Goal: Contribute content: Contribute content

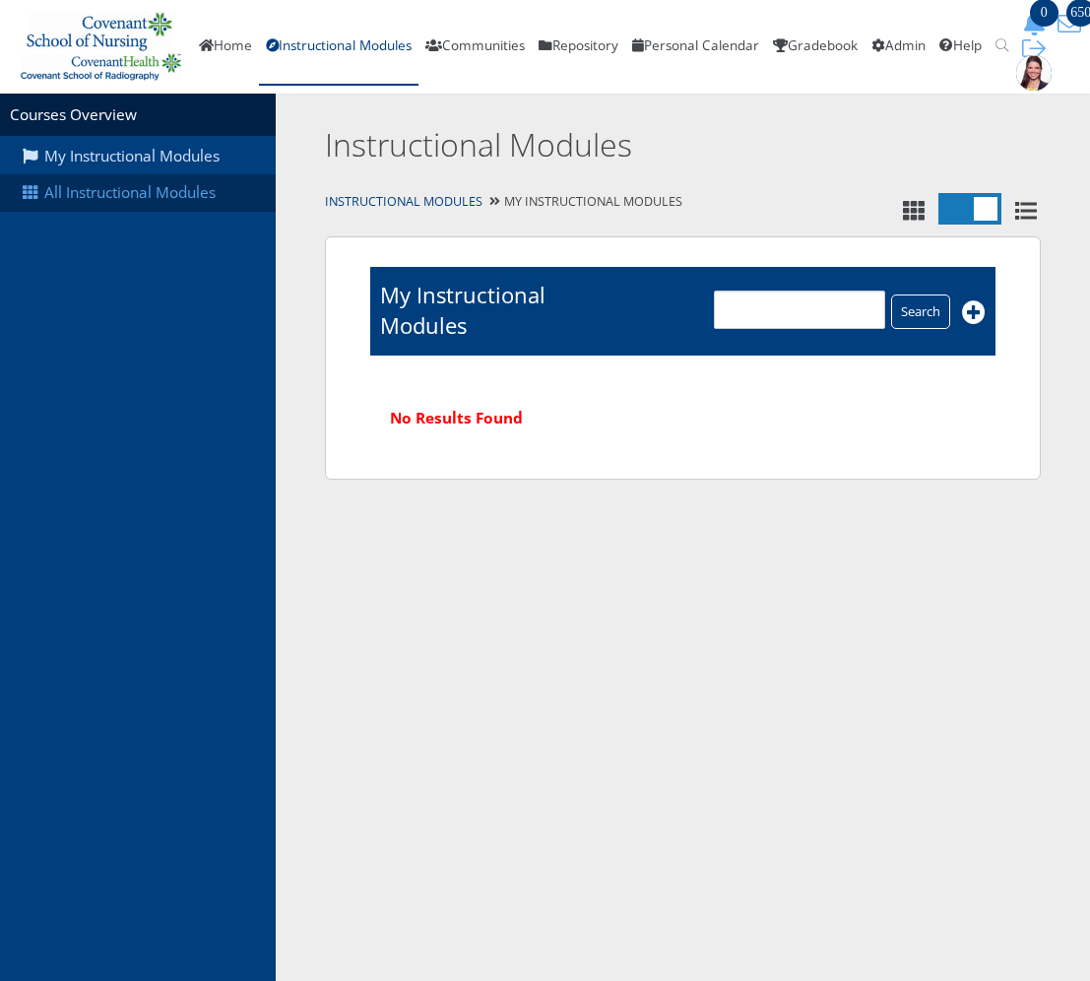
click at [115, 197] on link "All Instructional Modules" at bounding box center [138, 192] width 276 height 37
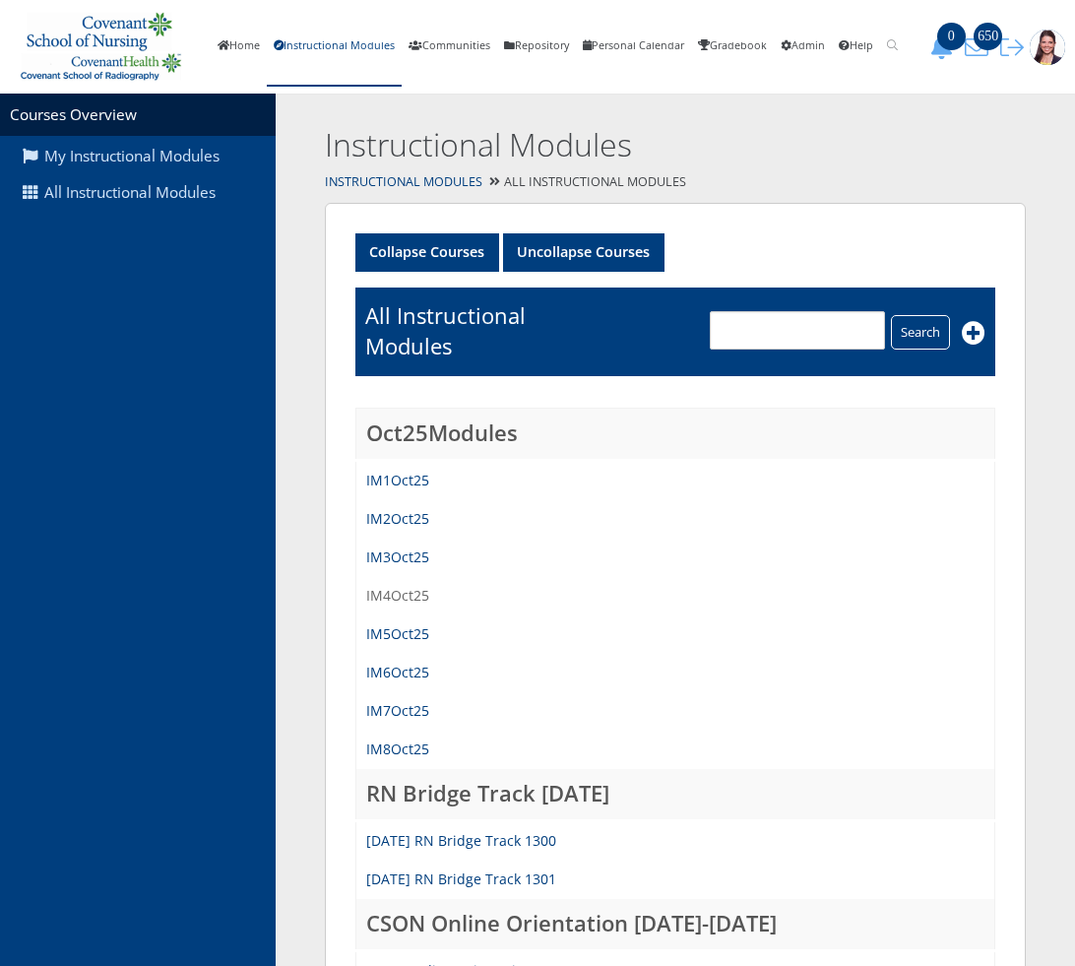
click at [413, 593] on link "IM4Oct25" at bounding box center [397, 595] width 63 height 19
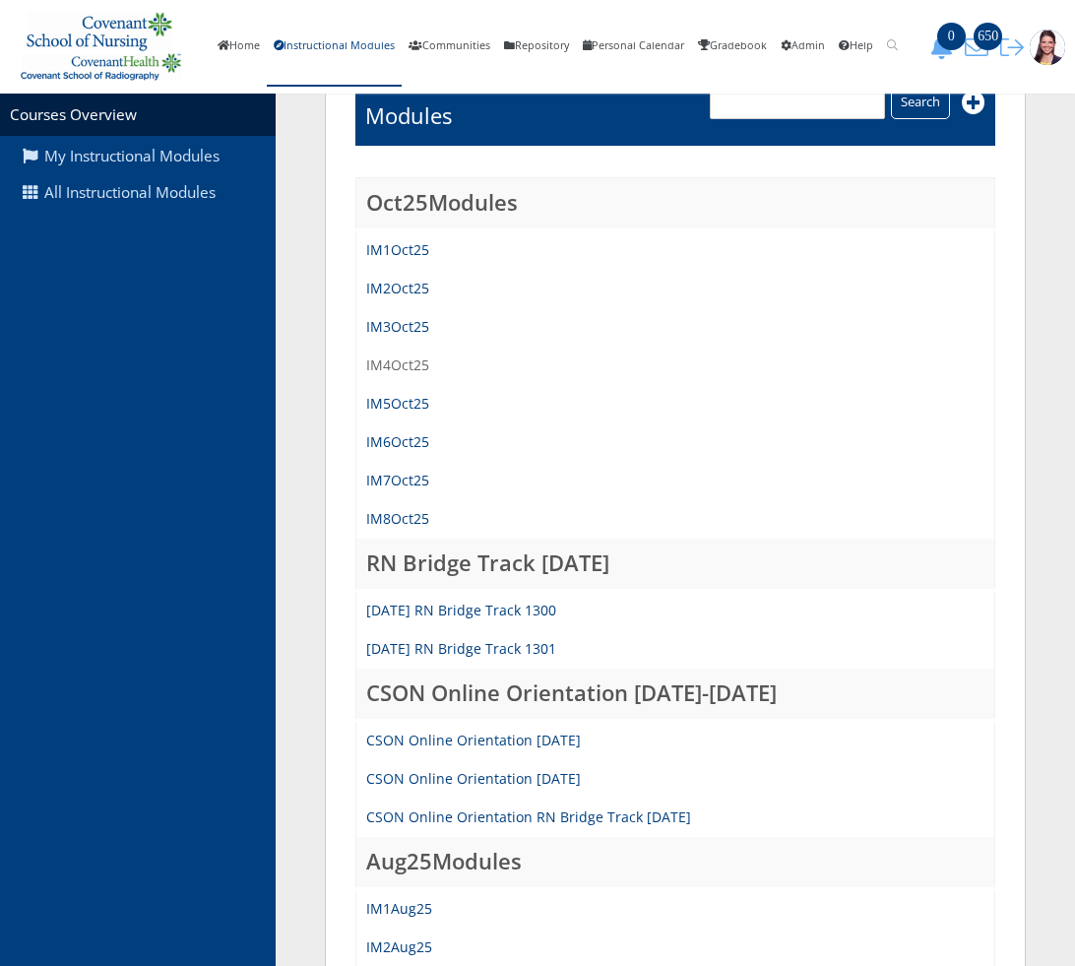
scroll to position [392, 0]
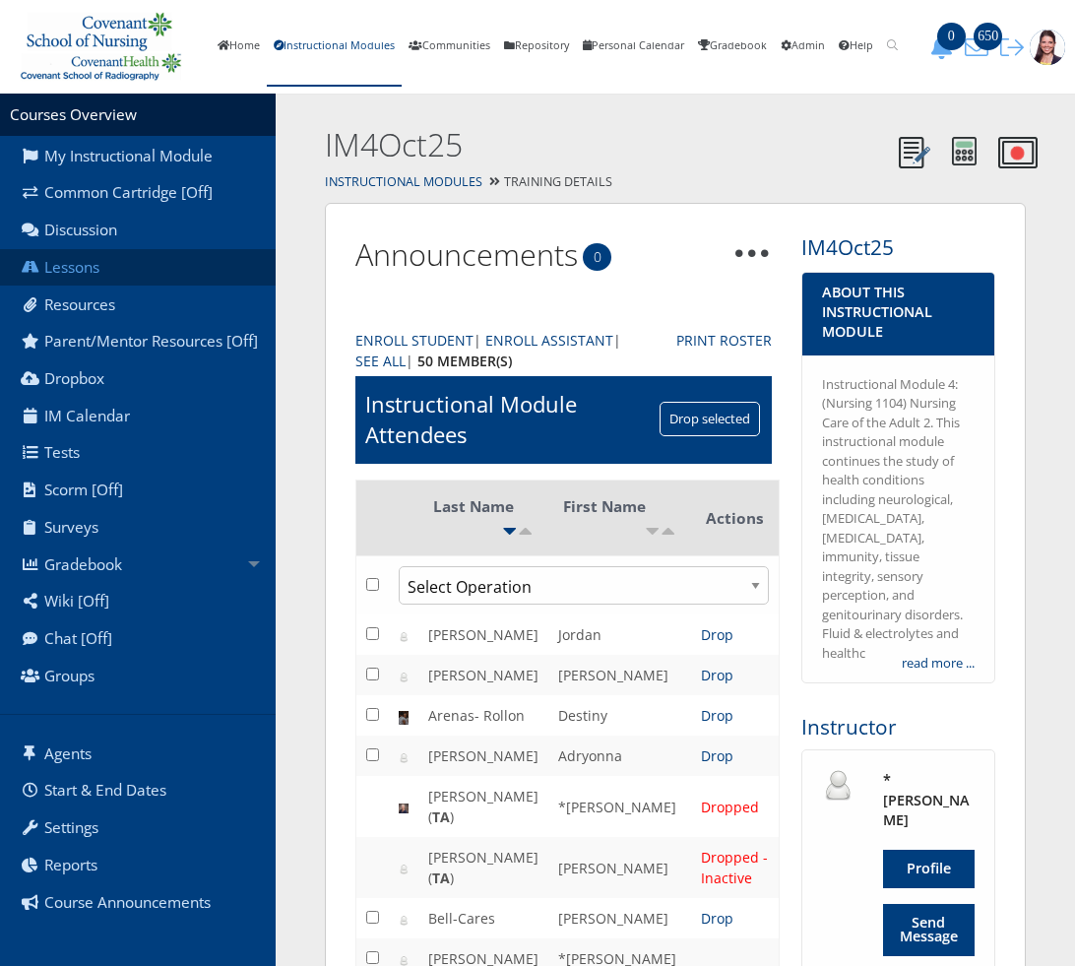
click at [58, 268] on link "Lessons" at bounding box center [138, 267] width 276 height 37
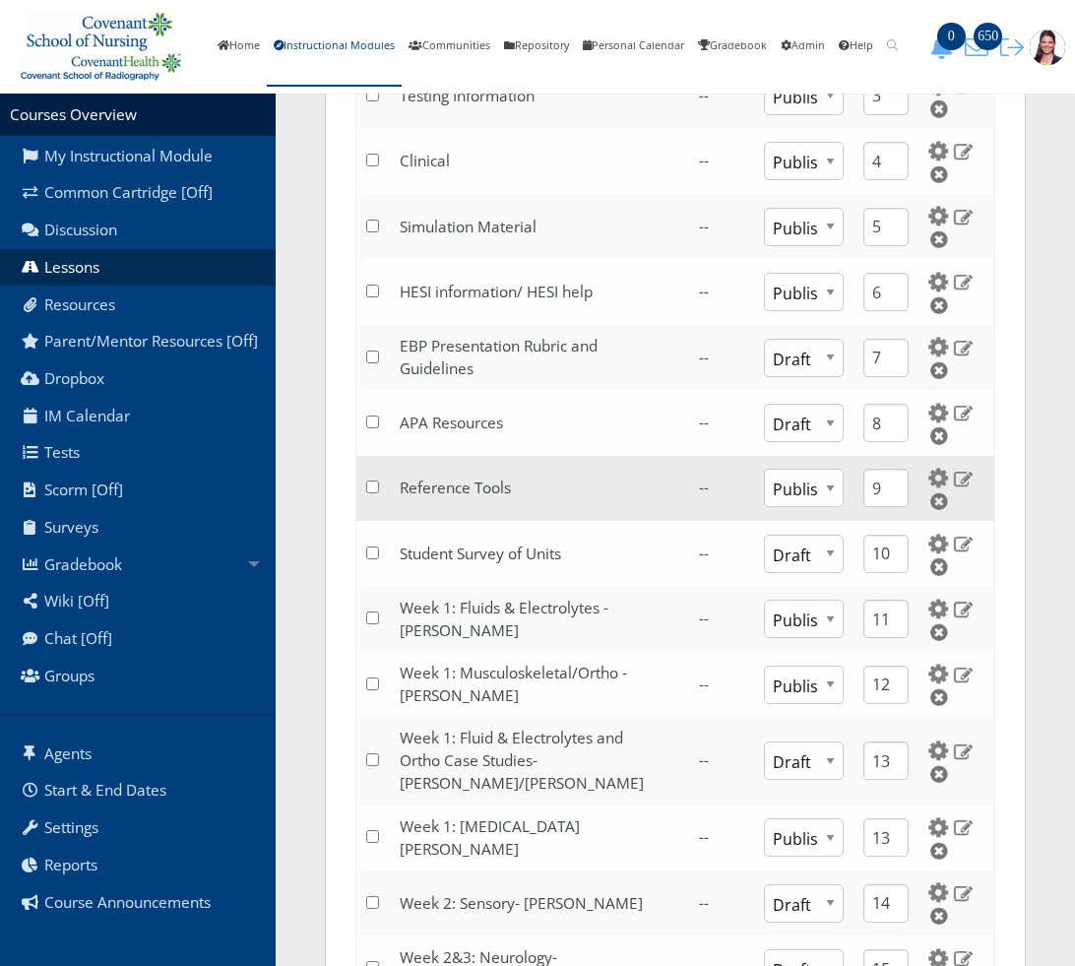
scroll to position [985, 0]
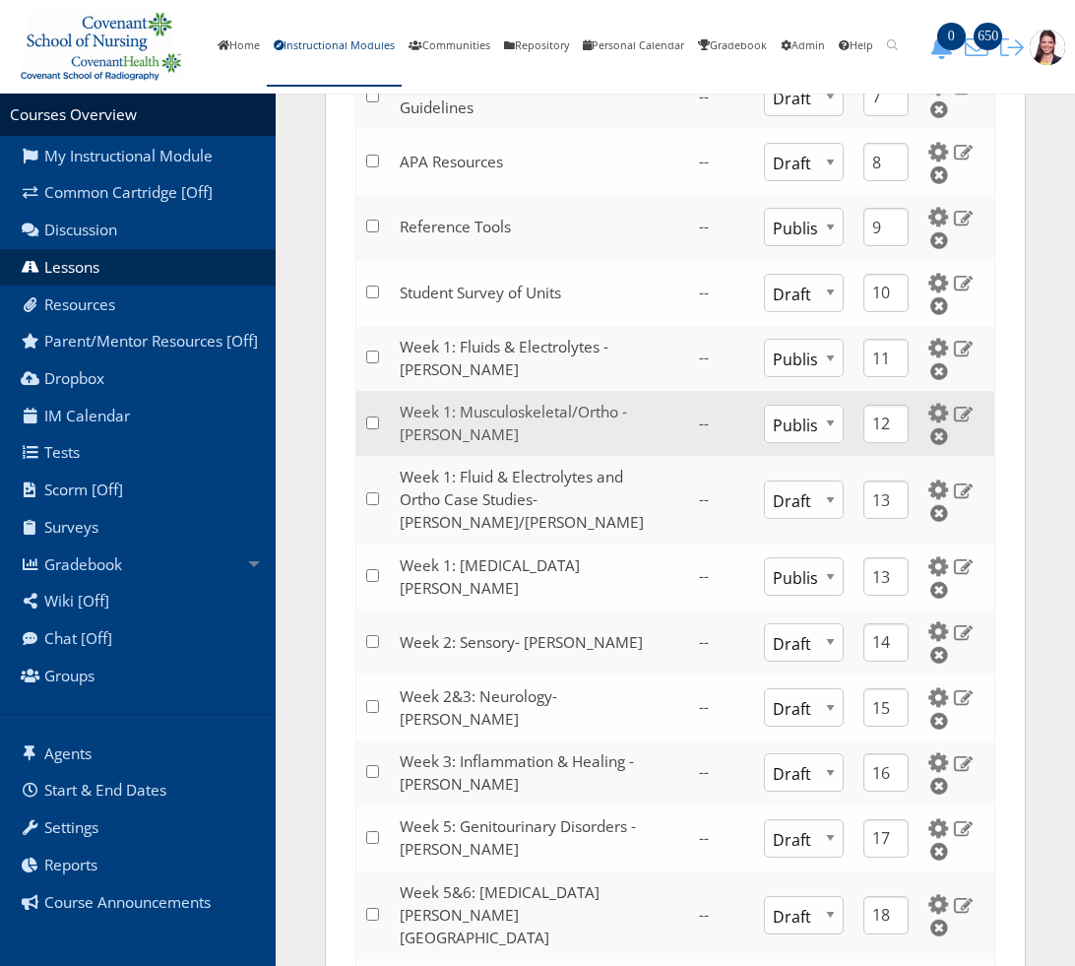
click at [442, 416] on link "Week 1: Musculoskeletal/Ortho - [PERSON_NAME]" at bounding box center [513, 423] width 227 height 43
click at [421, 402] on link "Week 1: Musculoskeletal/Ortho - Burnett" at bounding box center [513, 423] width 227 height 43
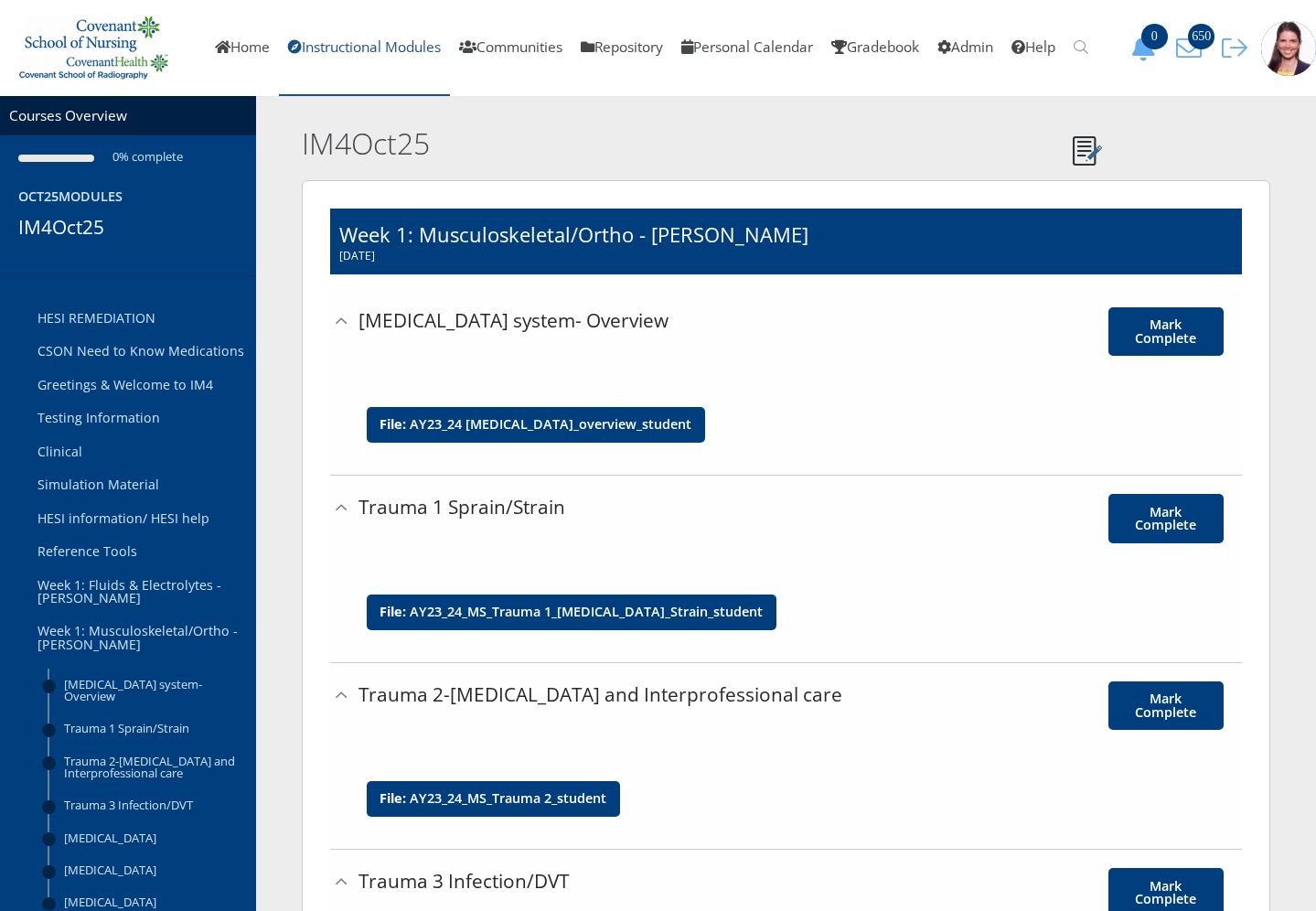
click at [312, 44] on link "Instructional Modules" at bounding box center [364, 47] width 171 height 96
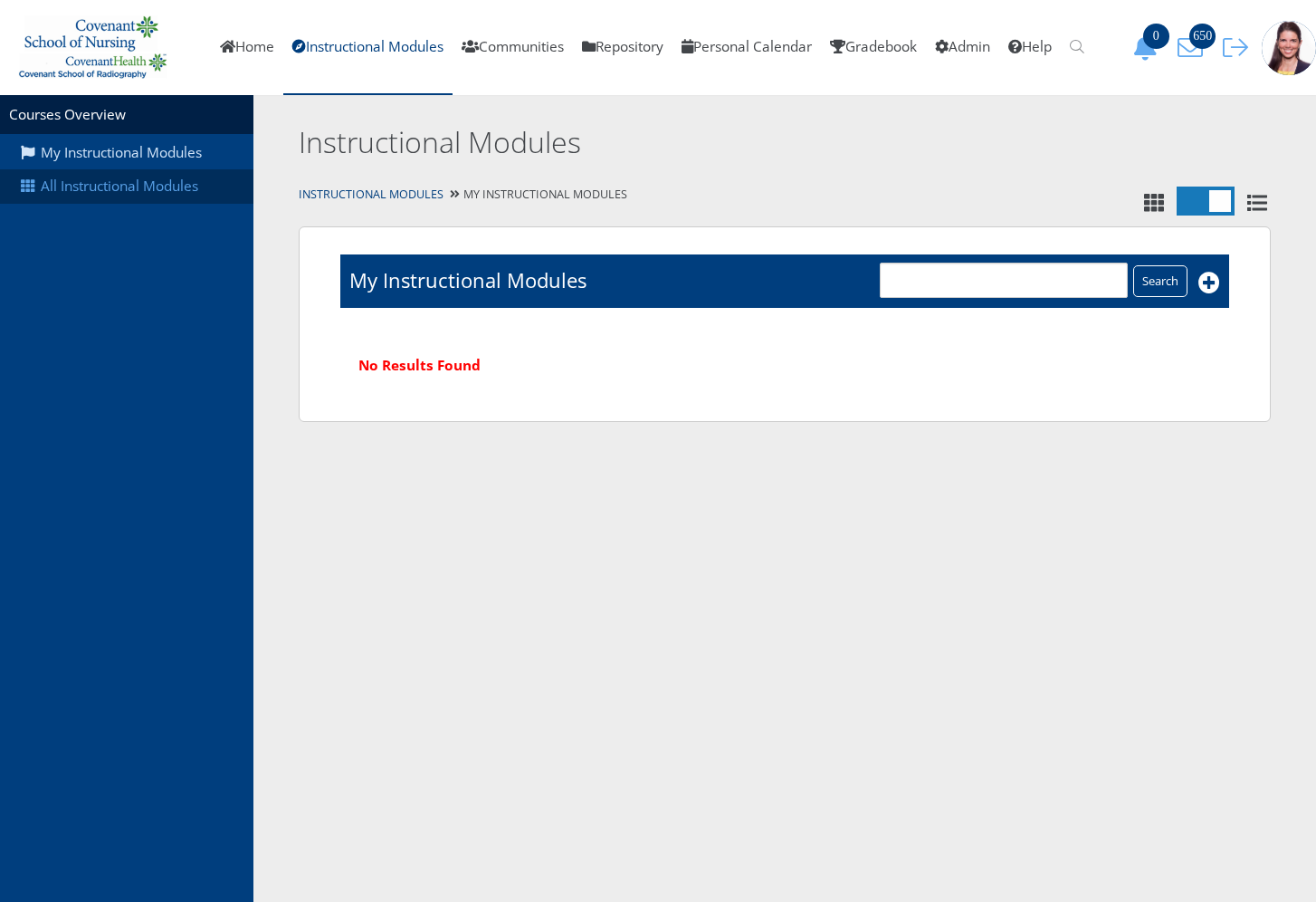
click at [123, 181] on link "All Instructional Modules" at bounding box center [127, 186] width 254 height 34
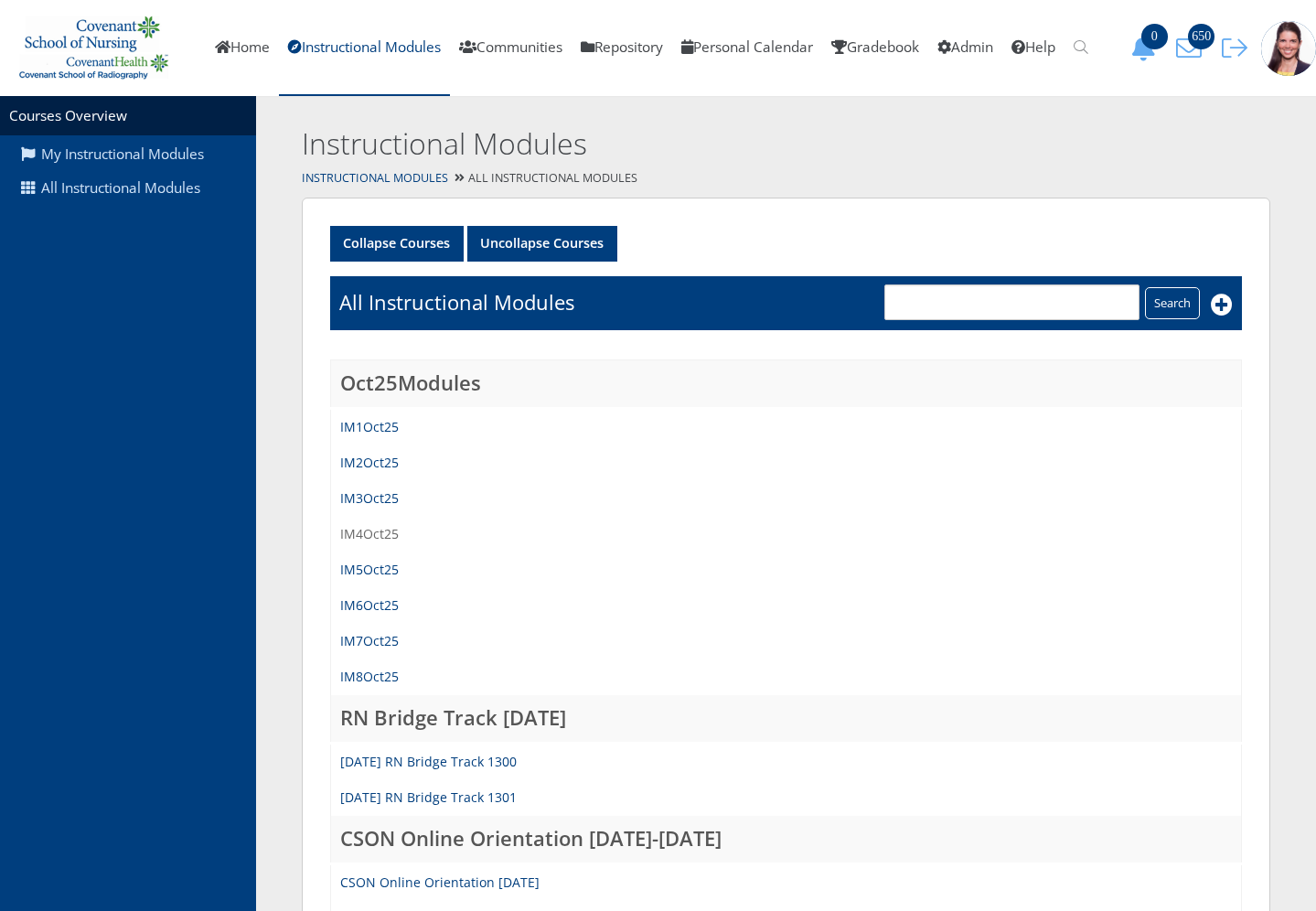
click at [384, 530] on link "IM4Oct25" at bounding box center [369, 533] width 59 height 18
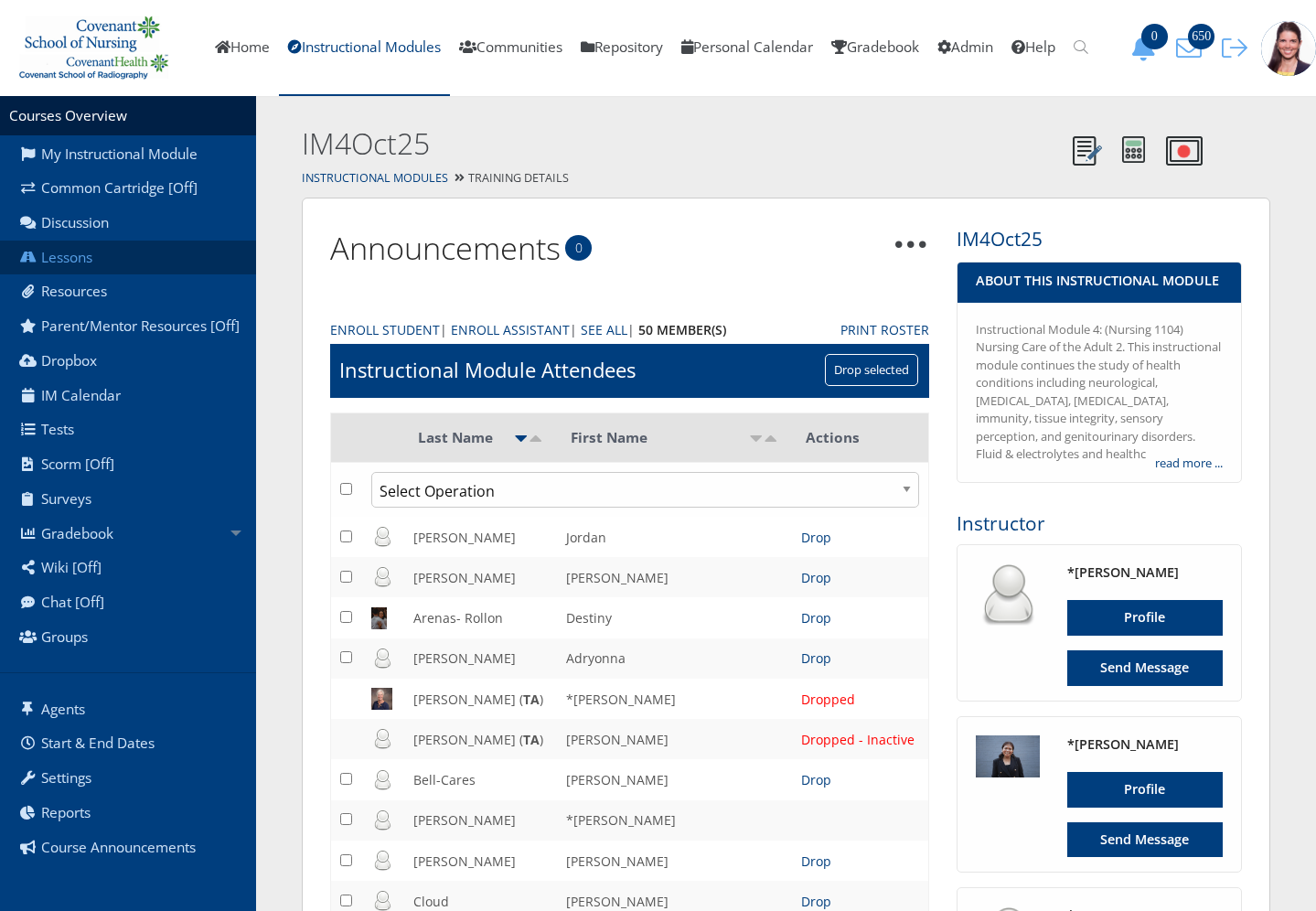
click at [66, 258] on link "Lessons" at bounding box center [128, 257] width 256 height 34
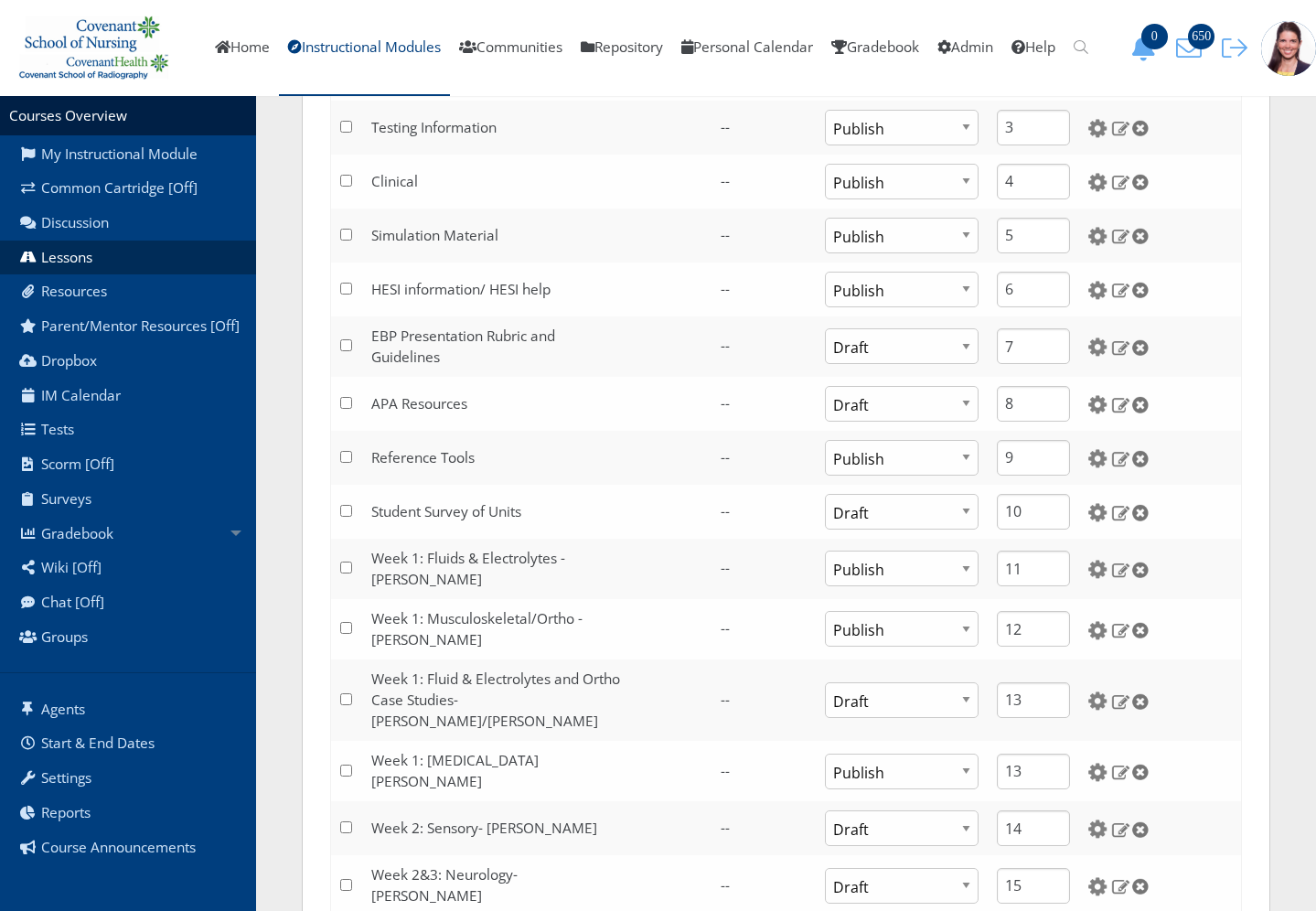
scroll to position [640, 0]
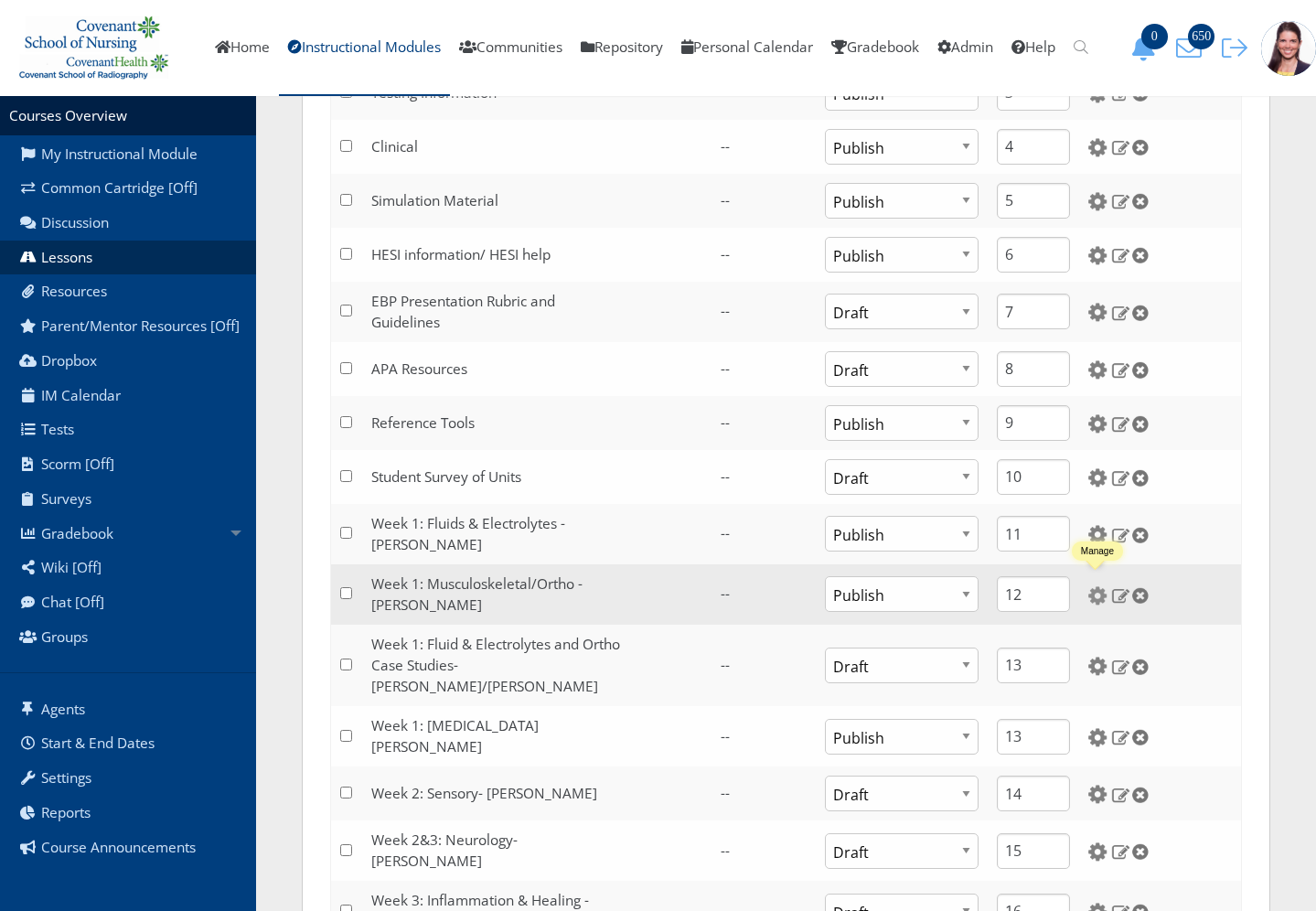
click at [1098, 587] on img at bounding box center [1098, 595] width 20 height 20
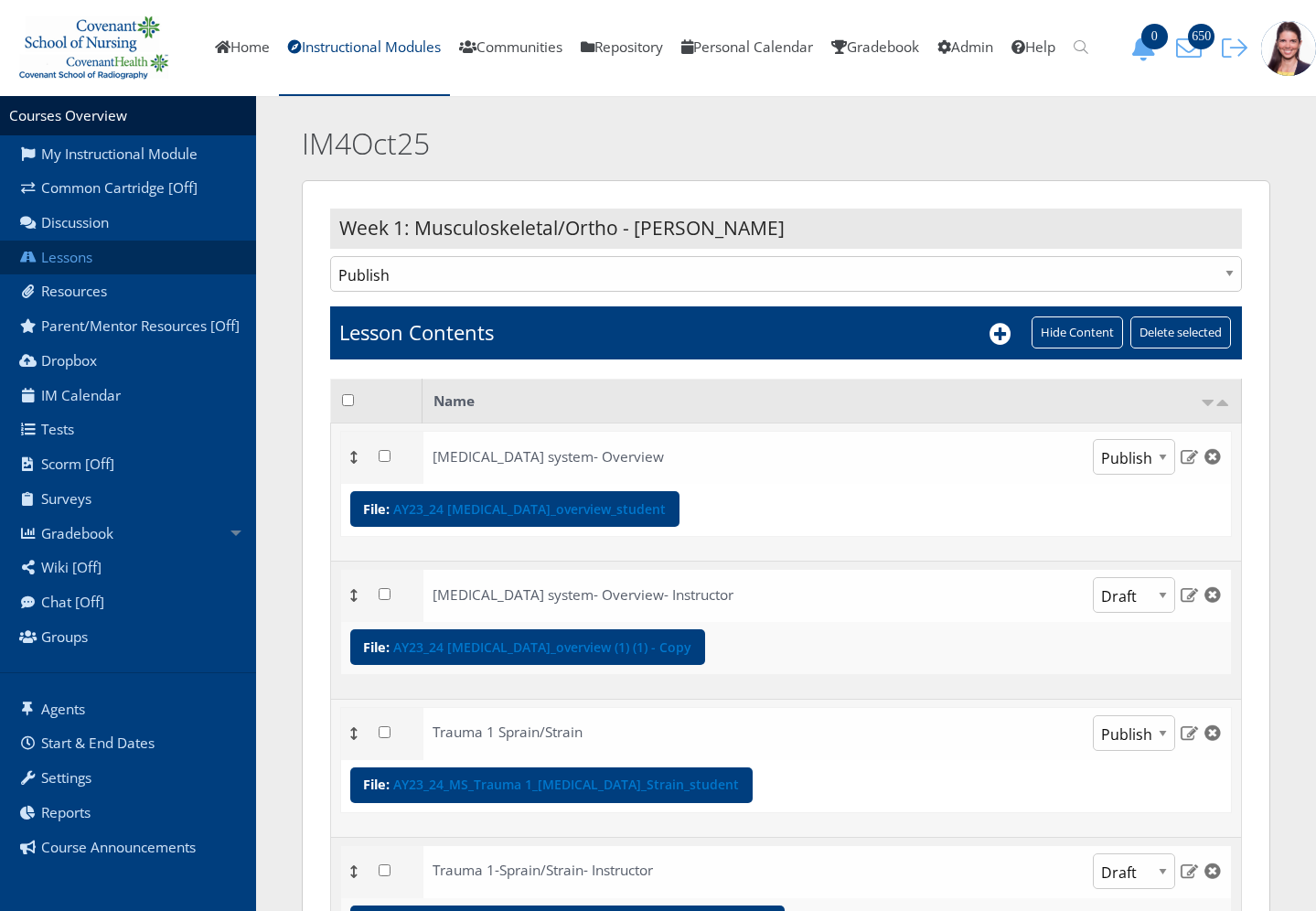
click at [68, 255] on link "Lessons" at bounding box center [128, 257] width 256 height 34
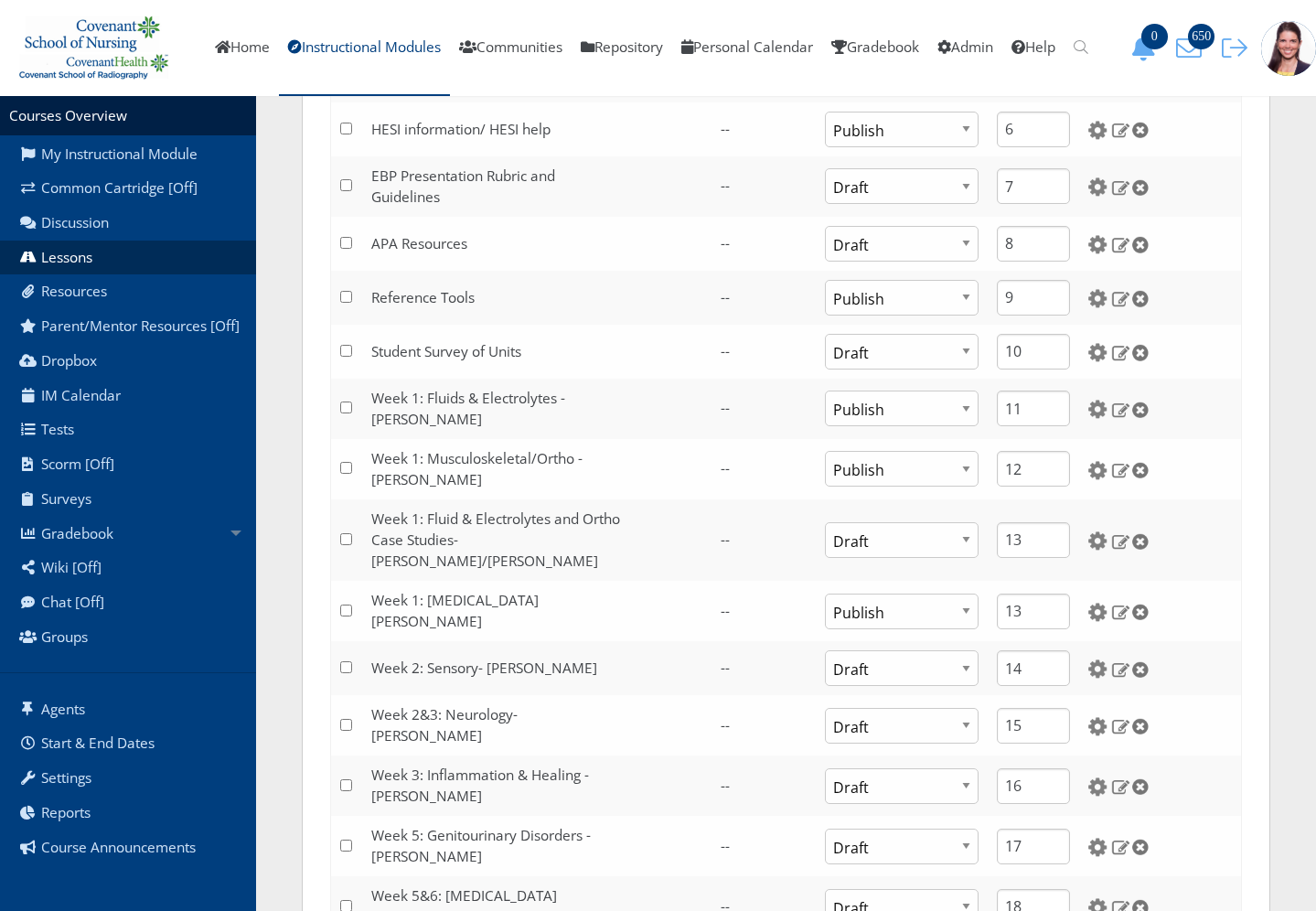
scroll to position [823, 0]
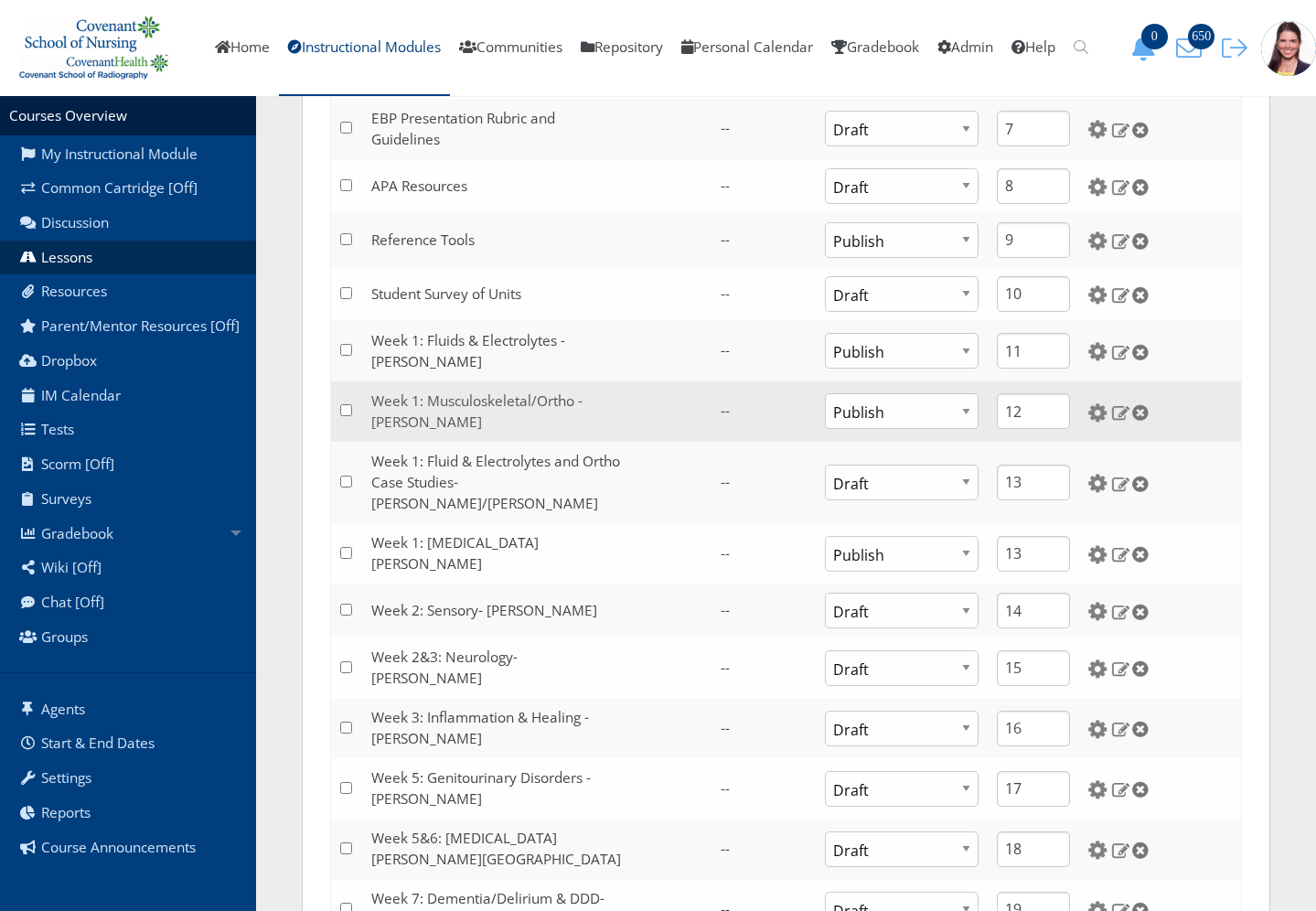
click at [502, 393] on link "Week 1: Musculoskeletal/Ortho - [PERSON_NAME]" at bounding box center [476, 410] width 211 height 40
click at [1098, 411] on img at bounding box center [1098, 412] width 20 height 20
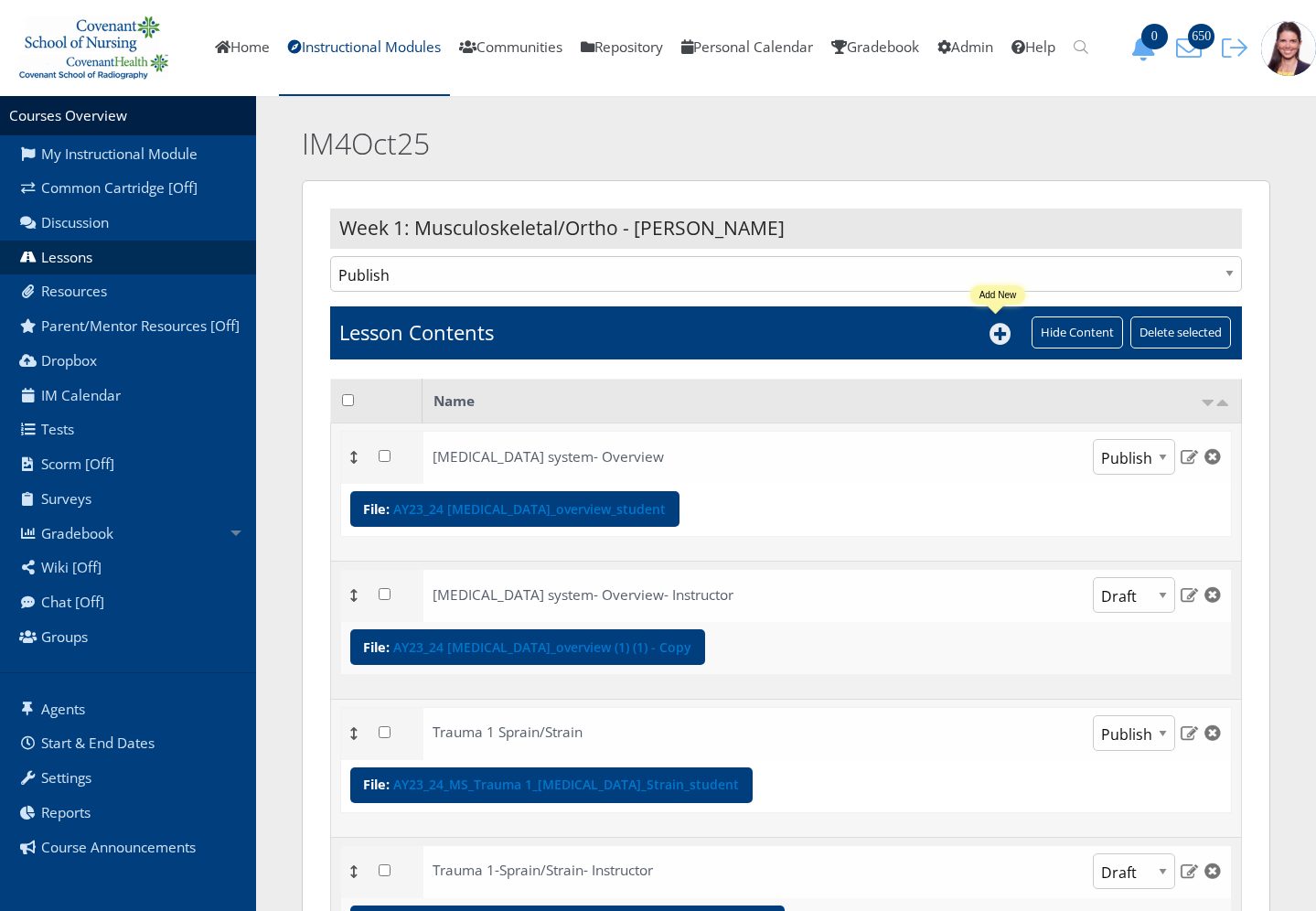
click at [997, 332] on icon at bounding box center [1000, 334] width 22 height 22
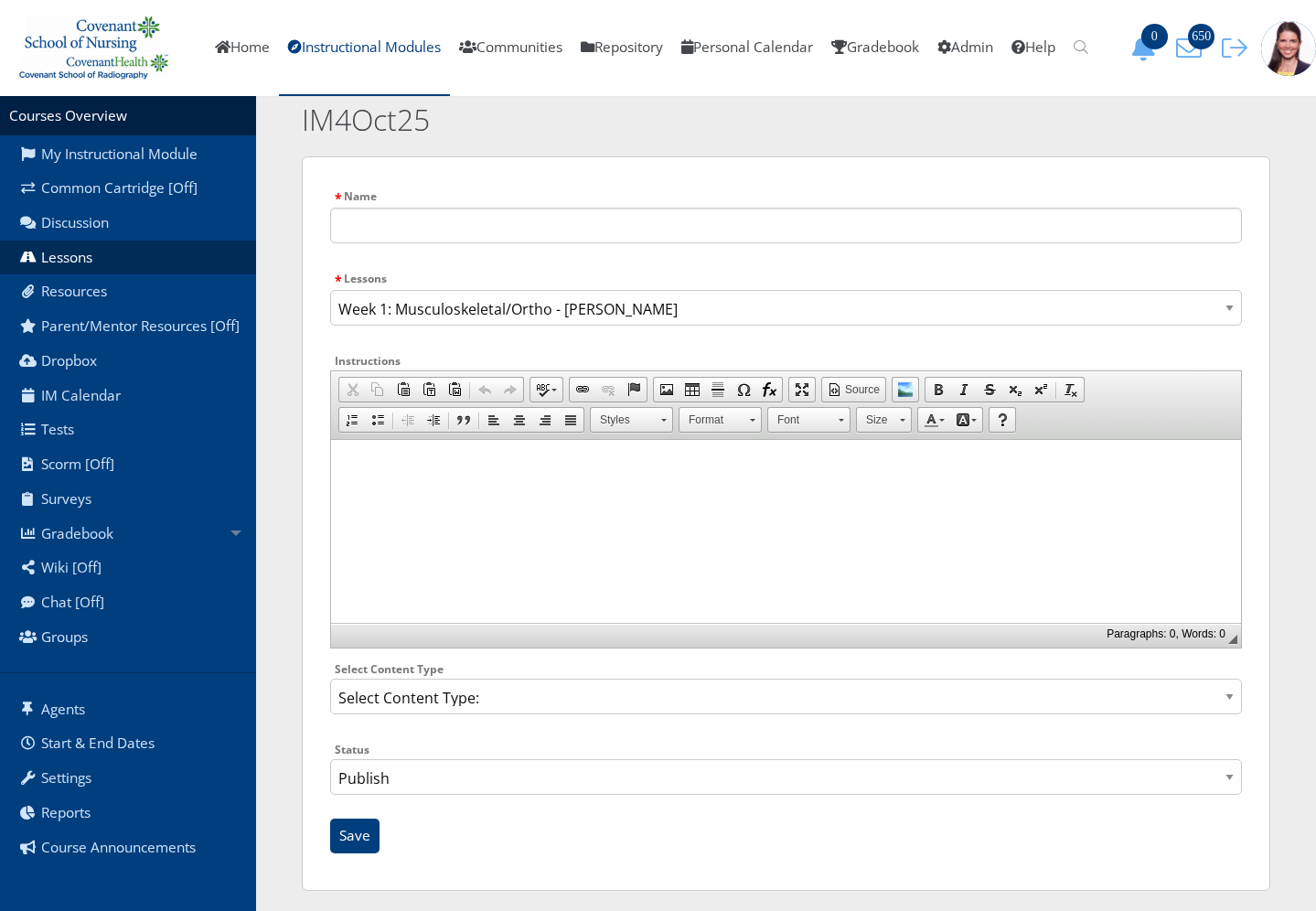
scroll to position [31, 0]
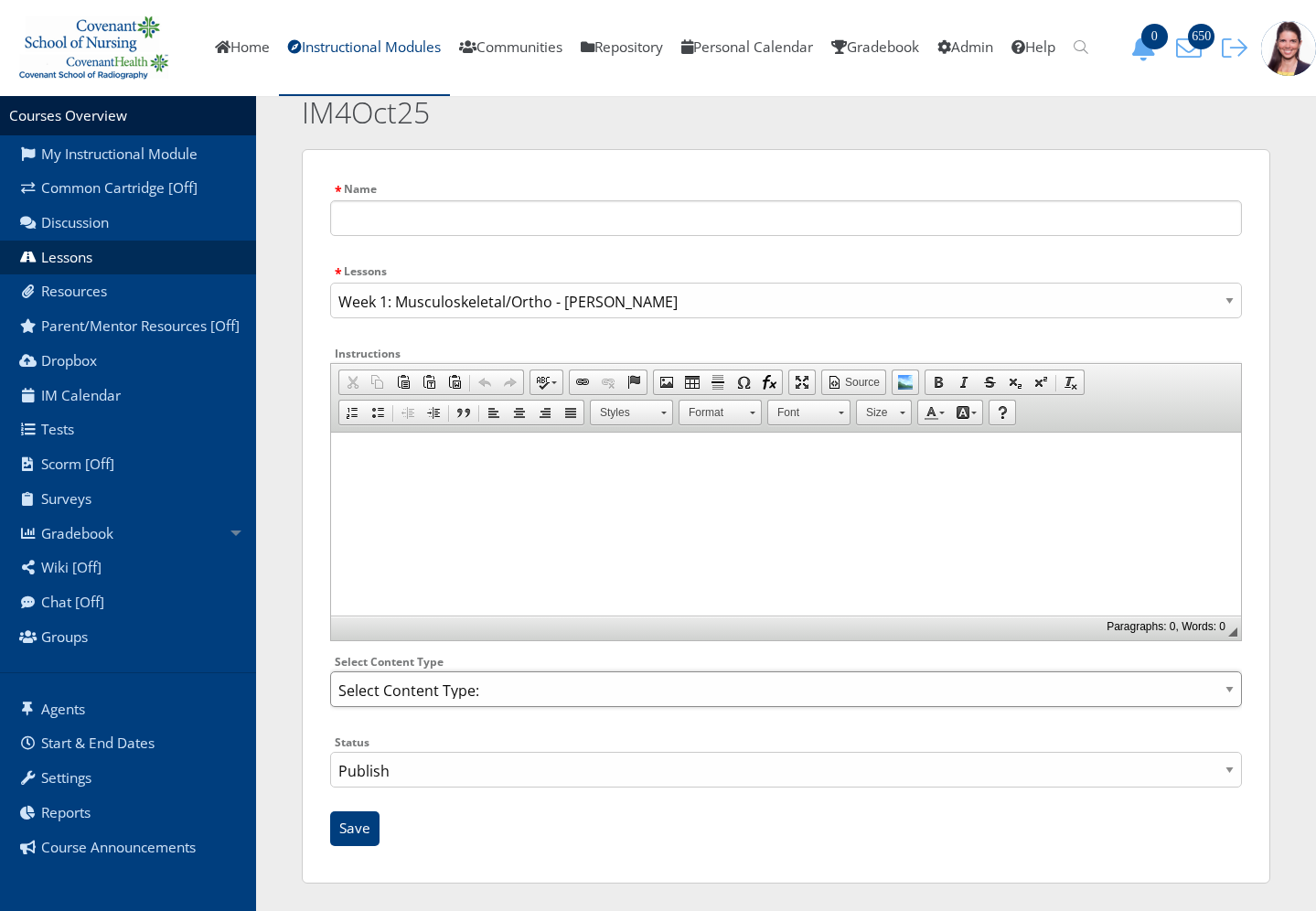
click at [420, 692] on select "Select Content Type: Add Audio File Add File Discussion Forum Discussion Post D…" at bounding box center [786, 689] width 912 height 35
select select "NewFile"
click at [330, 671] on select "Select Content Type: Add Audio File Add File Discussion Forum Discussion Post D…" at bounding box center [786, 689] width 912 height 35
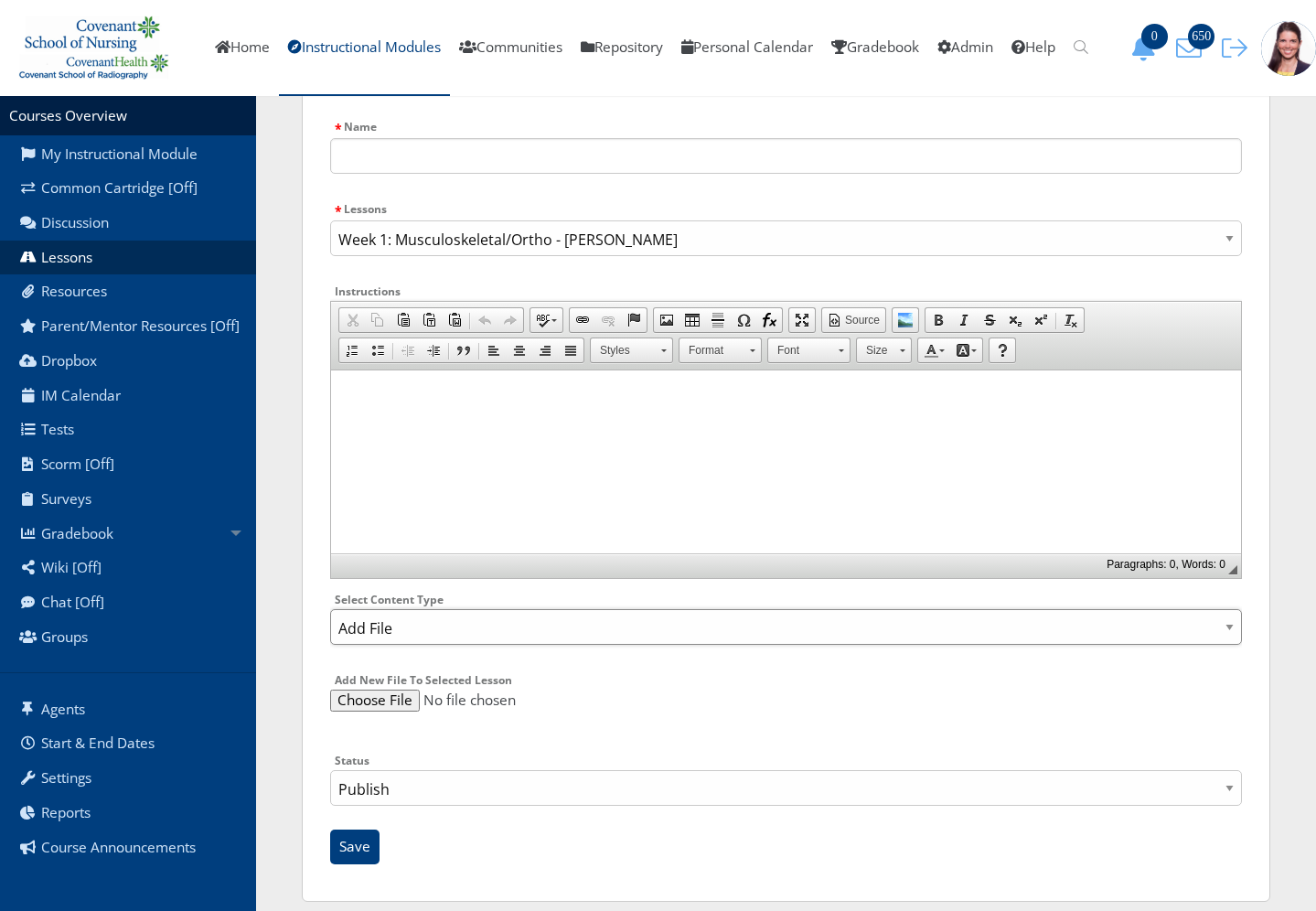
scroll to position [111, 0]
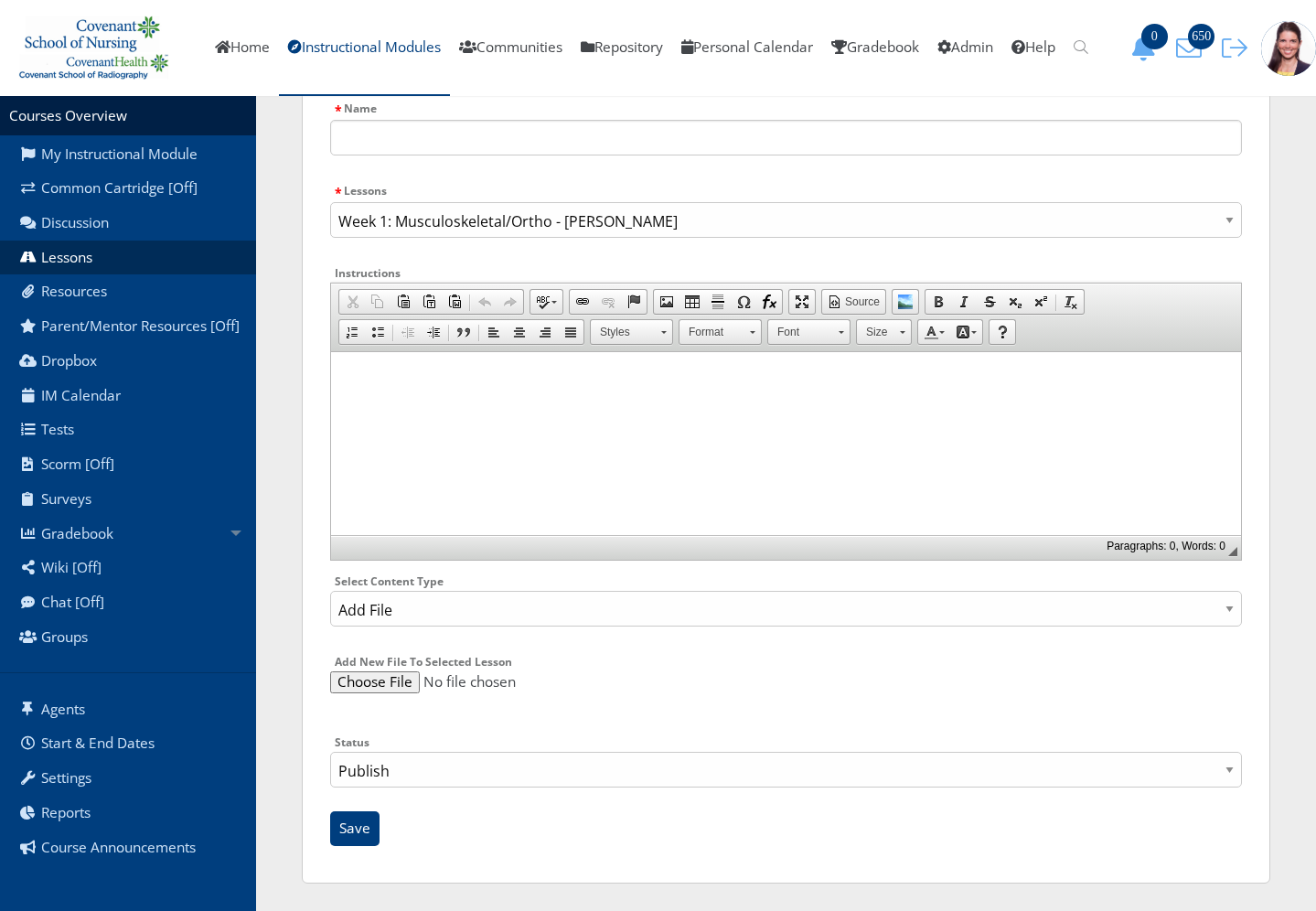
click at [384, 686] on input "file" at bounding box center [786, 683] width 912 height 22
type input "C:\fakepath\AY23_24_Musculoskeletal Pharm_instructor notes_updated.pptx"
click at [580, 397] on html at bounding box center [786, 374] width 910 height 46
click at [428, 686] on input "file" at bounding box center [786, 683] width 912 height 22
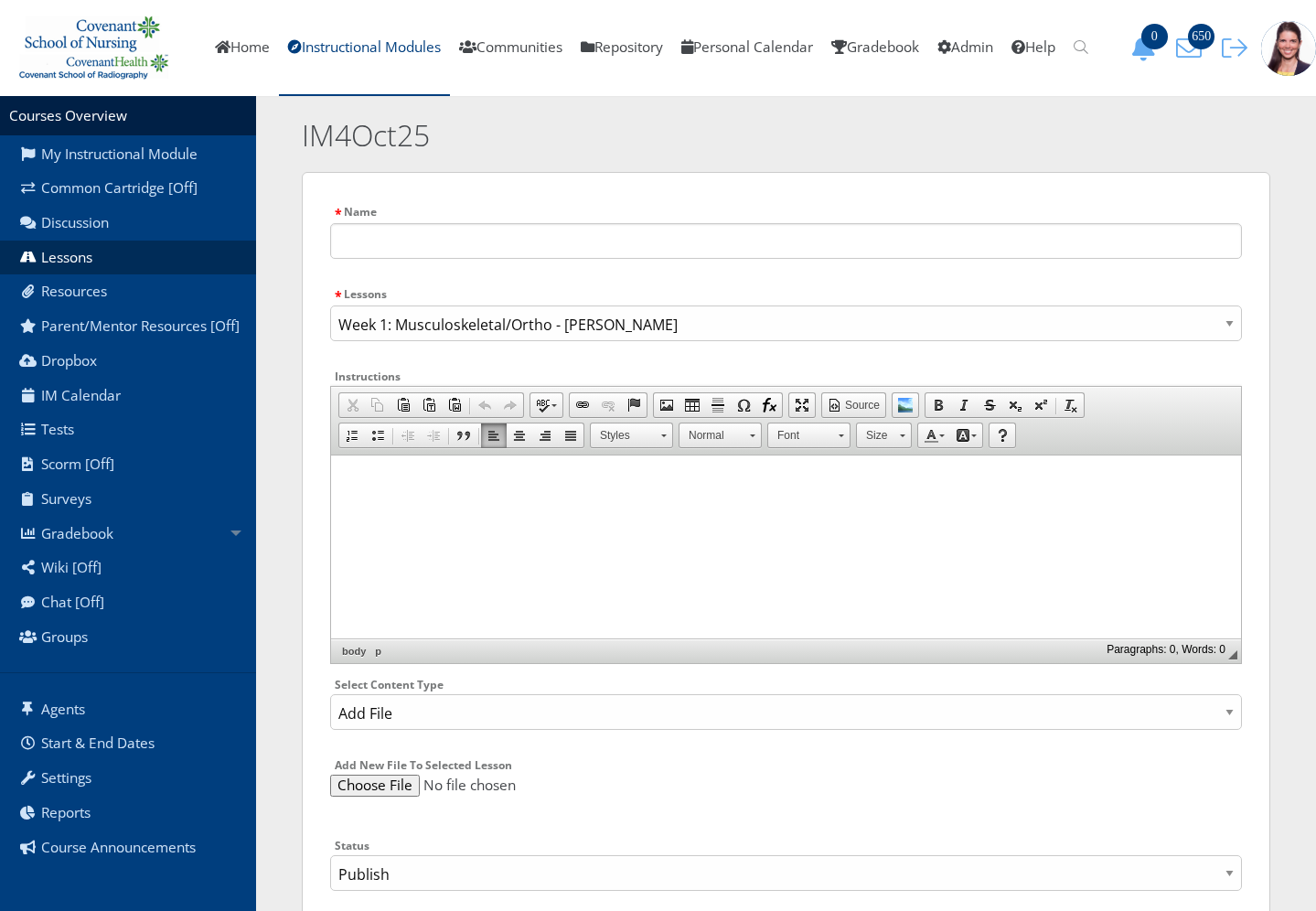
scroll to position [0, 0]
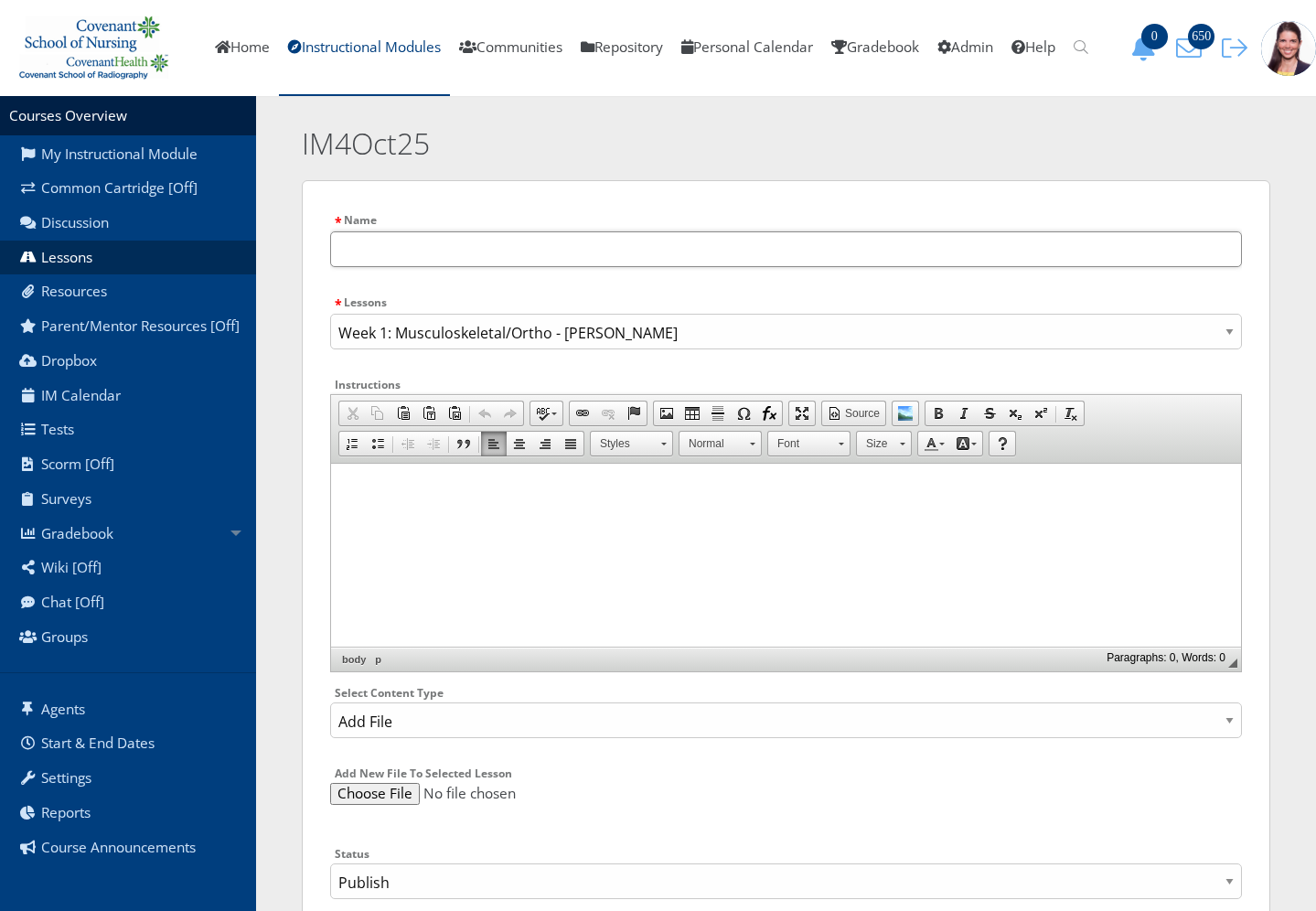
click at [426, 254] on input "text" at bounding box center [786, 249] width 912 height 35
paste input "AY23_24_[MEDICAL_DATA] Pharm_instructor notes_updated"
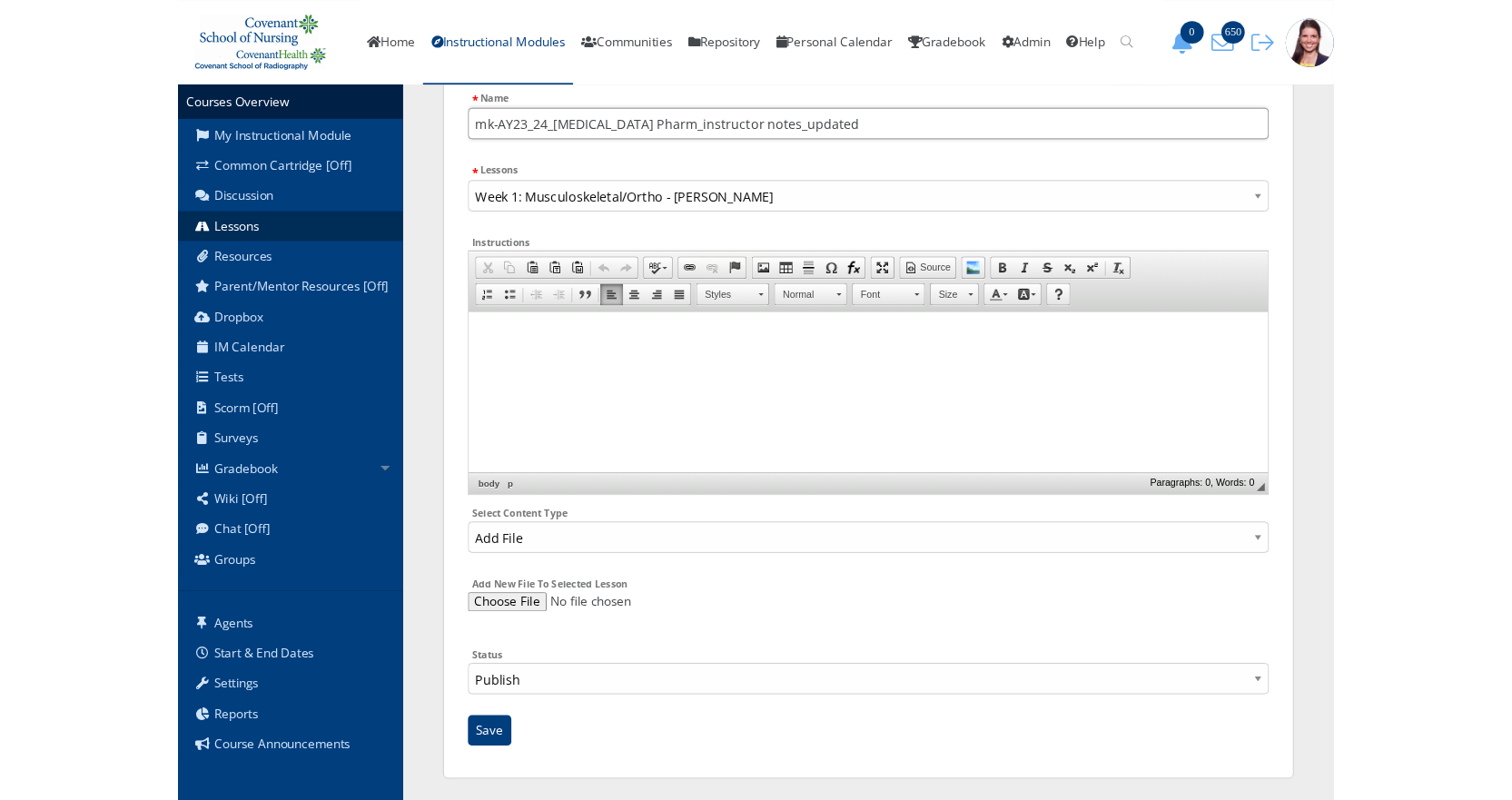
scroll to position [111, 0]
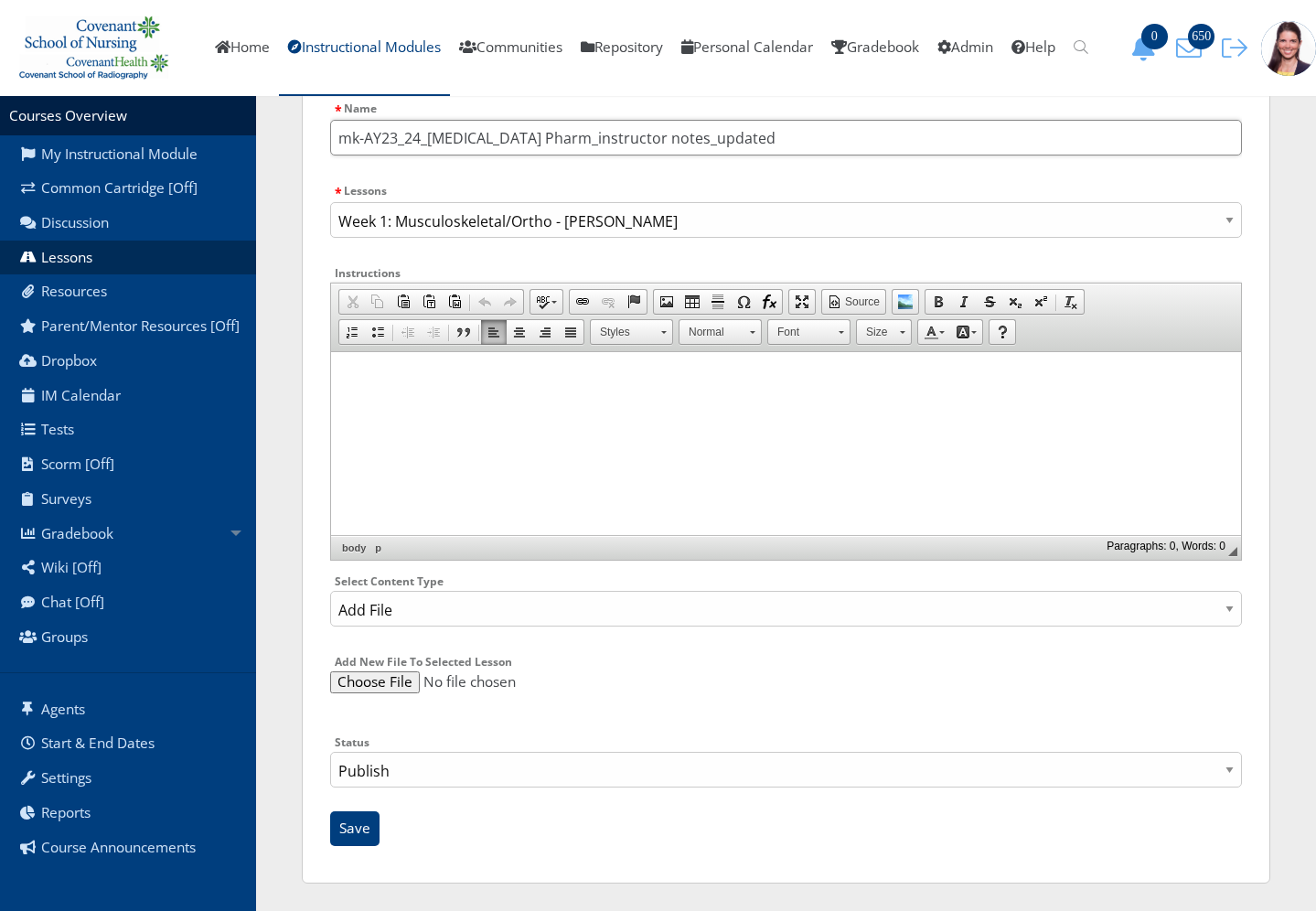
type input "mk-AY23_24_[MEDICAL_DATA] Pharm_instructor notes_updated"
click at [358, 680] on input "file" at bounding box center [786, 683] width 912 height 22
type input "C:\fakepath\AY23_24_Musculoskeletal Pharm_instructor notes_updated.pptx"
click at [446, 722] on div "Name mk-AY23_24_Musculoskeletal Pharm_instructor notes_updated Lessons Concept …" at bounding box center [786, 475] width 912 height 758
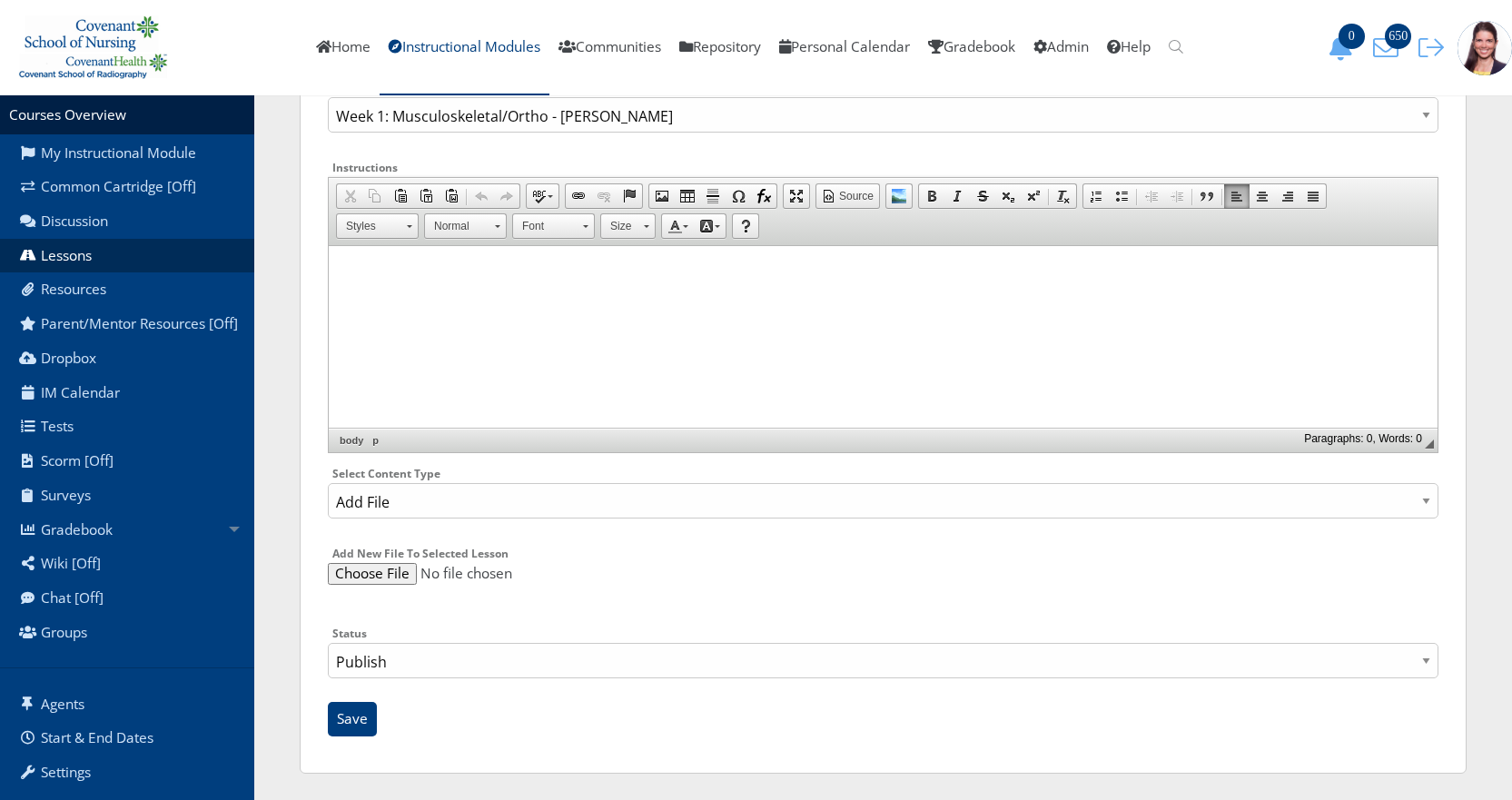
scroll to position [215, 0]
click at [392, 656] on select "Publish Draft" at bounding box center [883, 660] width 1111 height 35
select select "0"
click at [327, 642] on select "Publish Draft" at bounding box center [883, 660] width 1111 height 35
click at [347, 720] on input "Save" at bounding box center [351, 718] width 49 height 34
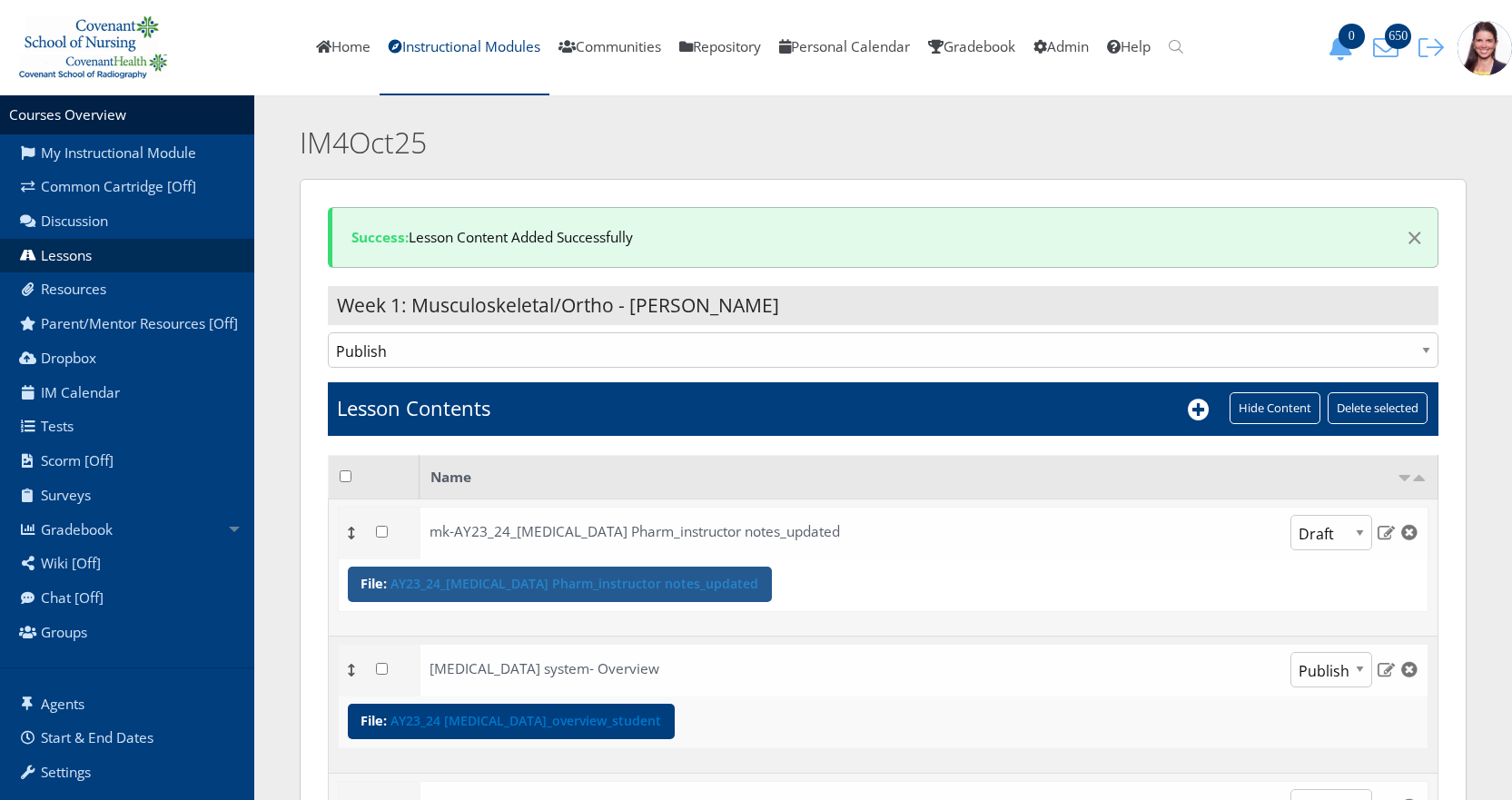
click at [496, 586] on link "AY23_24_[MEDICAL_DATA] Pharm_instructor notes_updated" at bounding box center [574, 584] width 368 height 13
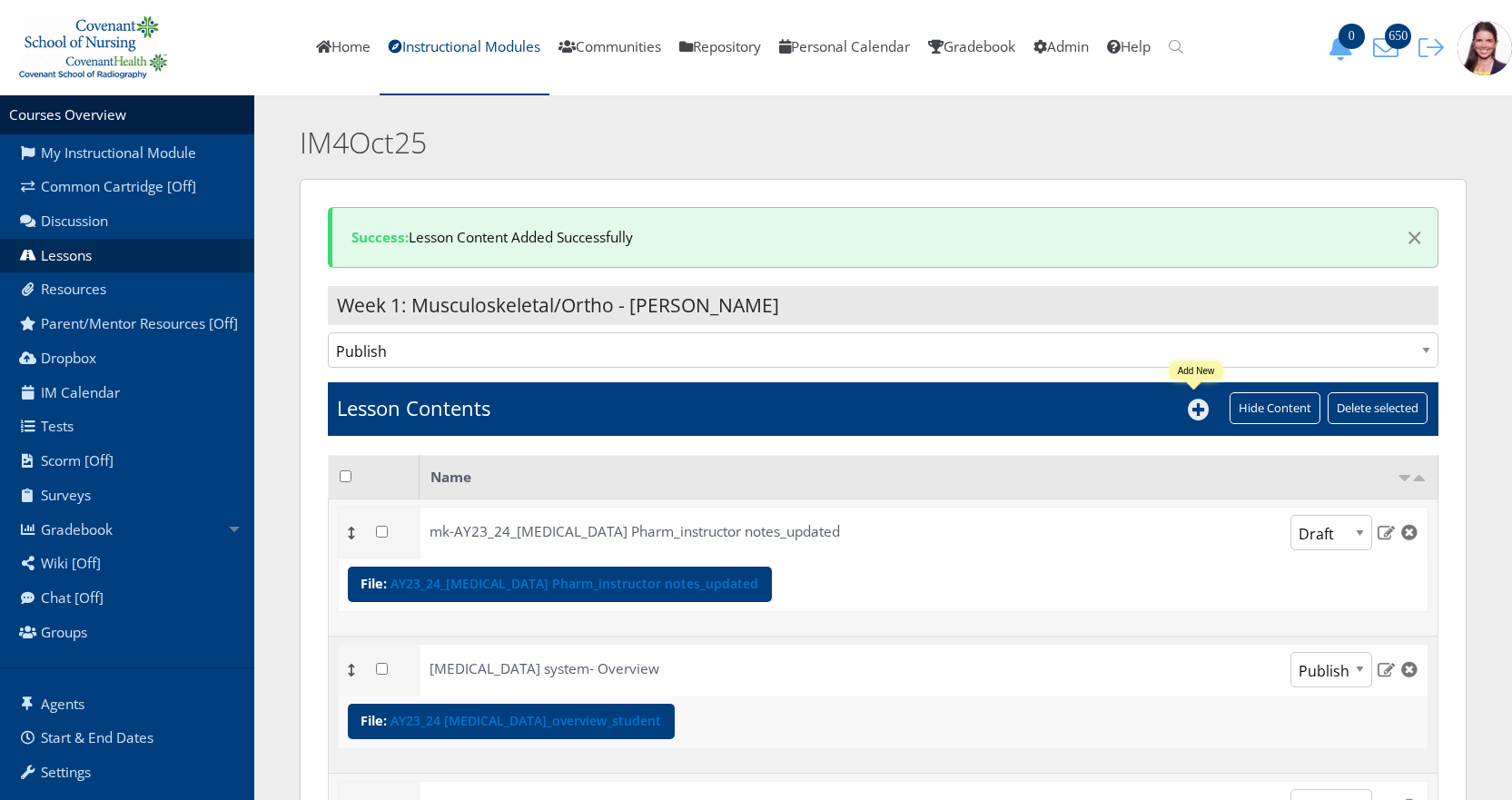
click at [1195, 411] on icon at bounding box center [1199, 410] width 22 height 22
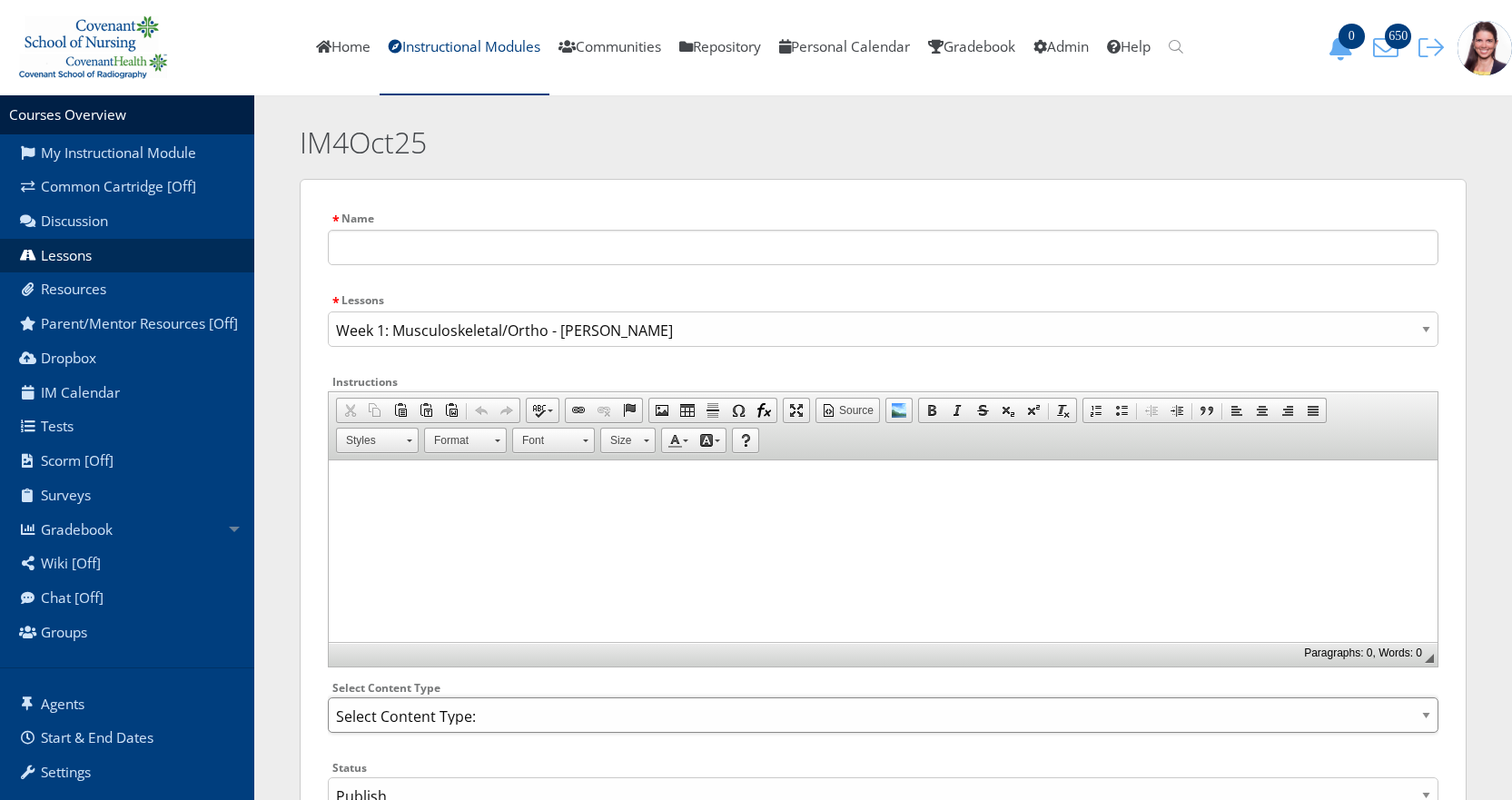
click at [381, 722] on select "Select Content Type: Add Audio File Add File Discussion Forum Discussion Post D…" at bounding box center [883, 715] width 1111 height 35
select select "NewFile"
click at [327, 698] on select "Select Content Type: Add Audio File Add File Discussion Forum Discussion Post D…" at bounding box center [883, 715] width 1111 height 35
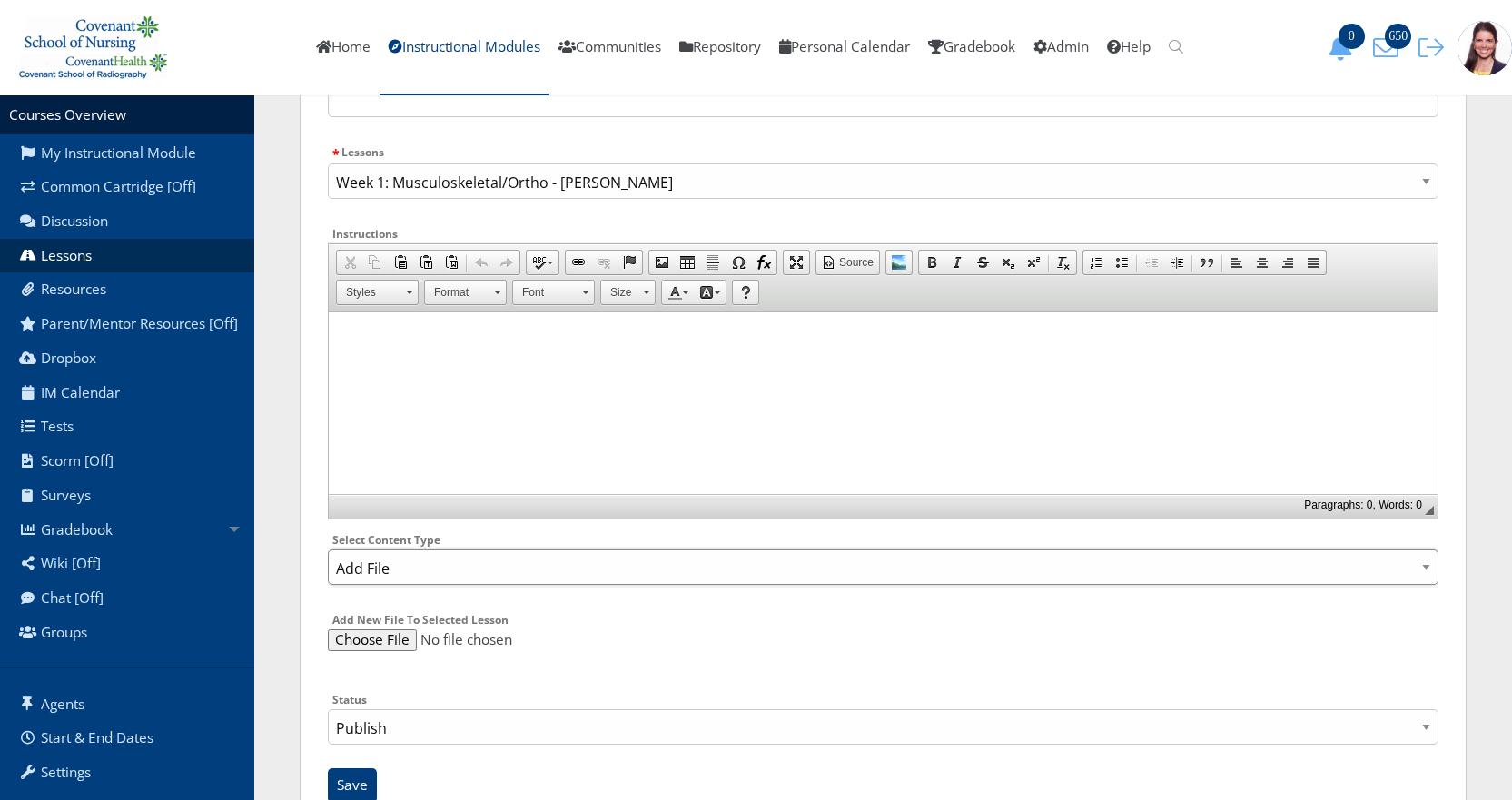
scroll to position [182, 0]
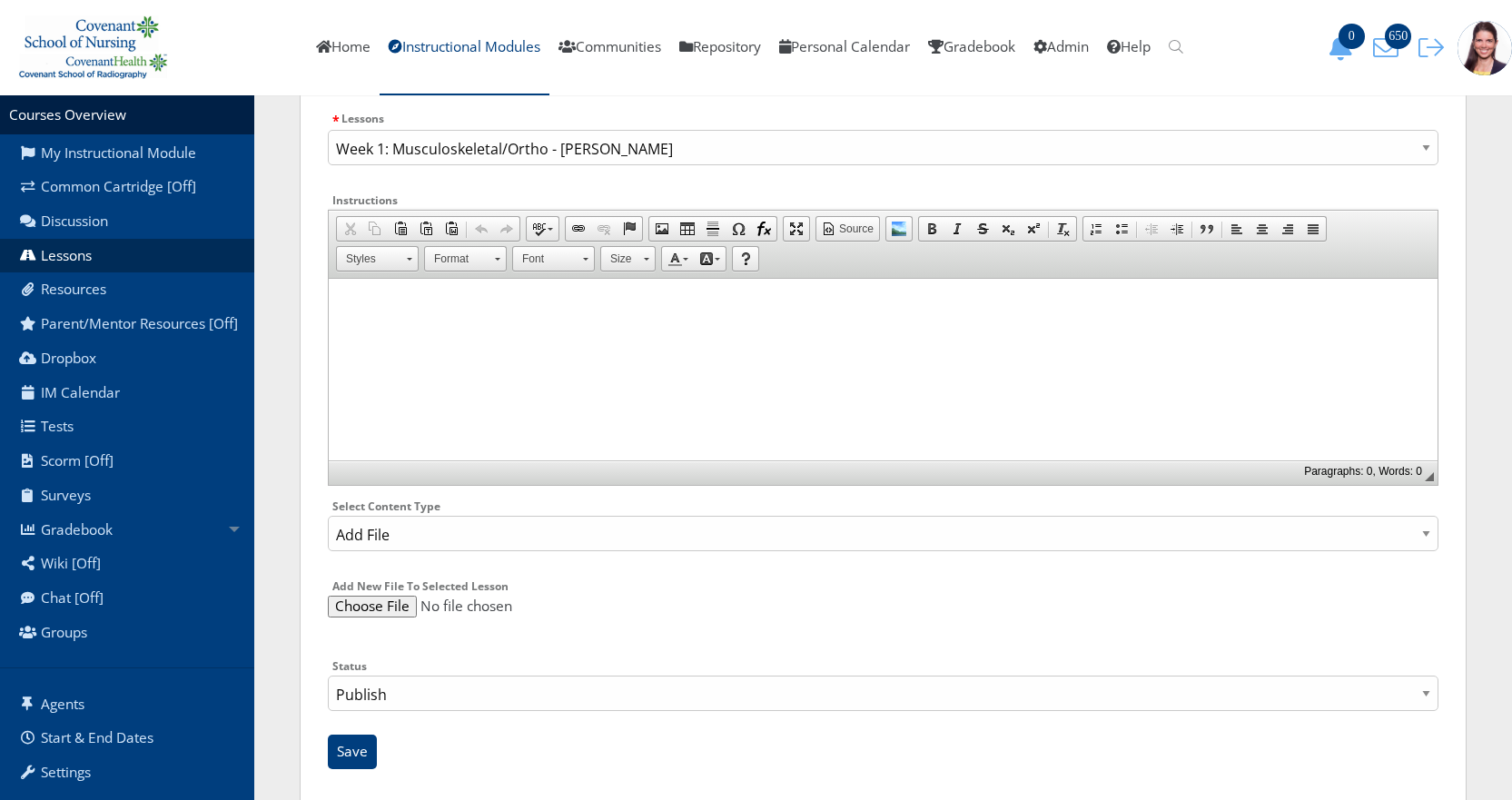
click at [381, 596] on input "file" at bounding box center [883, 607] width 1111 height 22
type input "C:\fakepath\AY23_24_Osteoporosis Musculoskeletal Disorders_Instructor_notes_new…"
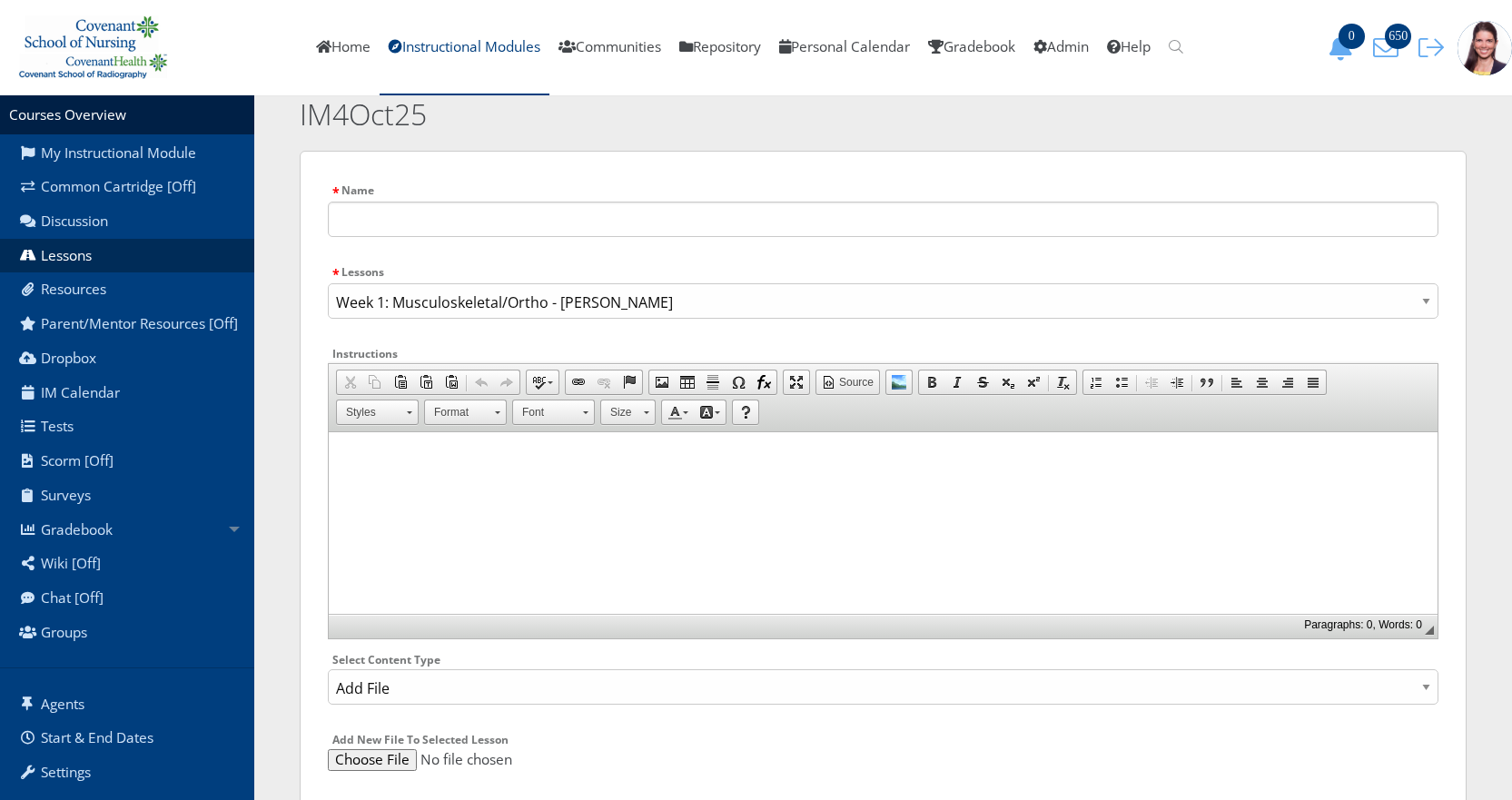
scroll to position [0, 0]
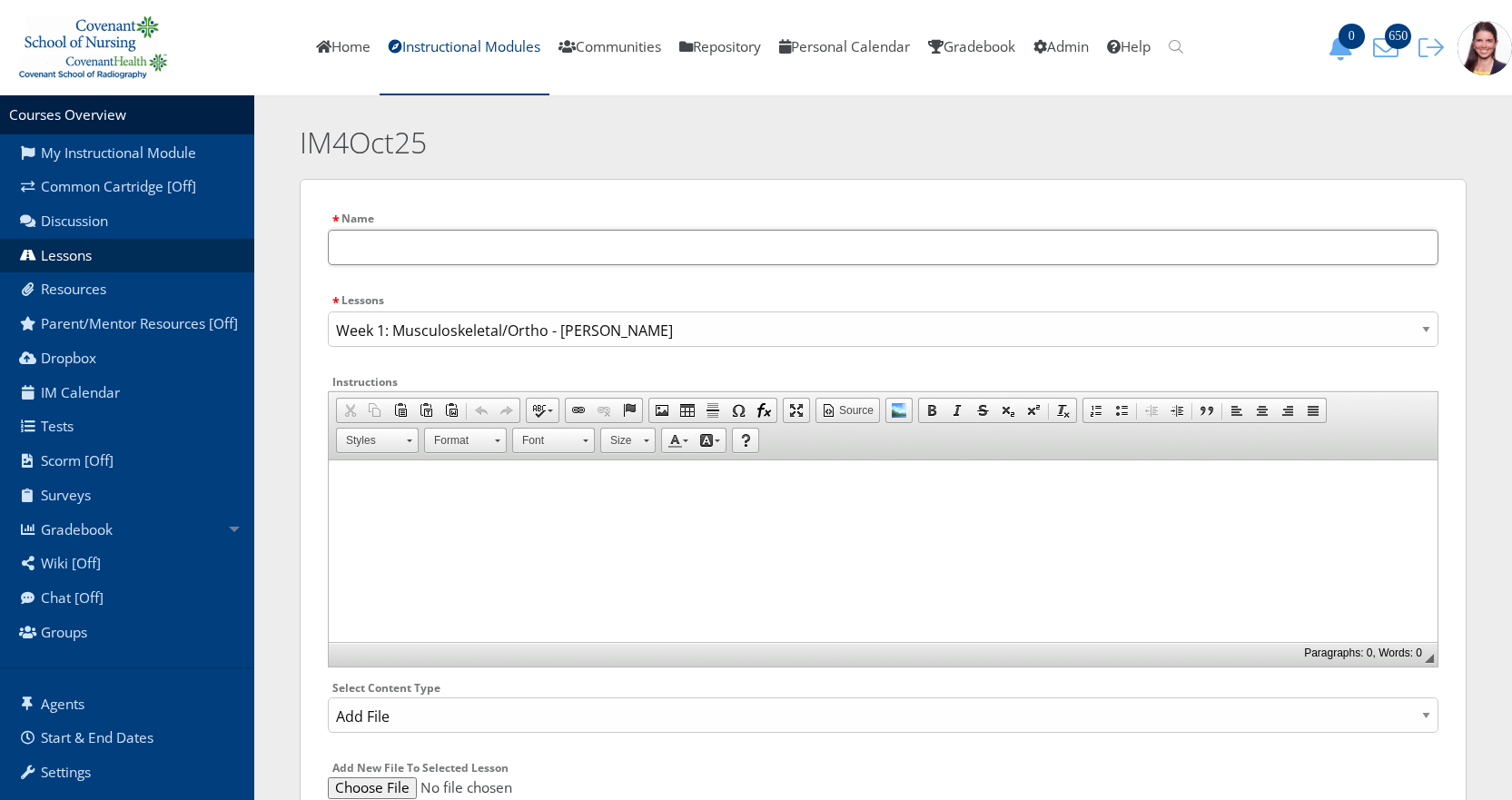
click at [386, 253] on input "text" at bounding box center [883, 247] width 1111 height 35
paste input "AY23_24_Osteoporosis Musculoskeletal Disorders_Instructor_notes_new"
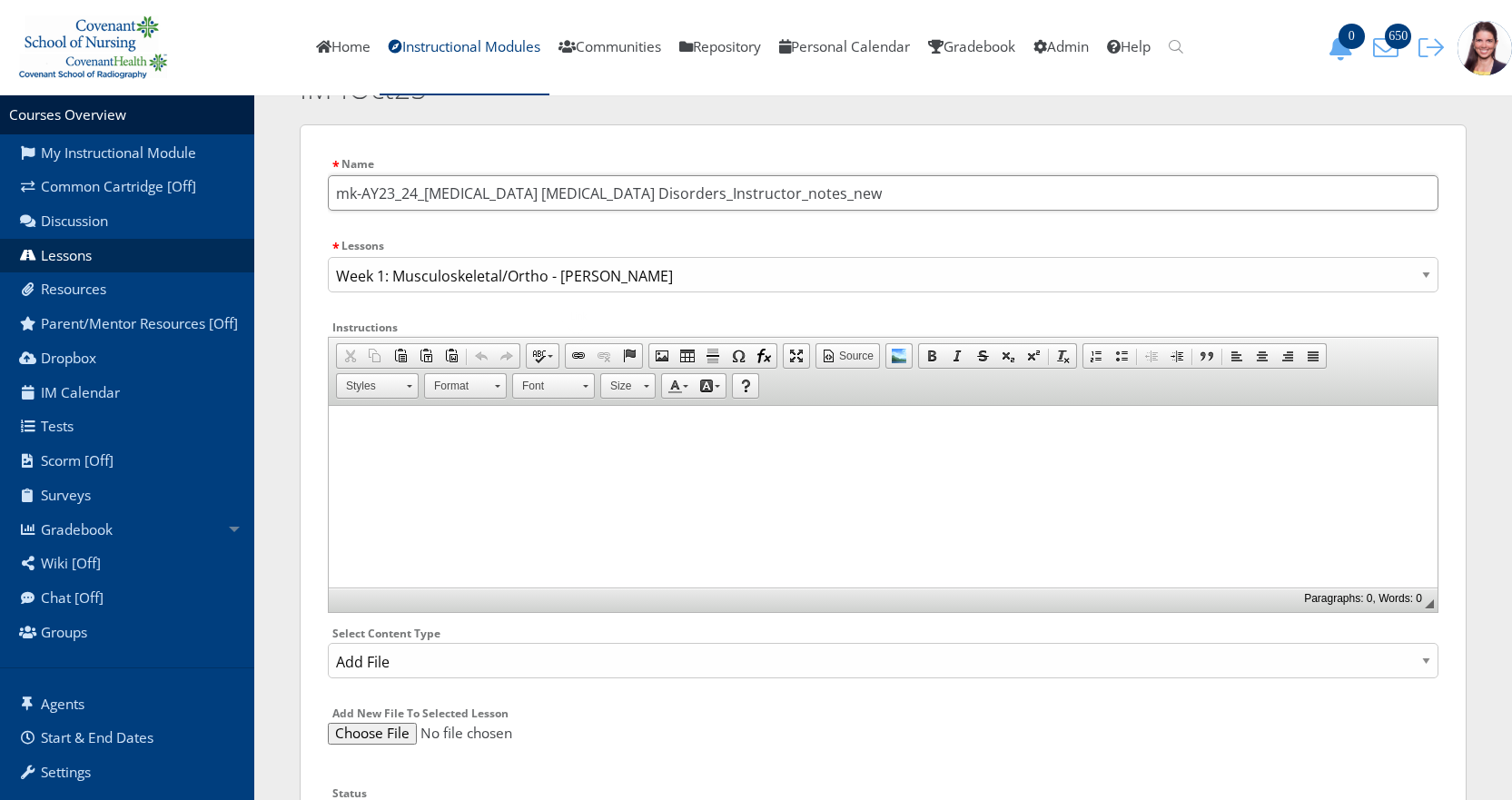
scroll to position [215, 0]
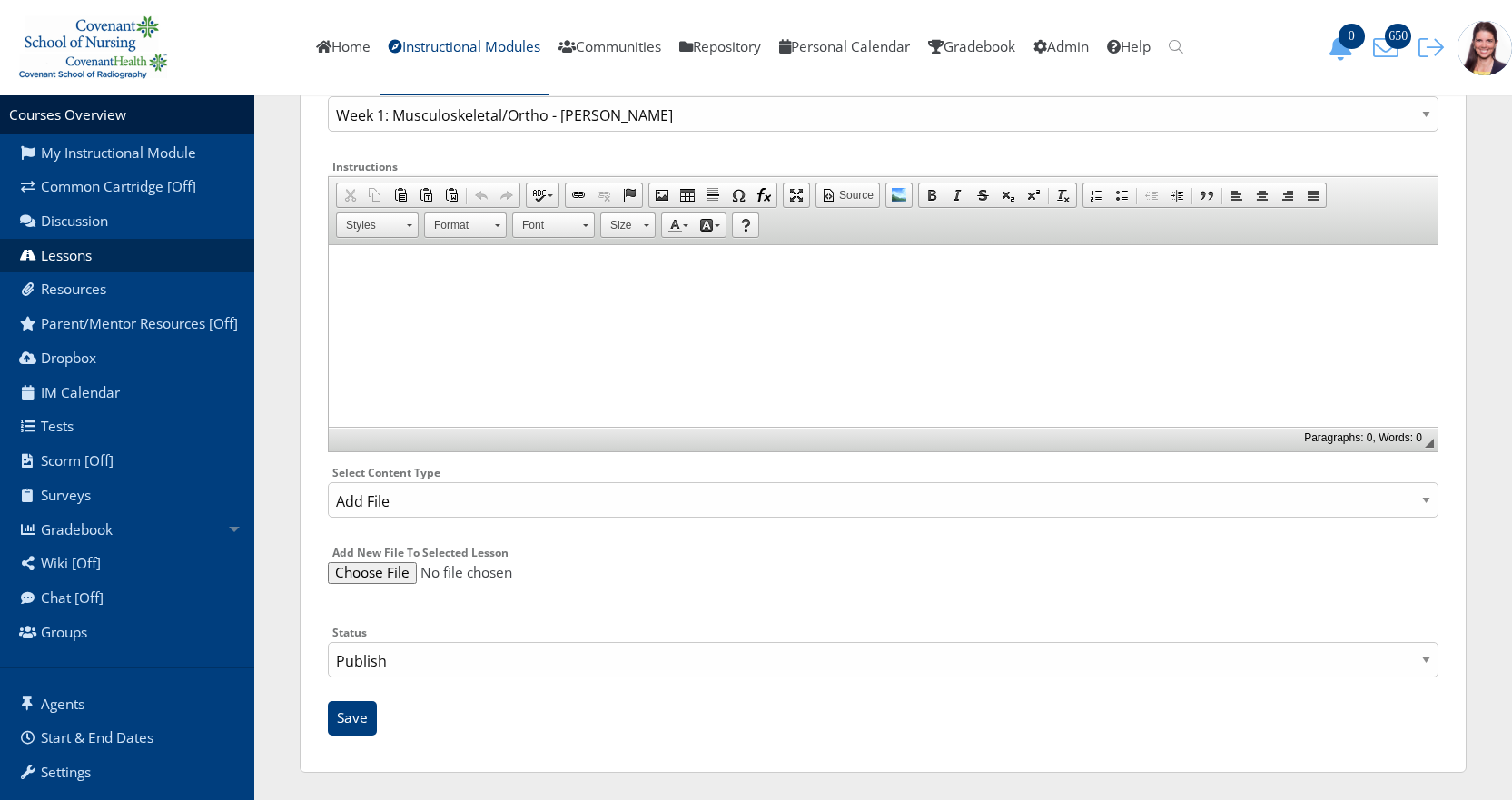
type input "mk-AY23_24_Osteoporosis Musculoskeletal Disorders_Instructor_notes_new"
click at [429, 659] on select "Publish Draft" at bounding box center [883, 660] width 1111 height 35
select select "0"
click at [327, 642] on select "Publish Draft" at bounding box center [883, 660] width 1111 height 35
click at [351, 710] on input "Save" at bounding box center [351, 718] width 49 height 34
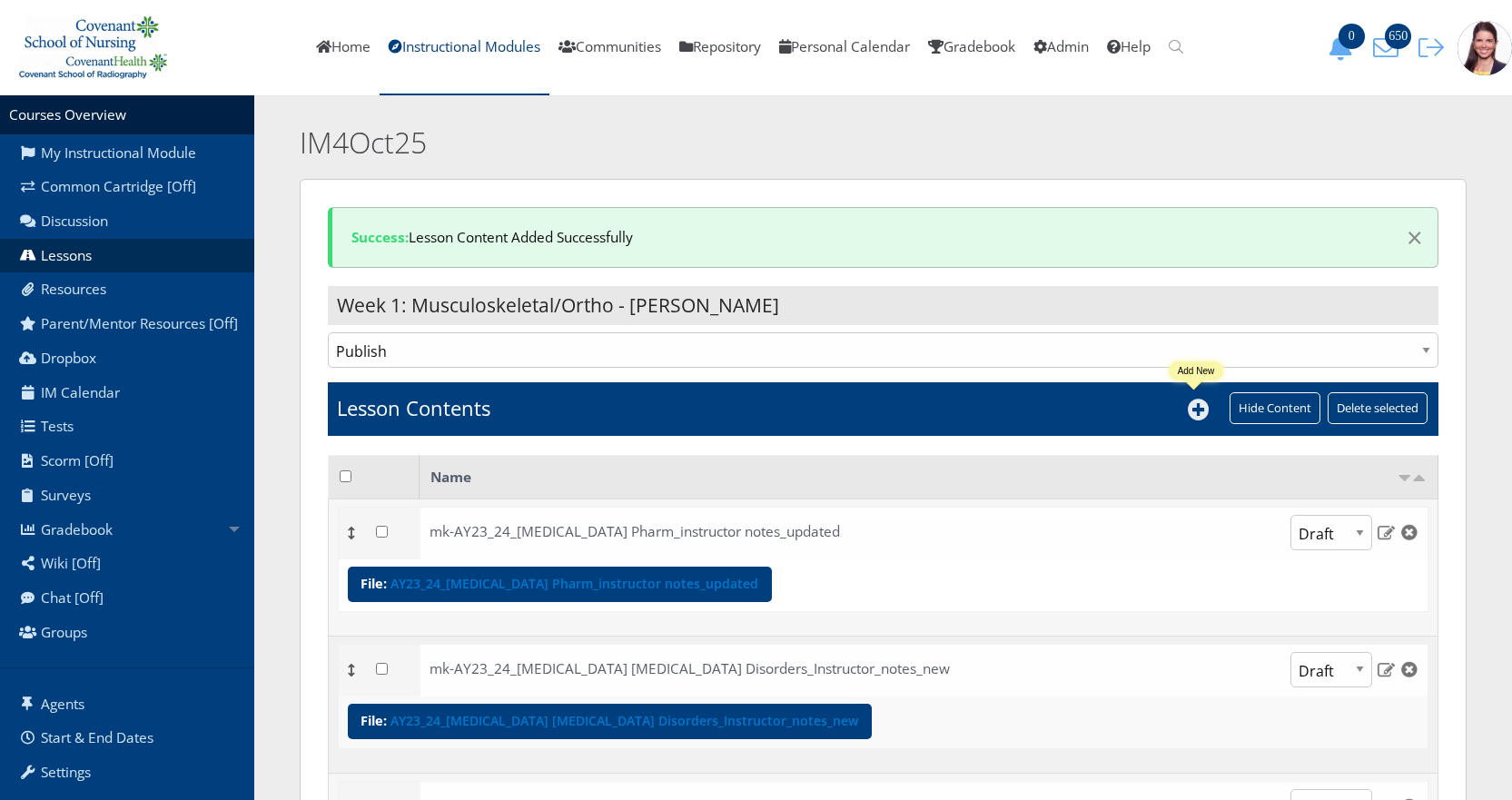
click at [1188, 410] on icon at bounding box center [1199, 410] width 22 height 22
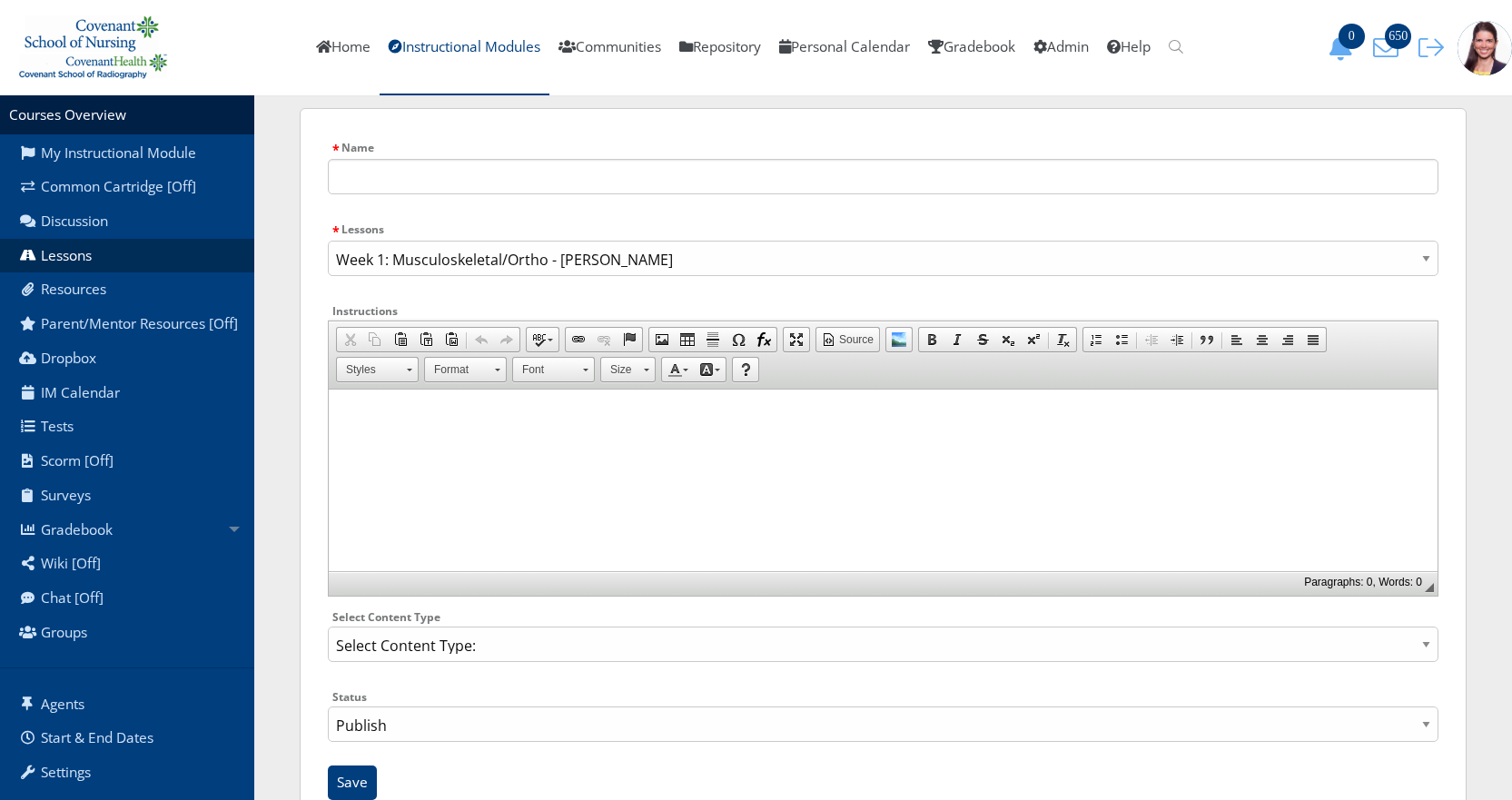
scroll to position [136, 0]
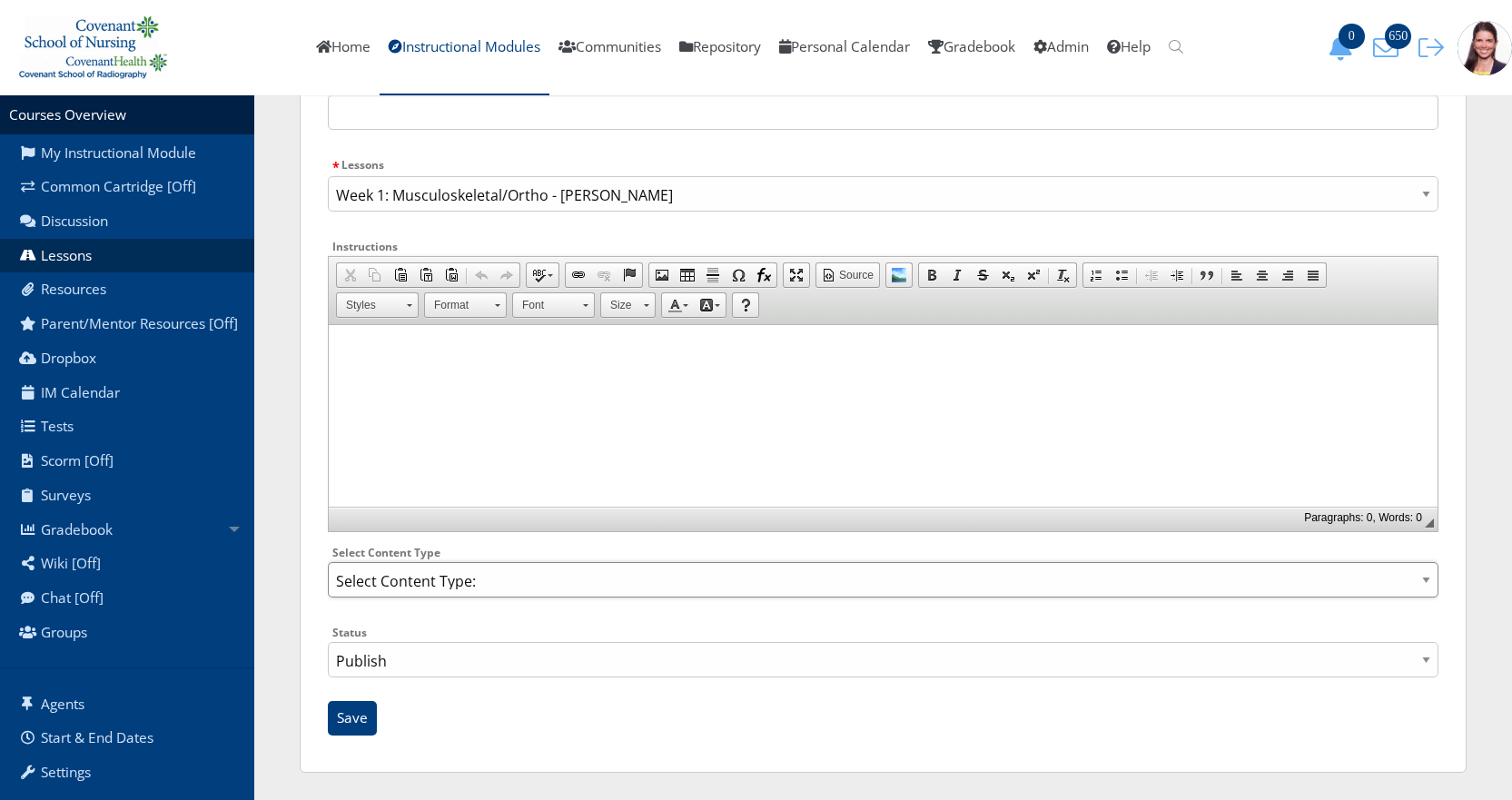
click at [440, 584] on select "Select Content Type: Add Audio File Add File Discussion Forum Discussion Post D…" at bounding box center [883, 579] width 1111 height 35
select select "NewFile"
click at [327, 562] on select "Select Content Type: Add Audio File Add File Discussion Forum Discussion Post D…" at bounding box center [883, 579] width 1111 height 35
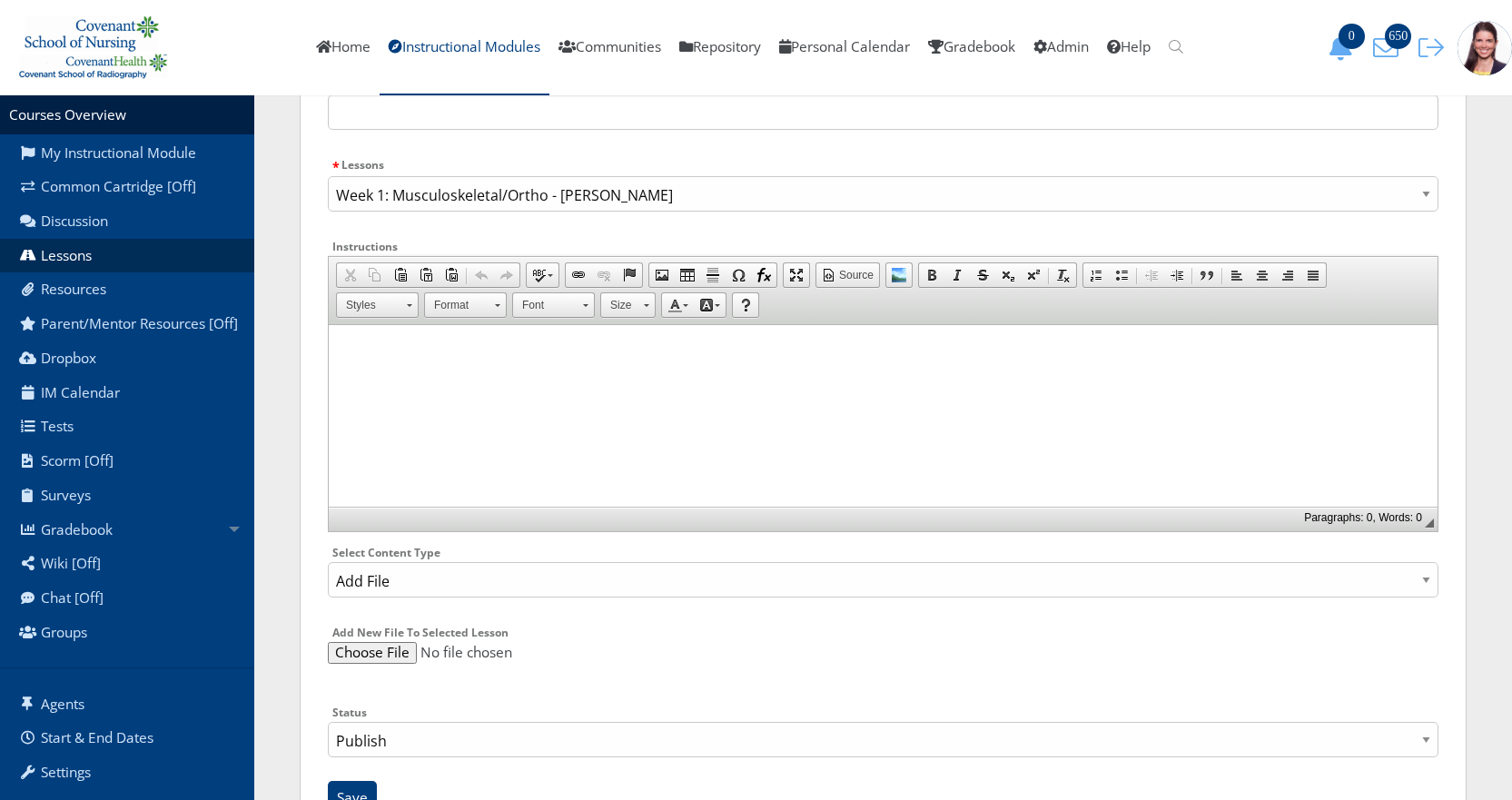
click at [375, 648] on input "file" at bounding box center [883, 653] width 1111 height 22
type input "C:\fakepath\AY23_24_Osteomyelitis Musculoskeletal Disorders_Instructor_notes.pp…"
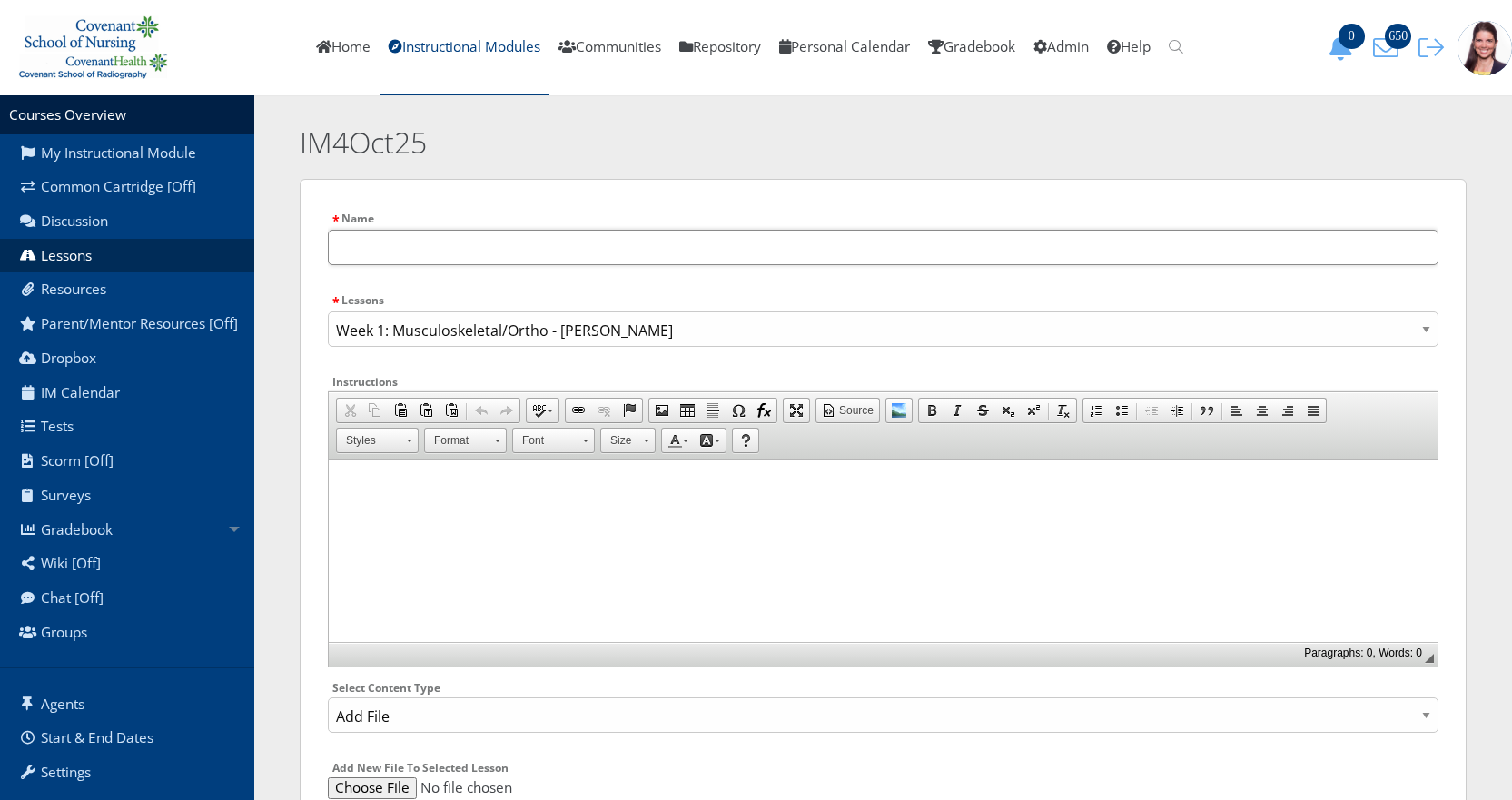
click at [405, 239] on input "text" at bounding box center [883, 247] width 1111 height 35
paste input "AY23_24_[MEDICAL_DATA] [MEDICAL_DATA] Disorders_Instructor_notes"
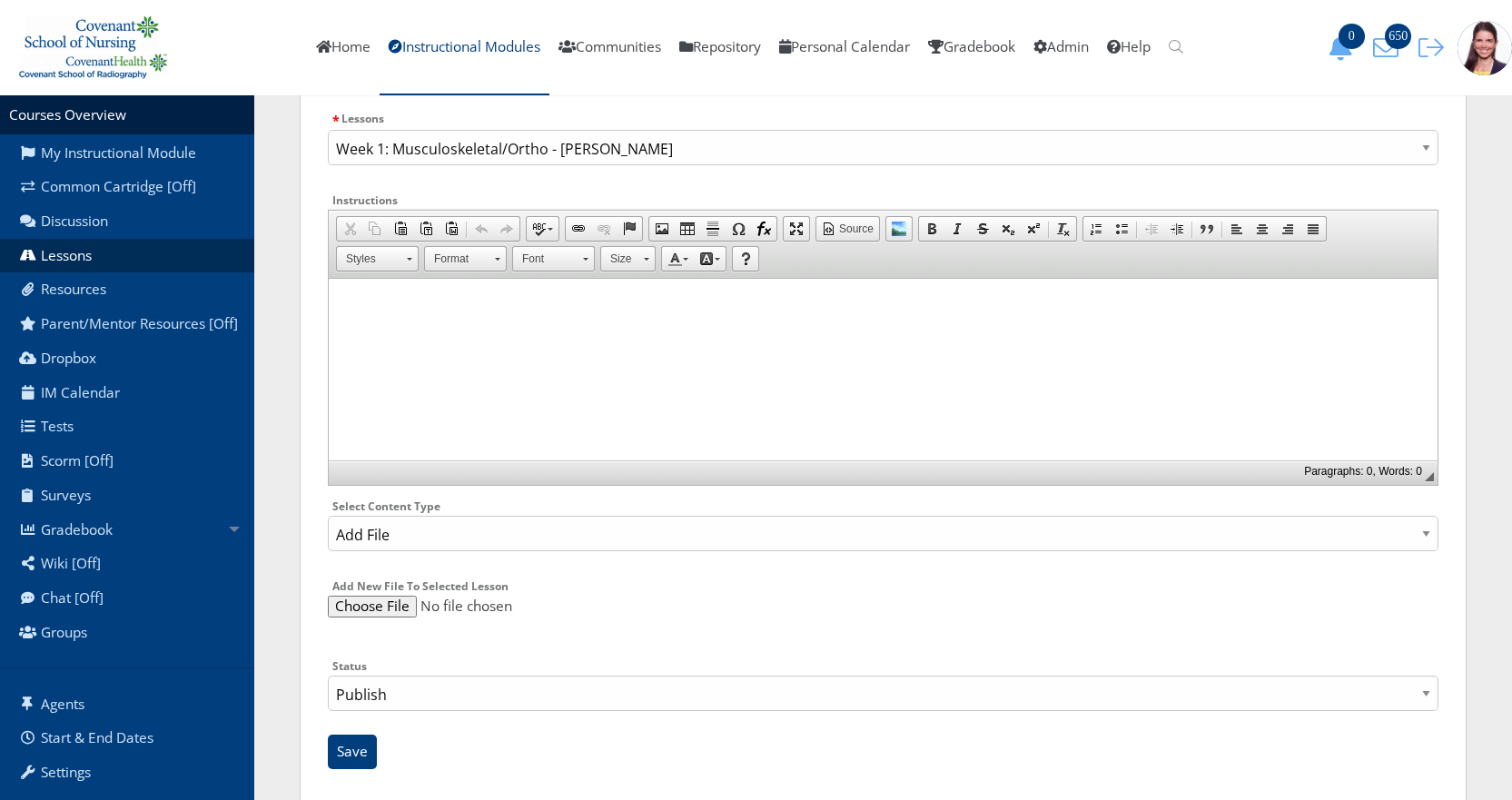
scroll to position [215, 0]
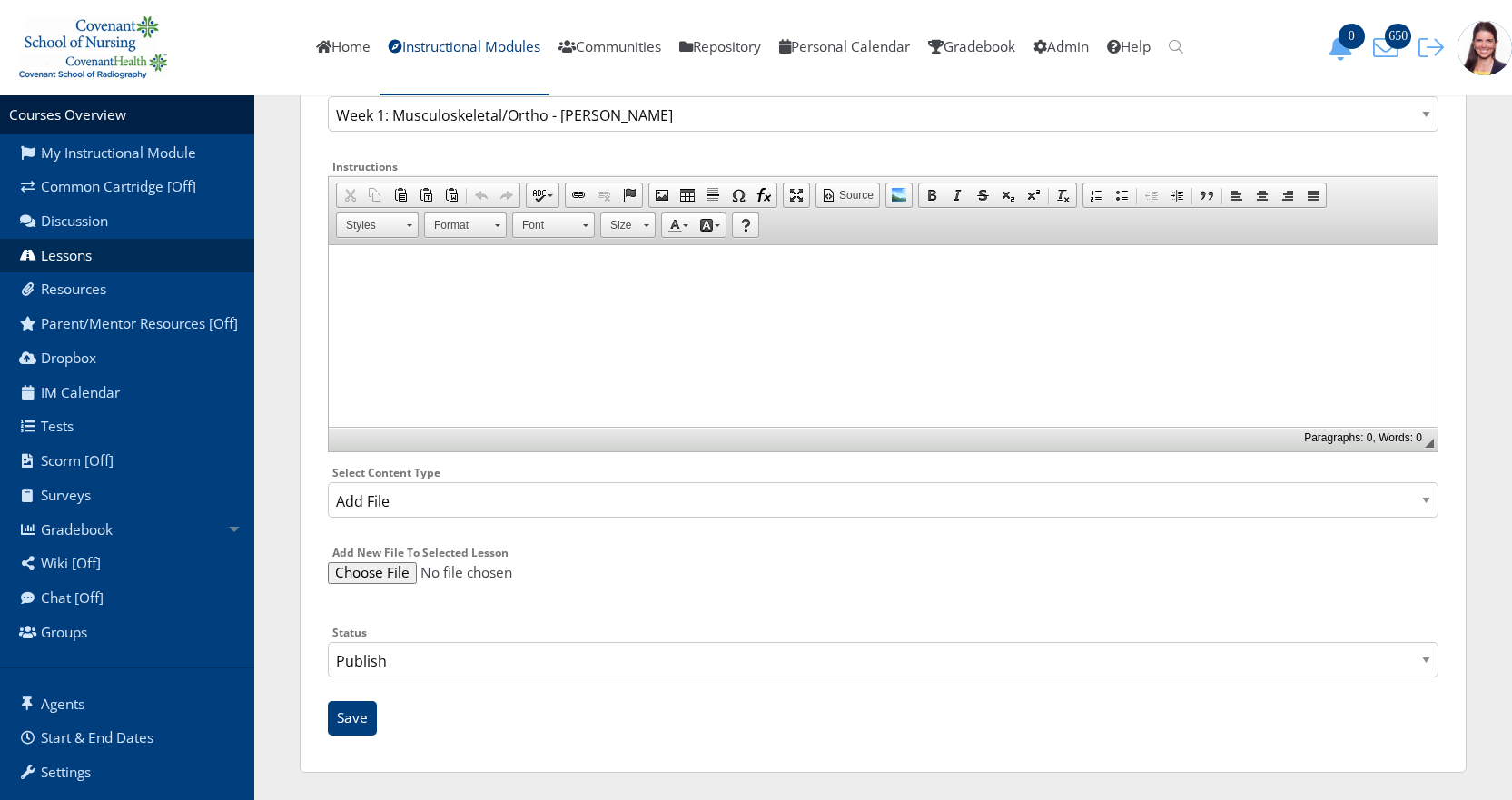
type input "mk-AY23_24_[MEDICAL_DATA] [MEDICAL_DATA] Disorders_Instructor_notes"
click at [410, 657] on select "Publish Draft" at bounding box center [883, 660] width 1111 height 35
select select "0"
click at [327, 642] on select "Publish Draft" at bounding box center [883, 660] width 1111 height 35
click at [356, 711] on input "Save" at bounding box center [351, 718] width 49 height 34
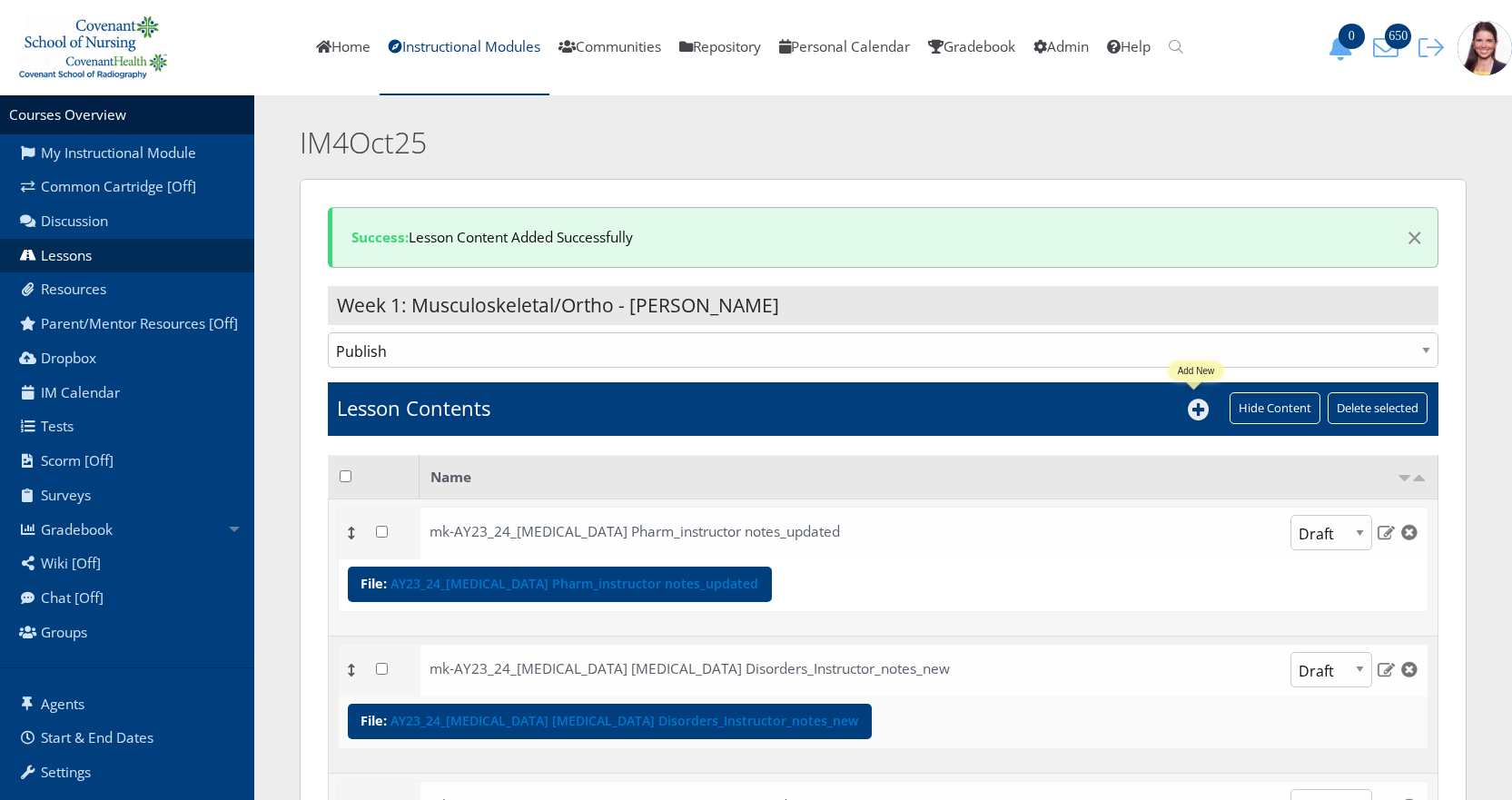
click at [1192, 411] on icon at bounding box center [1199, 410] width 22 height 22
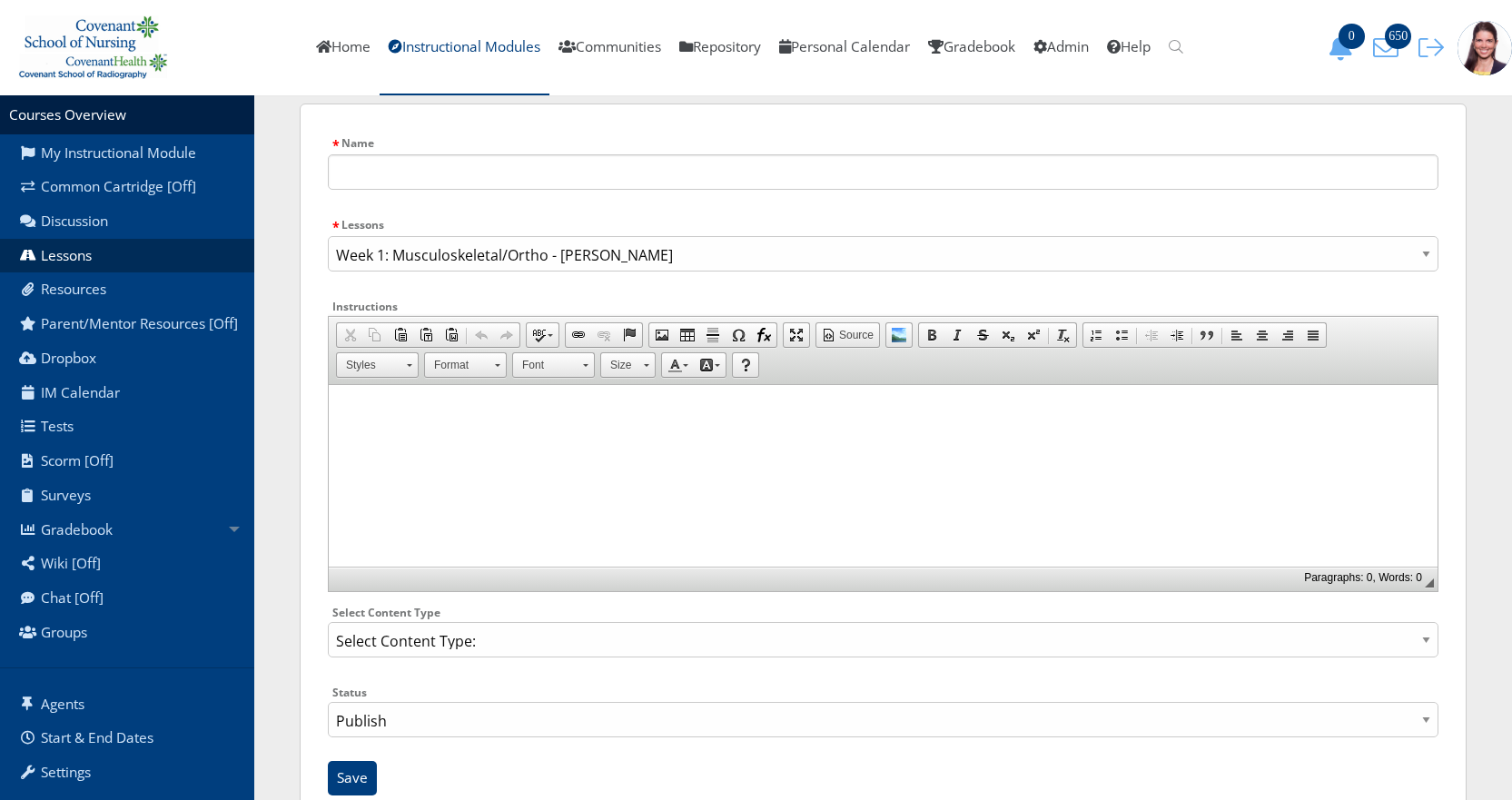
scroll to position [136, 0]
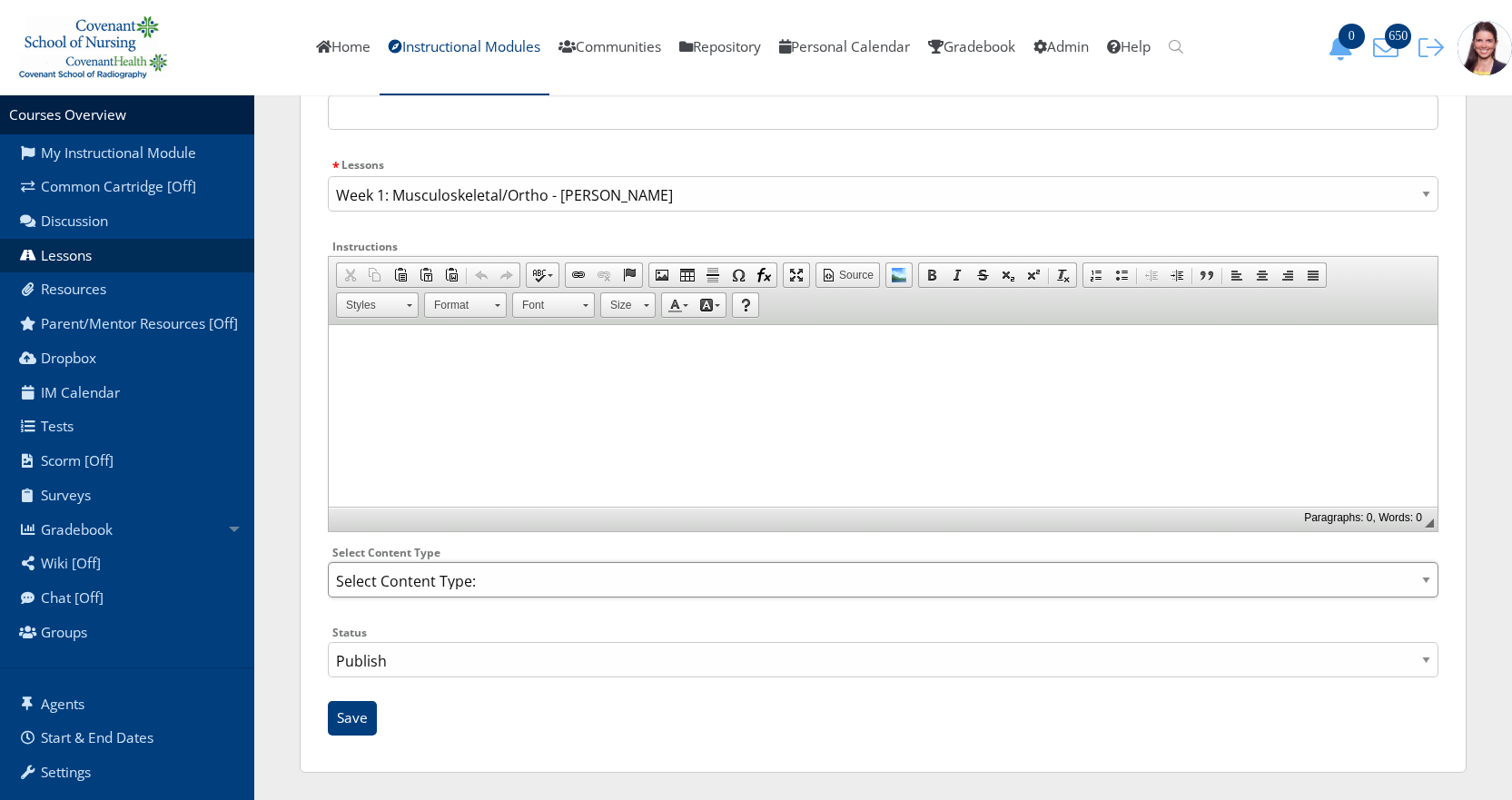
click at [482, 594] on select "Select Content Type: Add Audio File Add File Discussion Forum Discussion Post D…" at bounding box center [883, 579] width 1111 height 35
select select "NewFile"
click at [327, 562] on select "Select Content Type: Add Audio File Add File Discussion Forum Discussion Post D…" at bounding box center [883, 579] width 1111 height 35
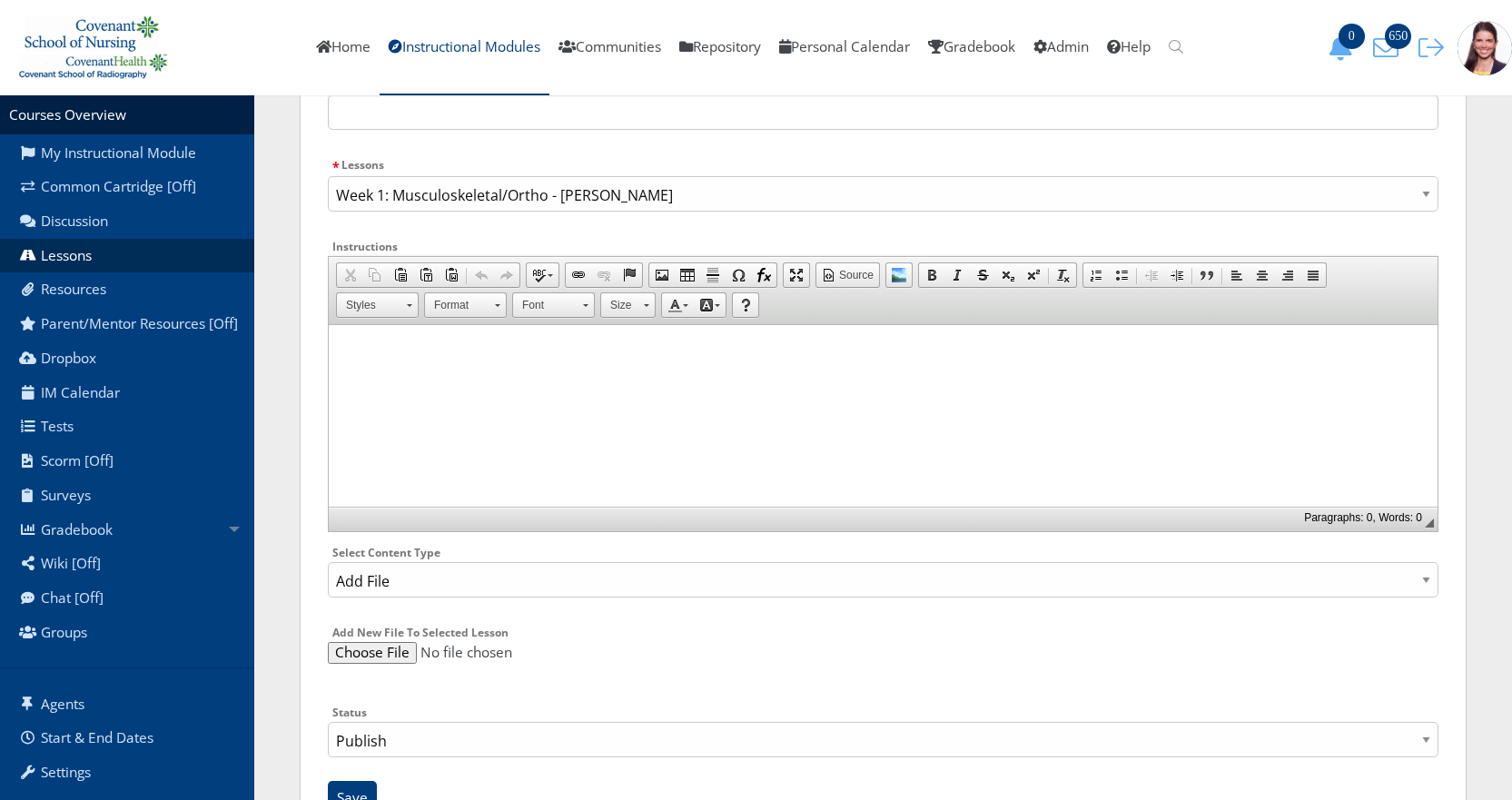
click at [374, 651] on input "file" at bounding box center [883, 653] width 1111 height 22
type input "C:\fakepath\AY23_24_Osteoarthritis Musculoskeletal Disorders_Student.pptx"
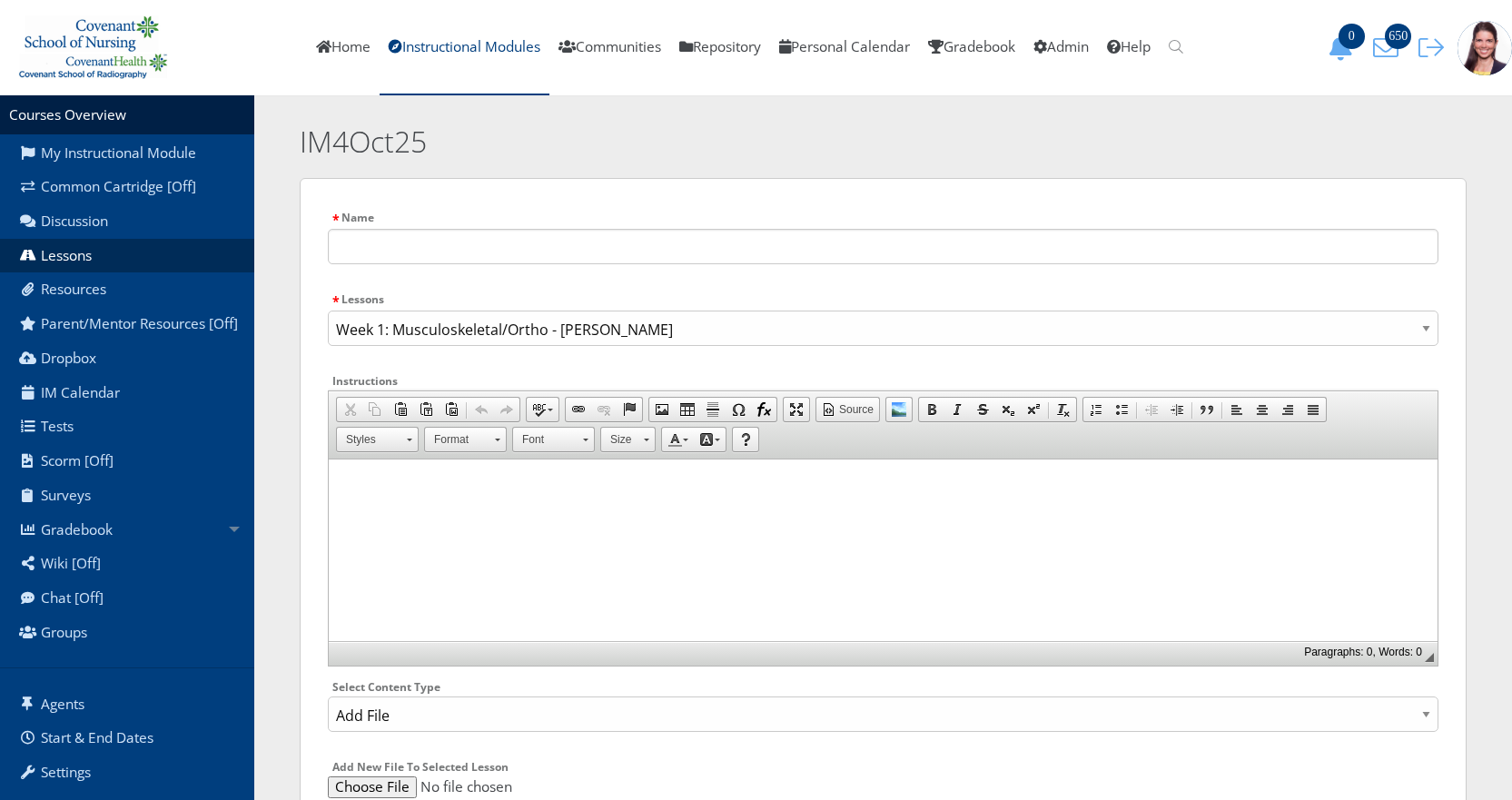
scroll to position [0, 0]
click at [430, 248] on input "text" at bounding box center [883, 247] width 1111 height 35
paste input "AY23_24_[MEDICAL_DATA] [MEDICAL_DATA] Disorders_Student"
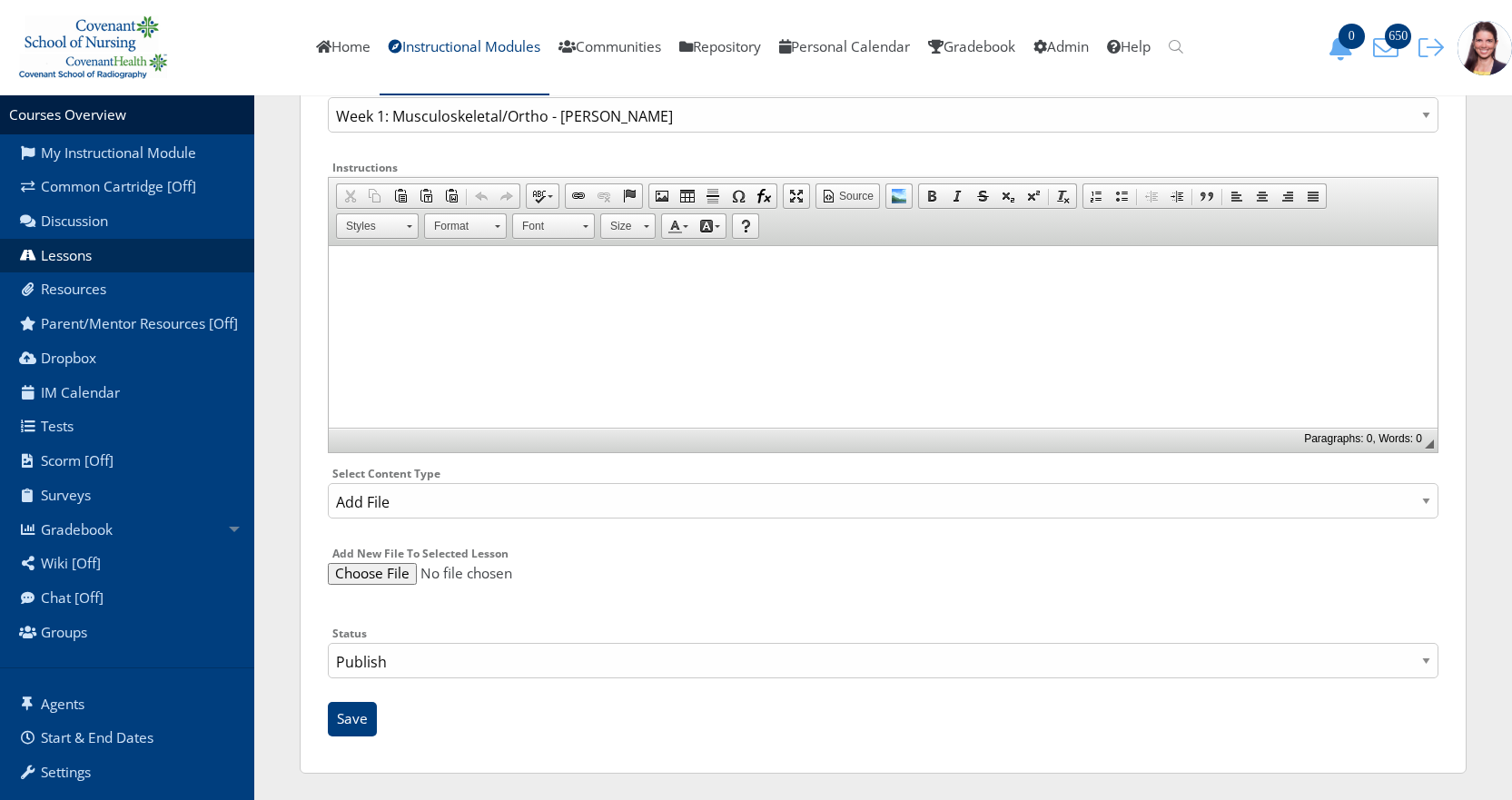
scroll to position [215, 0]
type input "mk-AY23_24_[MEDICAL_DATA] [MEDICAL_DATA] Disorders_Student"
click at [362, 656] on select "Publish Draft" at bounding box center [883, 660] width 1111 height 35
select select "0"
click at [327, 642] on select "Publish Draft" at bounding box center [883, 660] width 1111 height 35
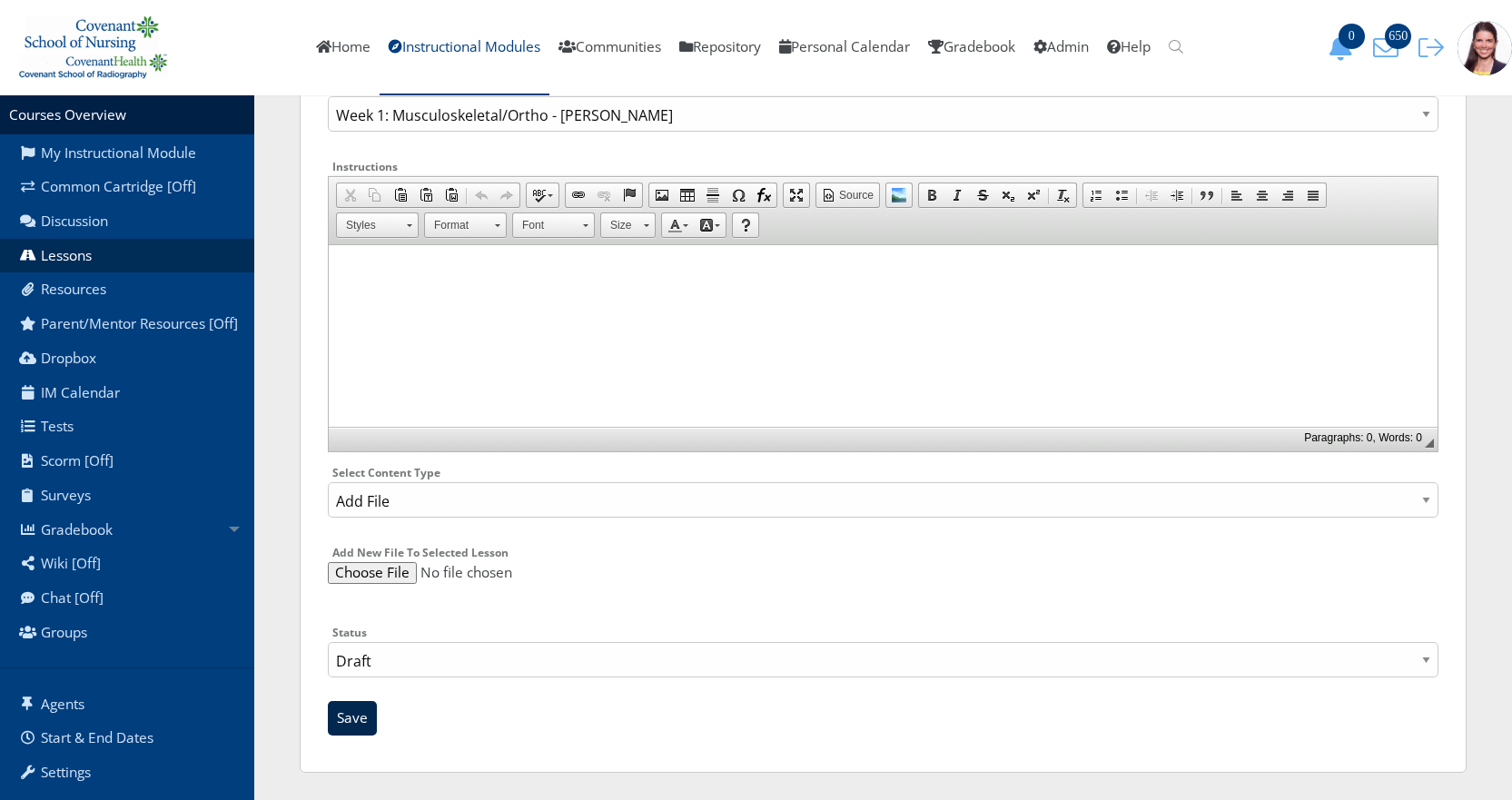
click at [358, 724] on input "Save" at bounding box center [351, 718] width 49 height 34
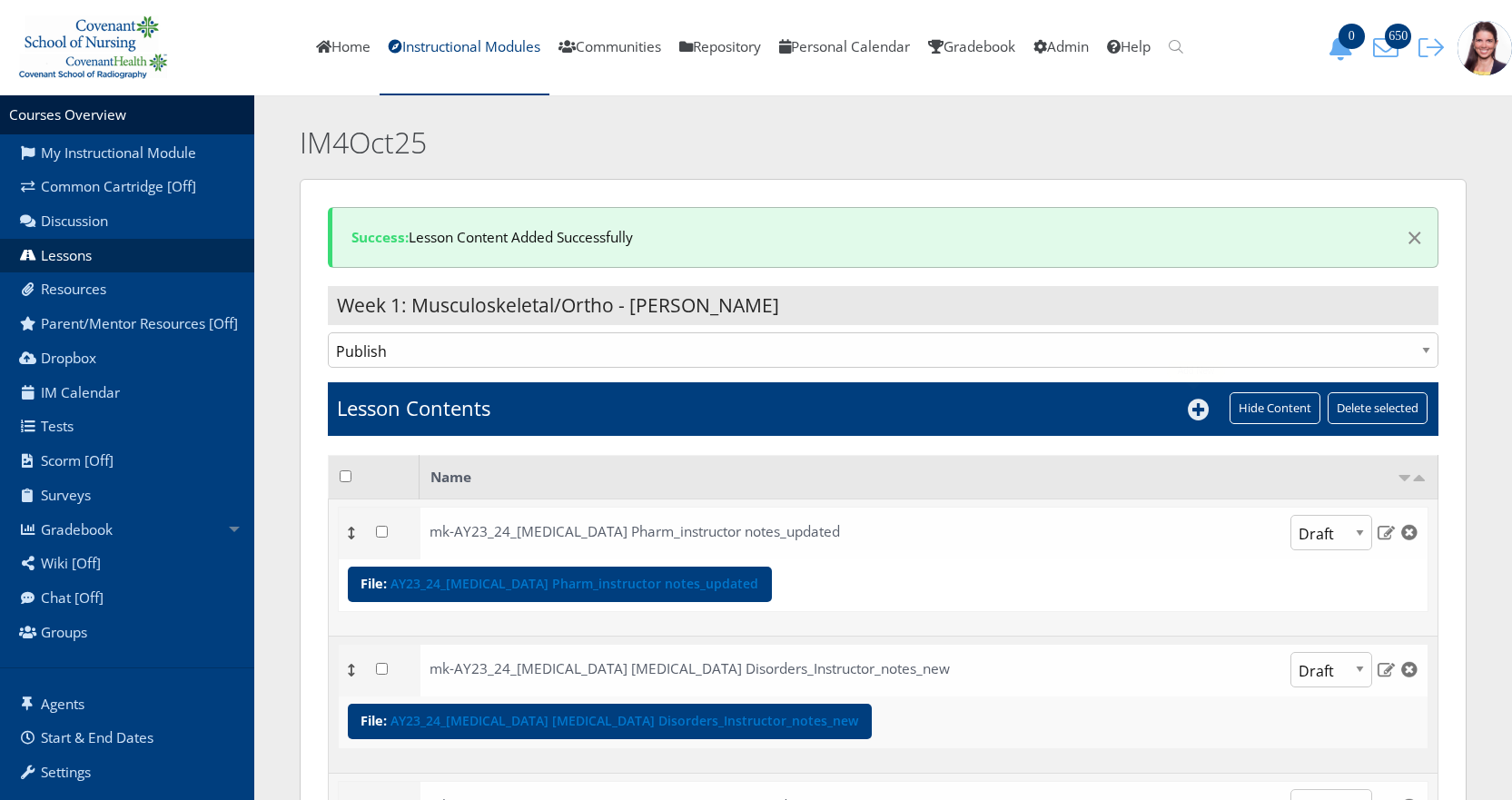
click at [1188, 404] on td "Lesson Contents" at bounding box center [773, 409] width 891 height 54
click at [1200, 408] on icon at bounding box center [1199, 410] width 22 height 22
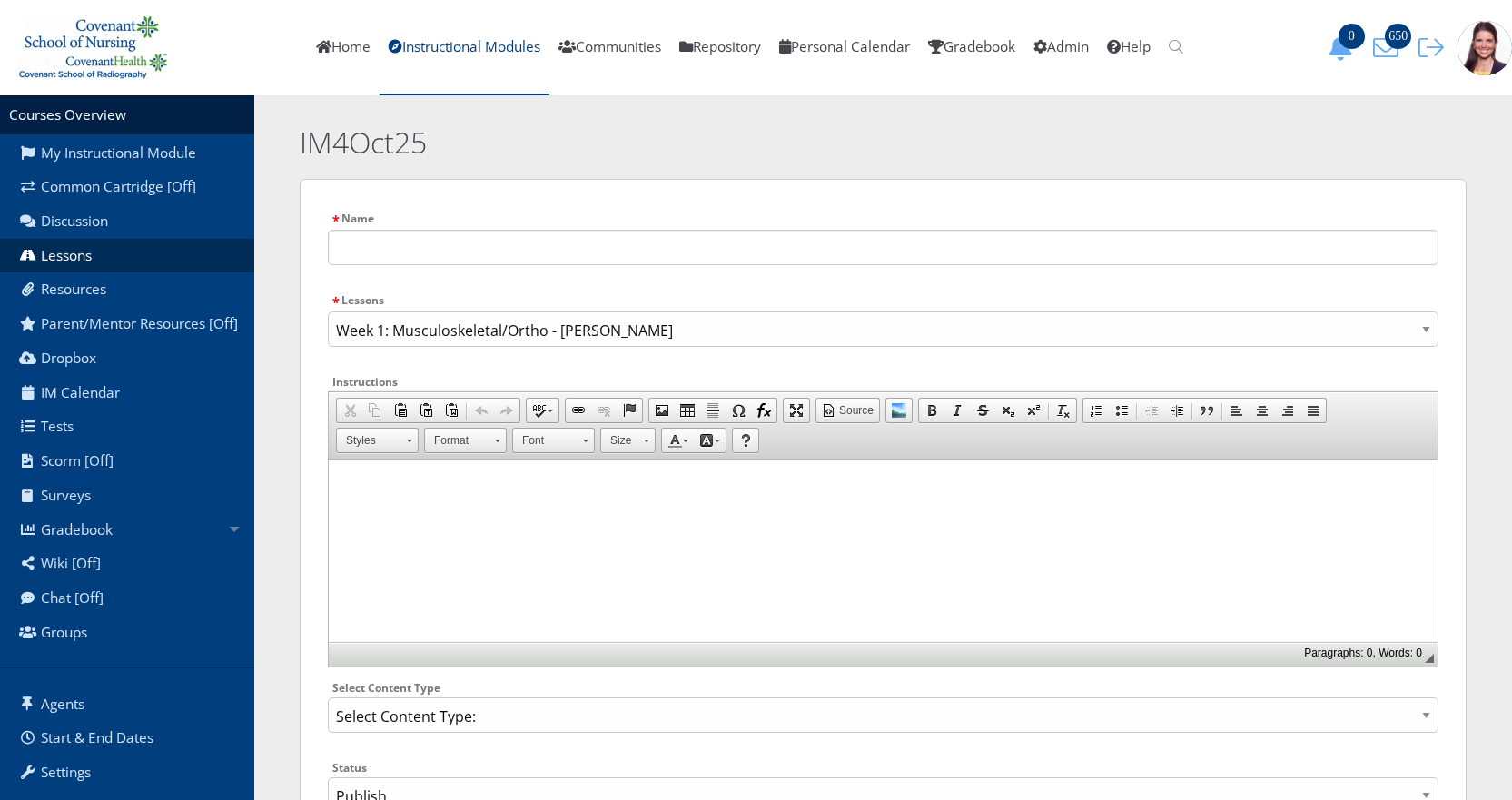
scroll to position [136, 0]
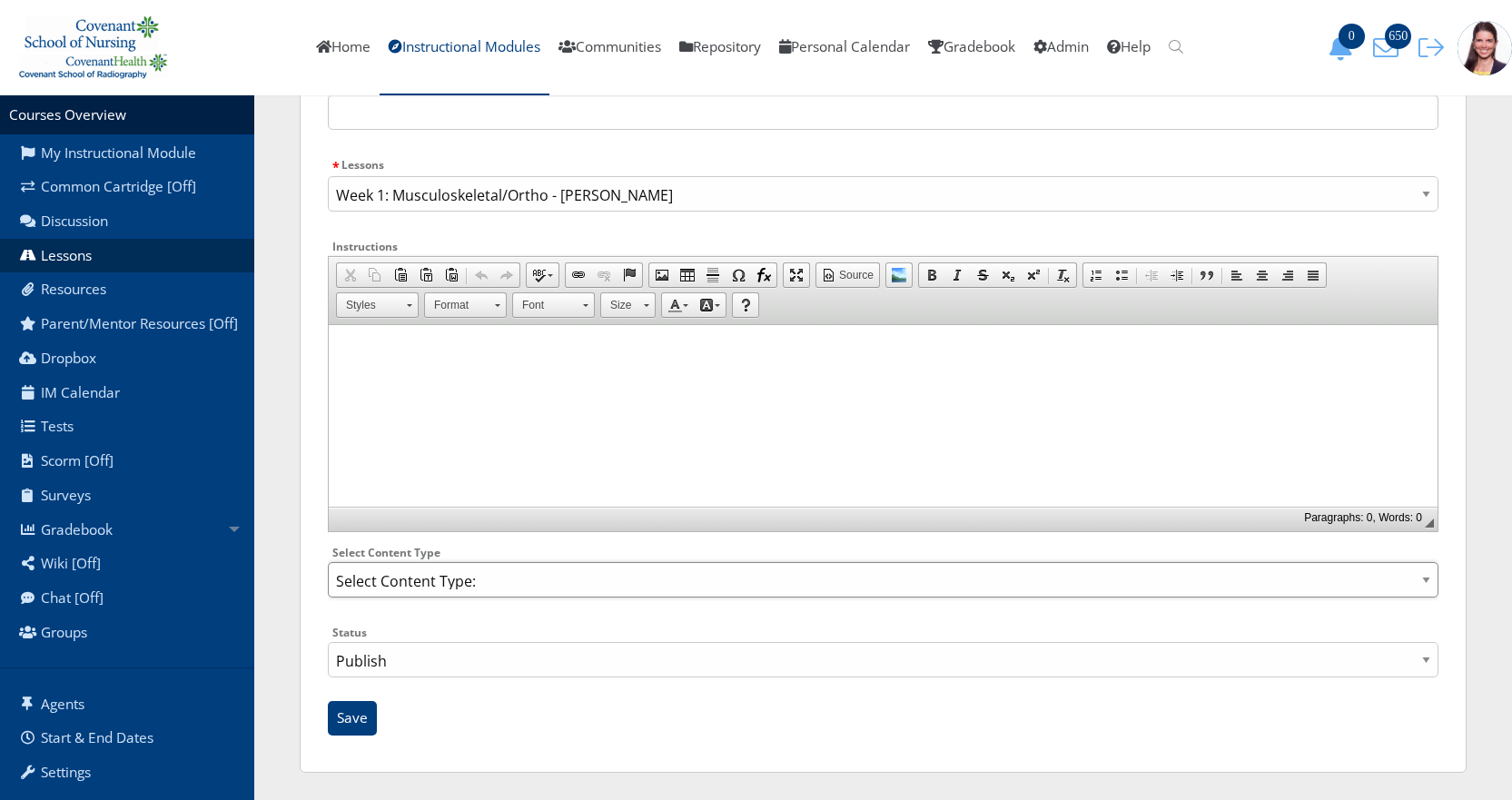
click at [393, 579] on select "Select Content Type: Add Audio File Add File Discussion Forum Discussion Post D…" at bounding box center [883, 579] width 1111 height 35
select select "NewFile"
click at [327, 562] on select "Select Content Type: Add Audio File Add File Discussion Forum Discussion Post D…" at bounding box center [883, 579] width 1111 height 35
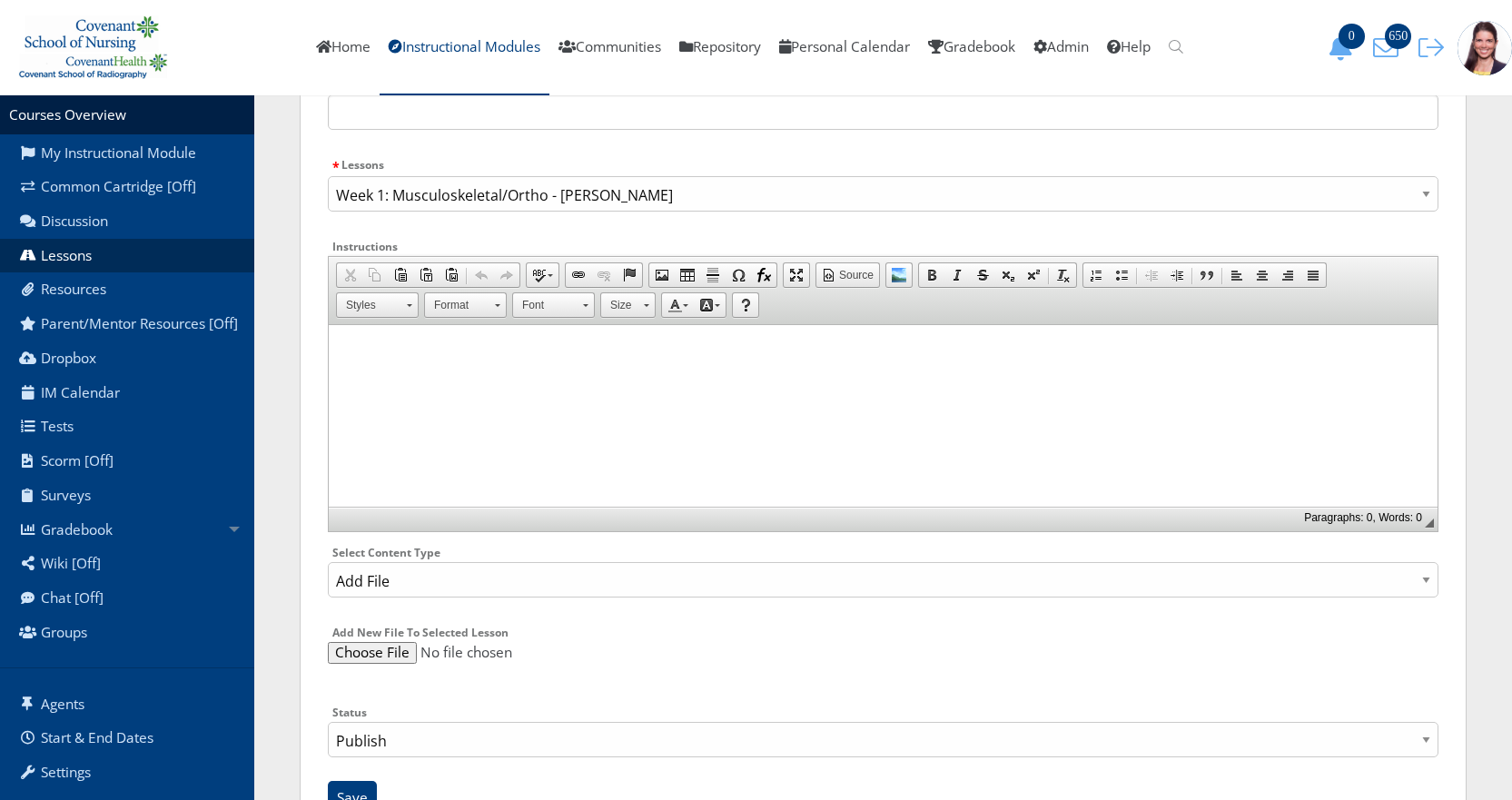
click at [382, 652] on input "file" at bounding box center [883, 653] width 1111 height 22
type input "C:\fakepath\AY23_24_MS_Trauma 3_Infection_DVT_Instructor_notes.pptx"
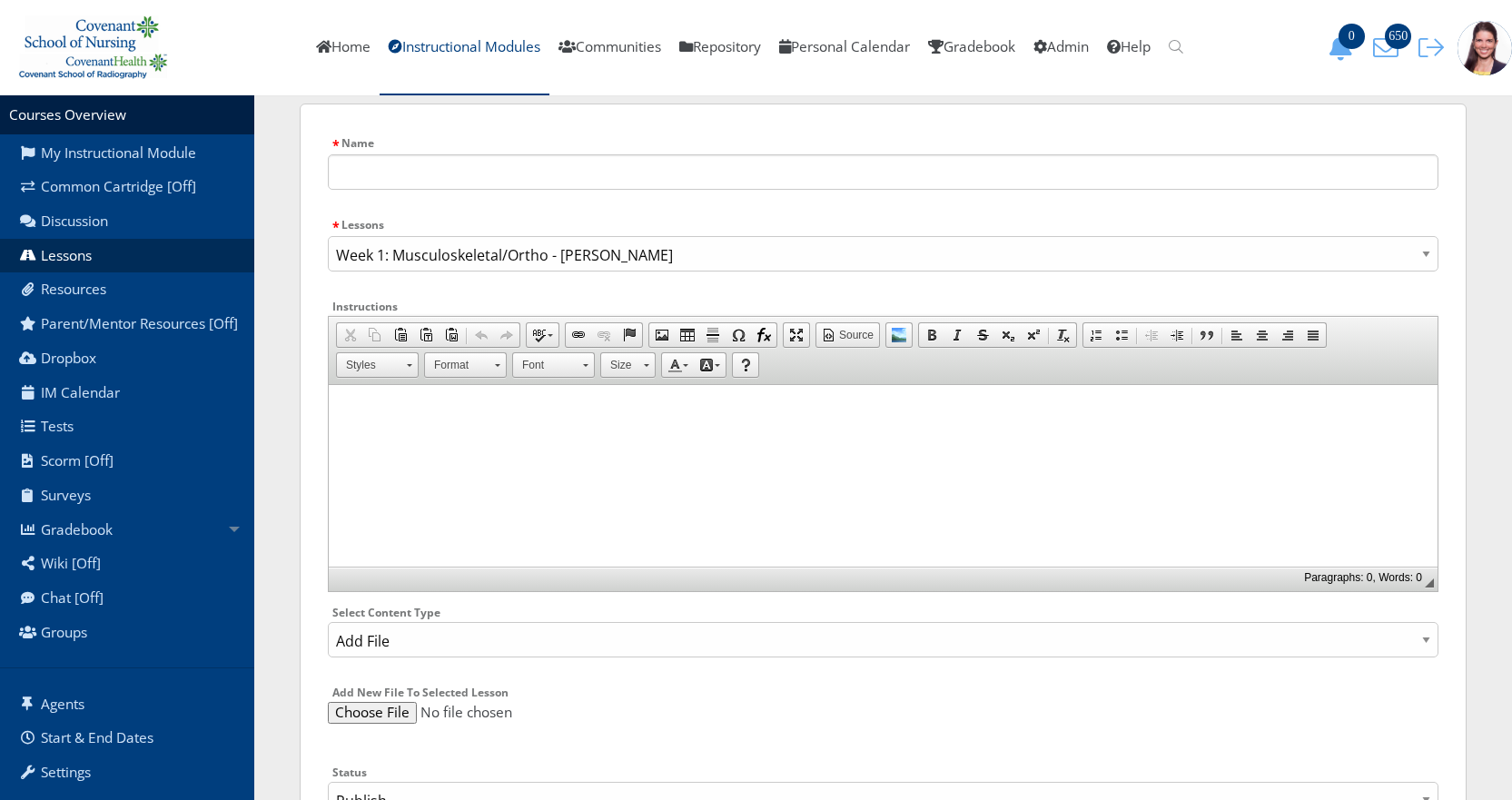
scroll to position [0, 0]
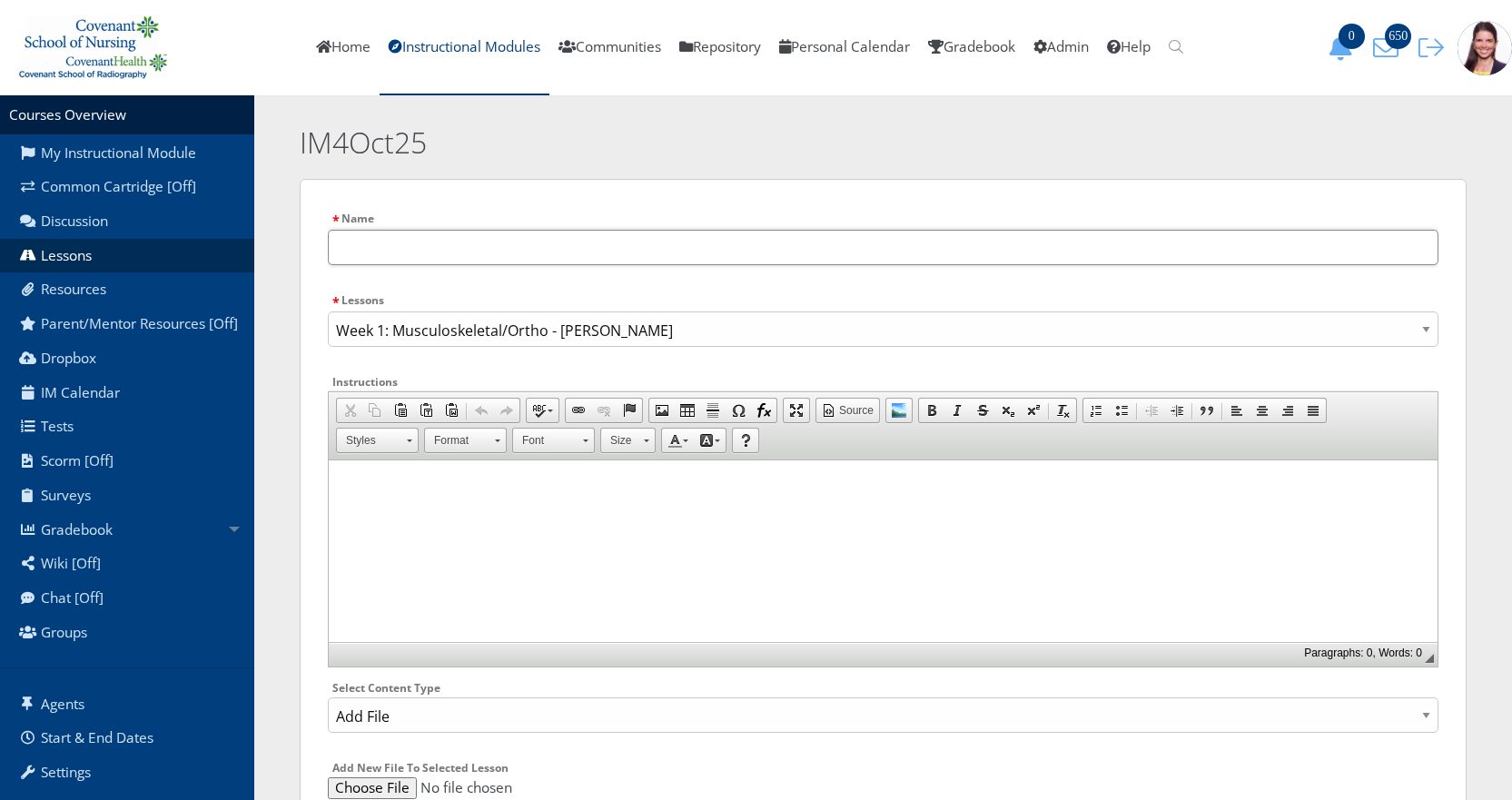
click at [352, 243] on input "text" at bounding box center [883, 247] width 1111 height 35
paste input "AY23_24_MS_Trauma 3_Infection_DVT_Instructor_notes"
click at [338, 245] on input "AY23_24_MS_Trauma 3_Infection_DVT_Instructor_notes" at bounding box center [883, 247] width 1111 height 35
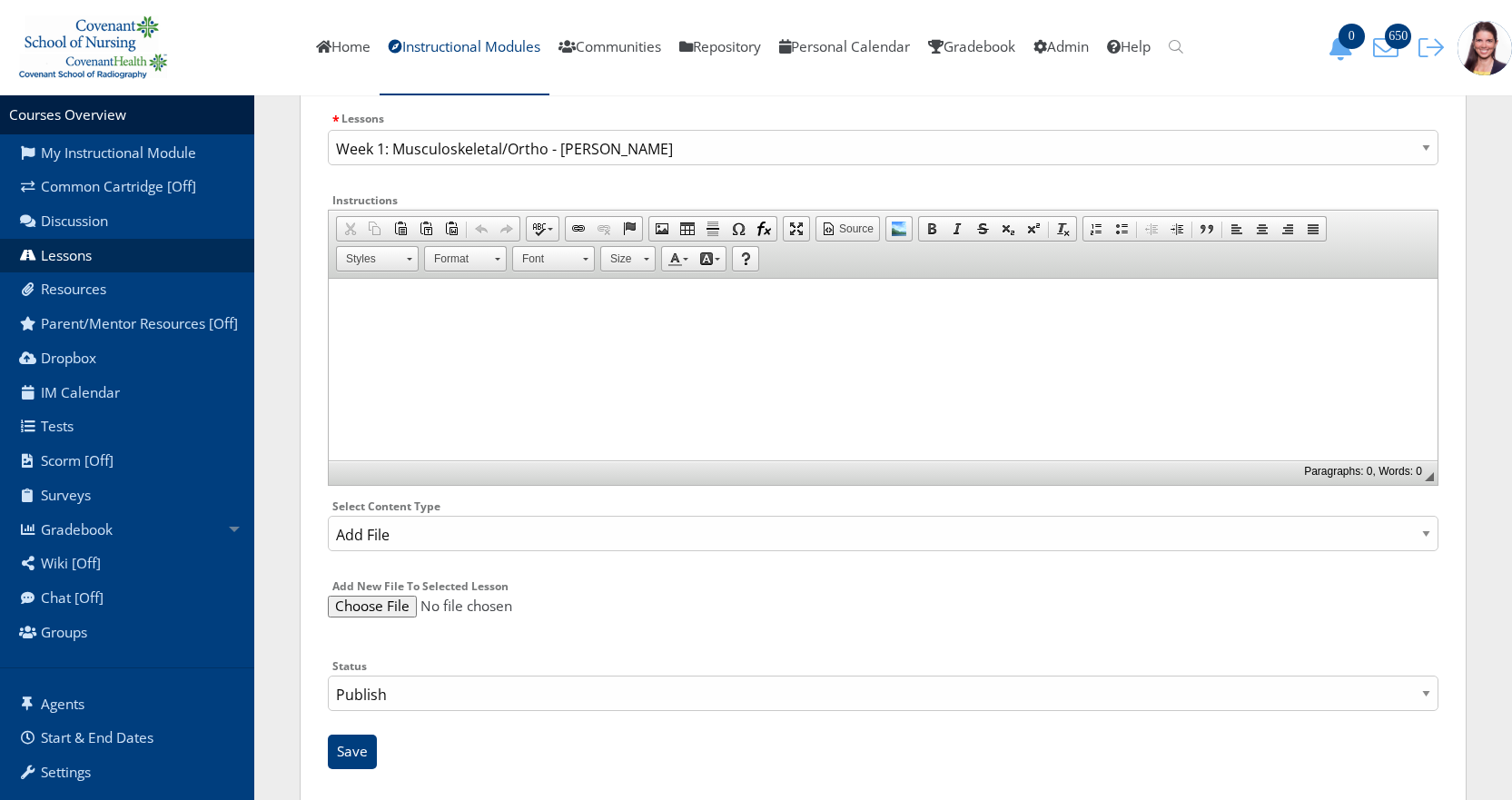
scroll to position [215, 0]
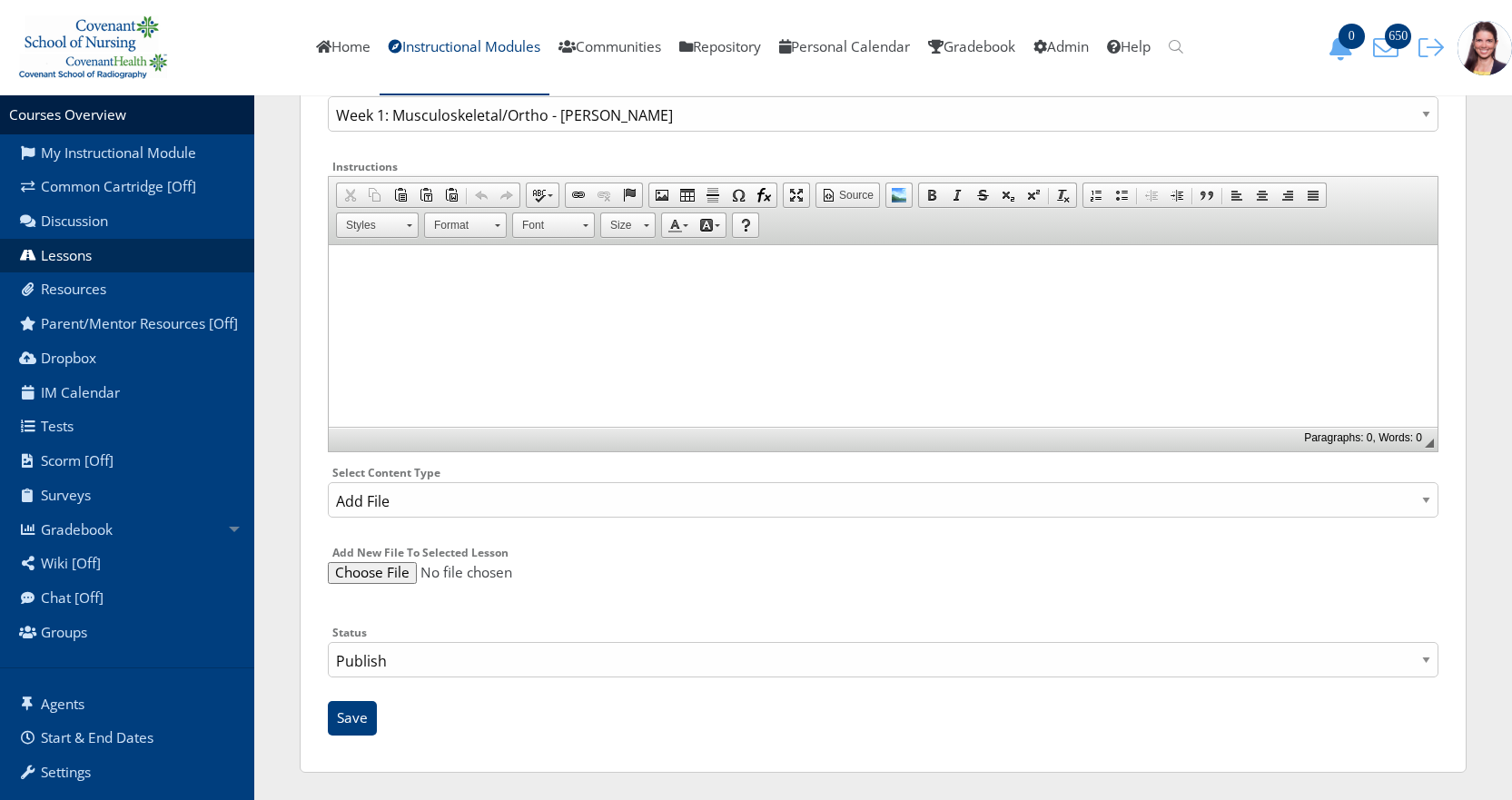
type input "mk-AY23_24_MS_Trauma 3_Infection_DVT_Instructor_notes"
click at [399, 661] on select "Publish Draft" at bounding box center [883, 660] width 1111 height 35
select select "0"
click at [327, 642] on select "Publish Draft" at bounding box center [883, 660] width 1111 height 35
click at [355, 710] on input "Save" at bounding box center [351, 718] width 49 height 34
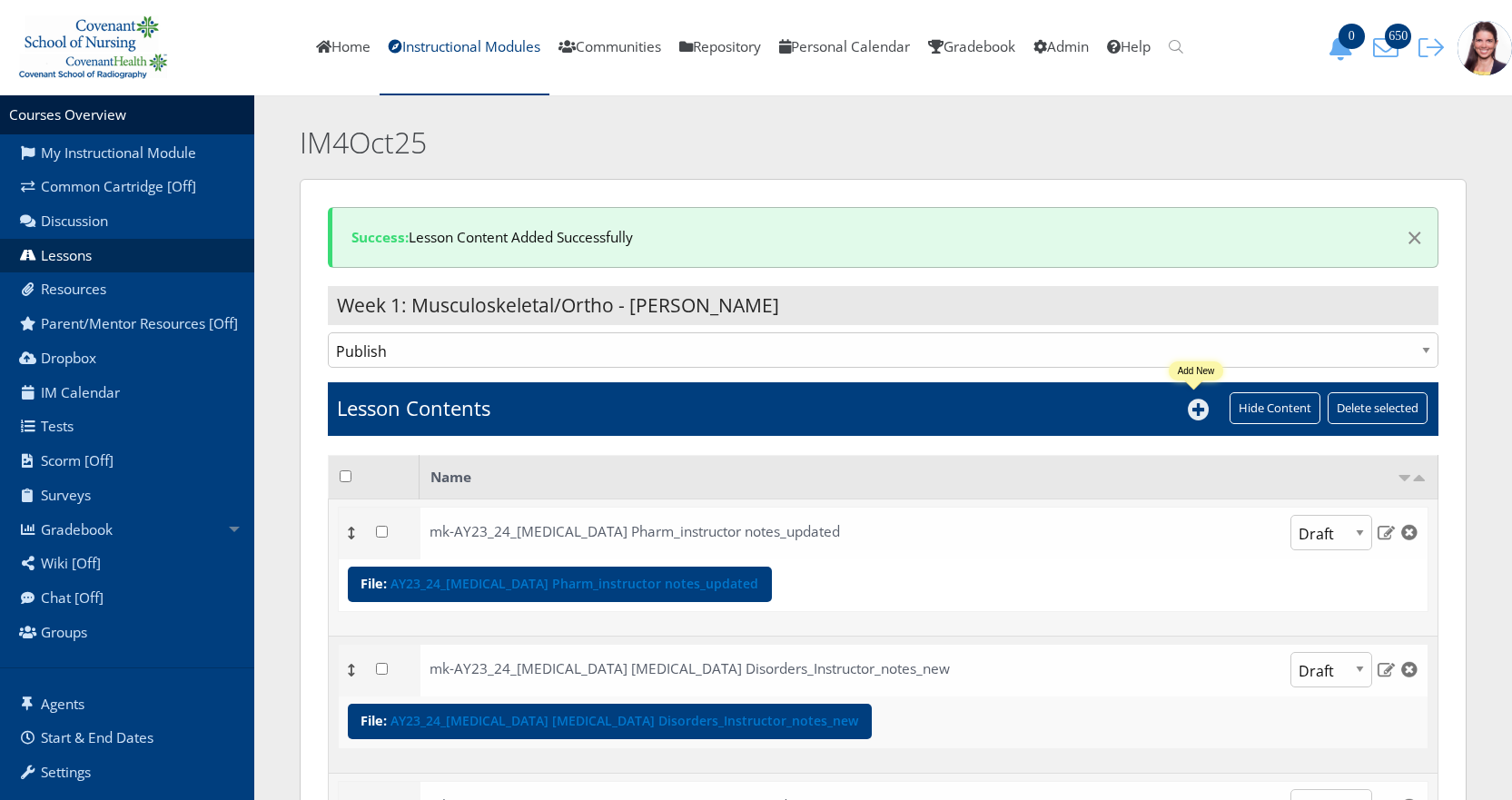
click at [1195, 415] on icon at bounding box center [1199, 410] width 22 height 22
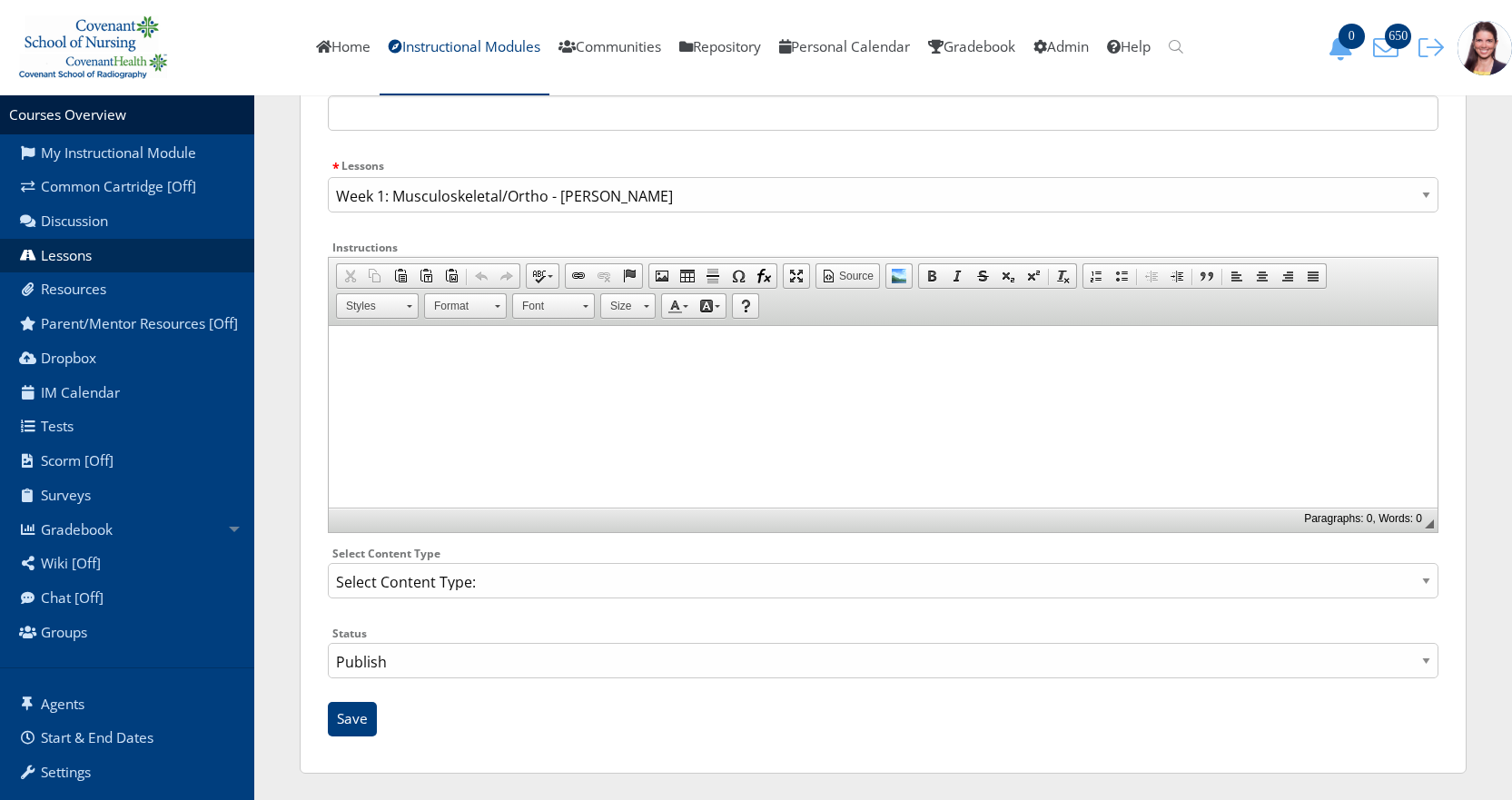
scroll to position [136, 0]
click at [416, 573] on select "Select Content Type: Add Audio File Add File Discussion Forum Discussion Post D…" at bounding box center [883, 579] width 1111 height 35
select select "NewFile"
click at [327, 562] on select "Select Content Type: Add Audio File Add File Discussion Forum Discussion Post D…" at bounding box center [883, 579] width 1111 height 35
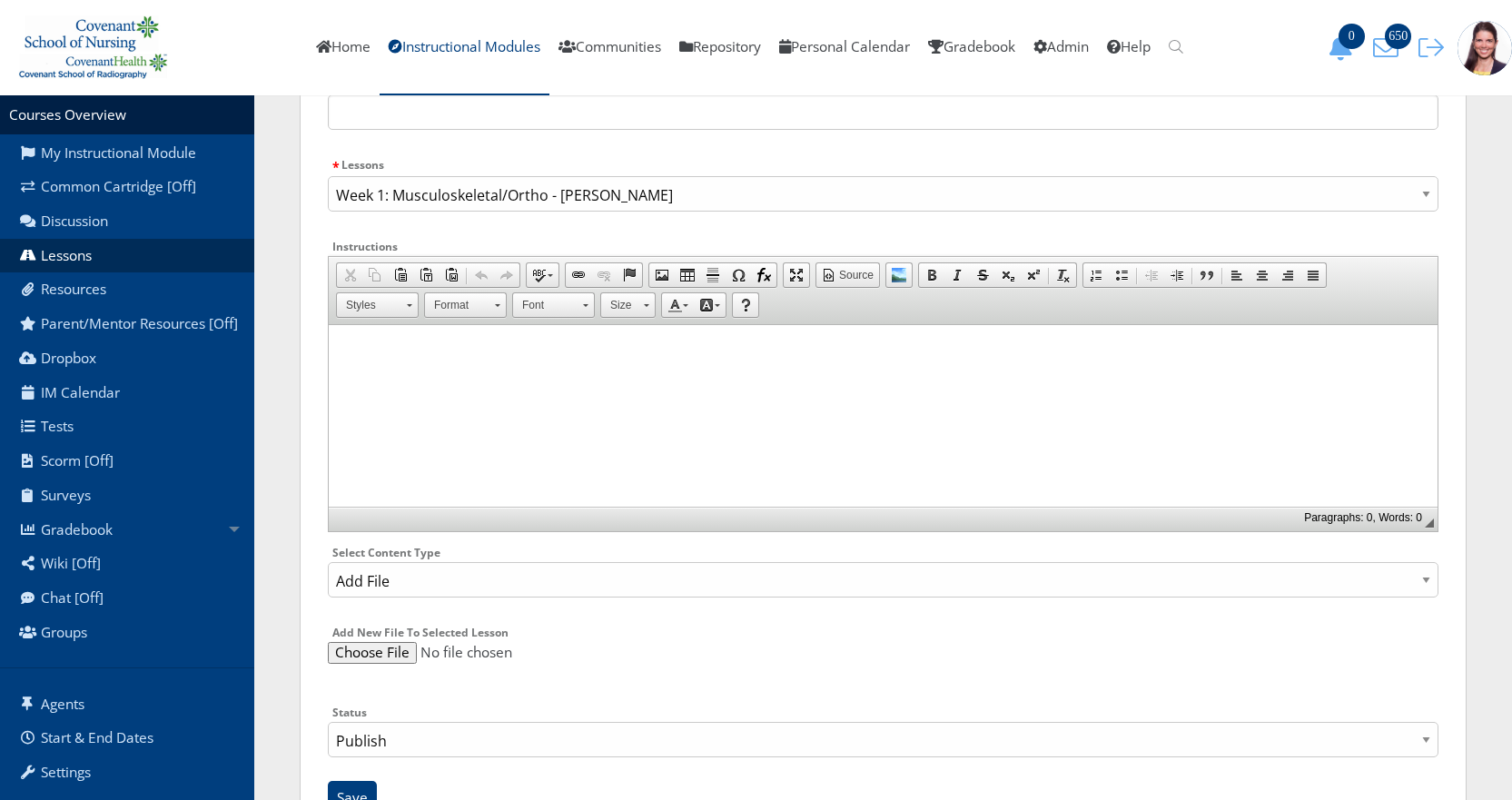
click at [384, 647] on input "file" at bounding box center [883, 653] width 1111 height 22
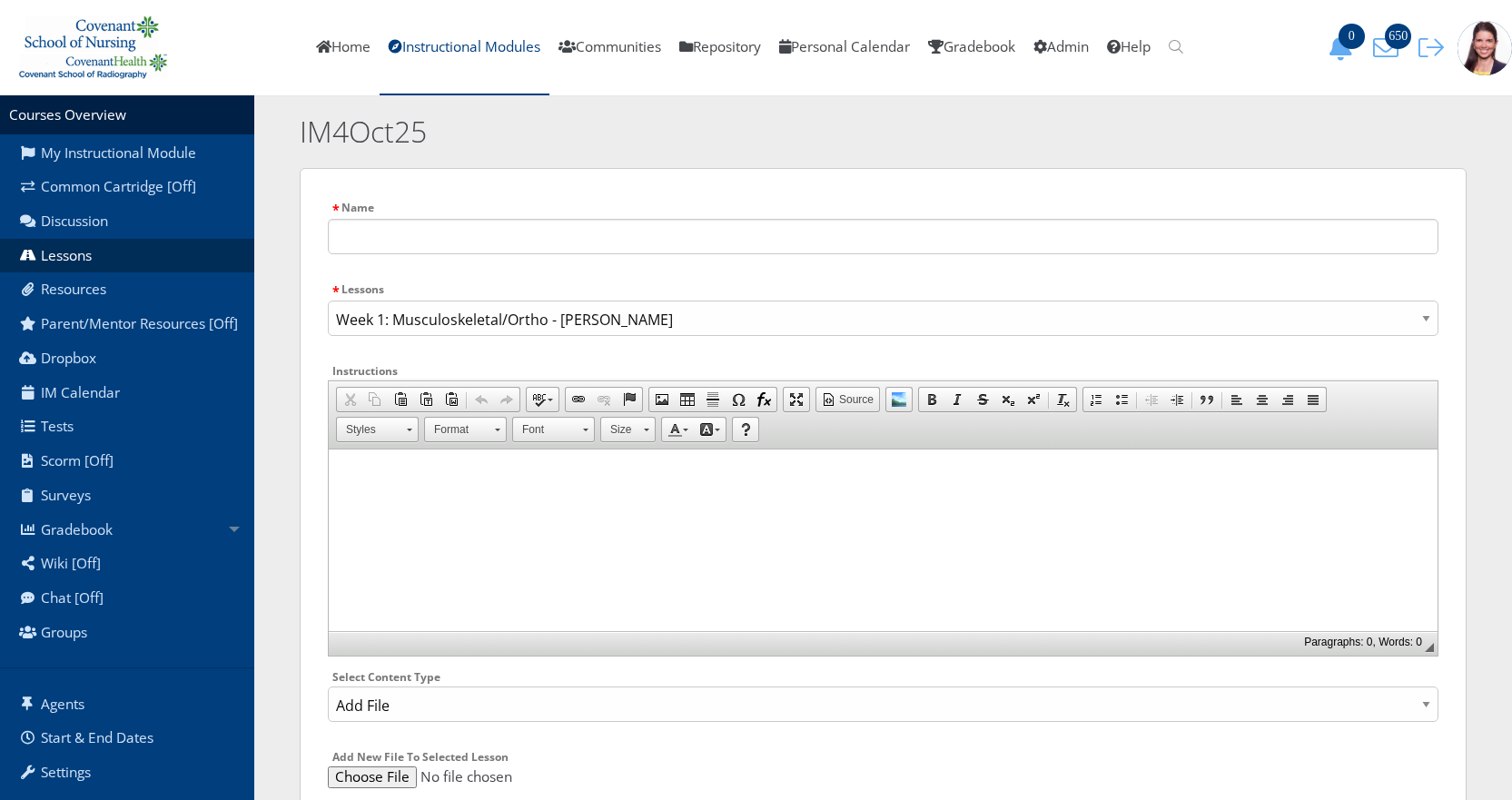
scroll to position [0, 0]
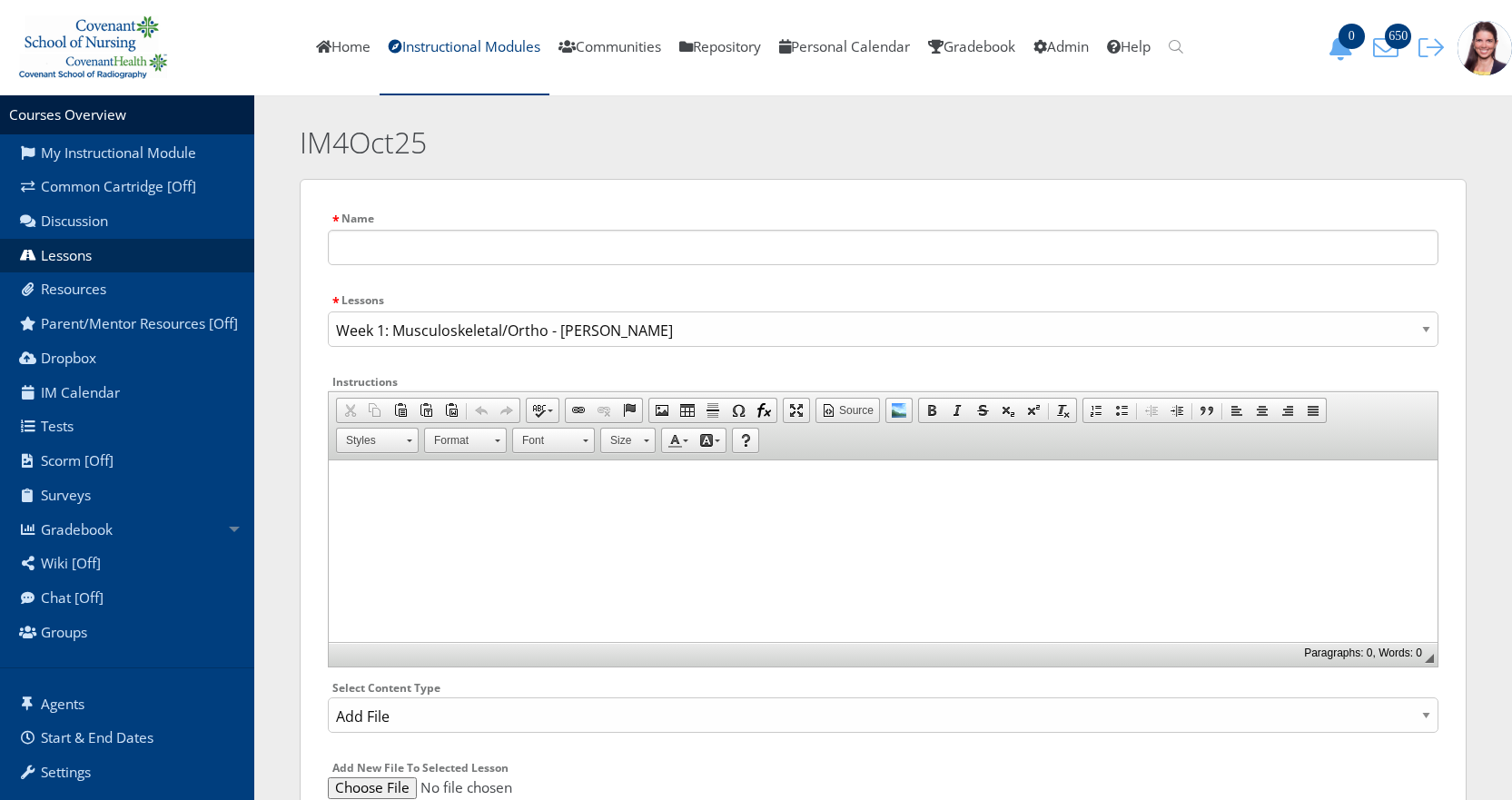
type input "C:\fakepath\AY23_24_MS_Trauma 2_Fracture_Interprof_care.pptx"
click at [562, 238] on input "text" at bounding box center [883, 247] width 1111 height 35
paste input "AY23_24_MS_Trauma 2_Fracture_Interprof_care"
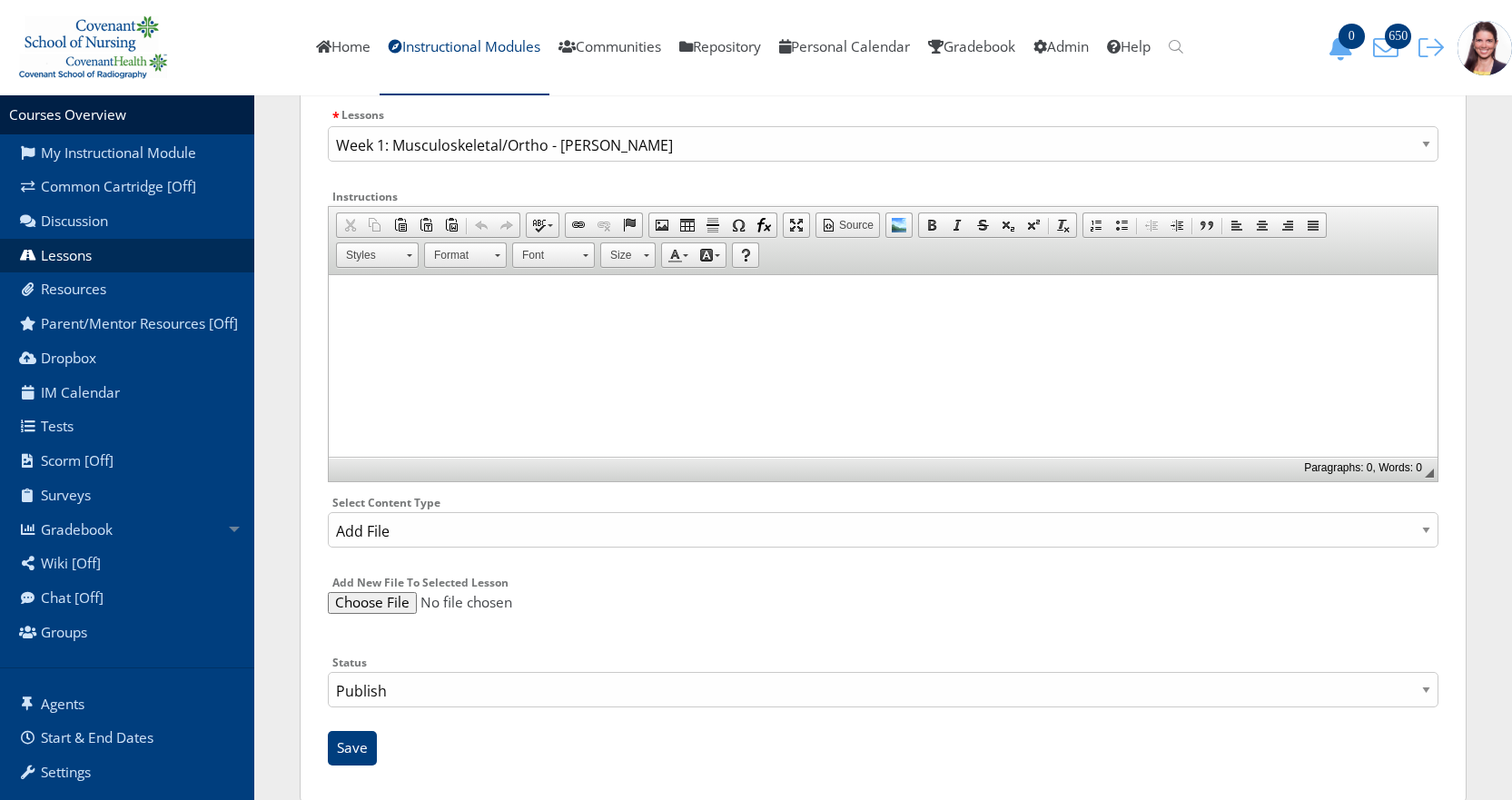
scroll to position [215, 0]
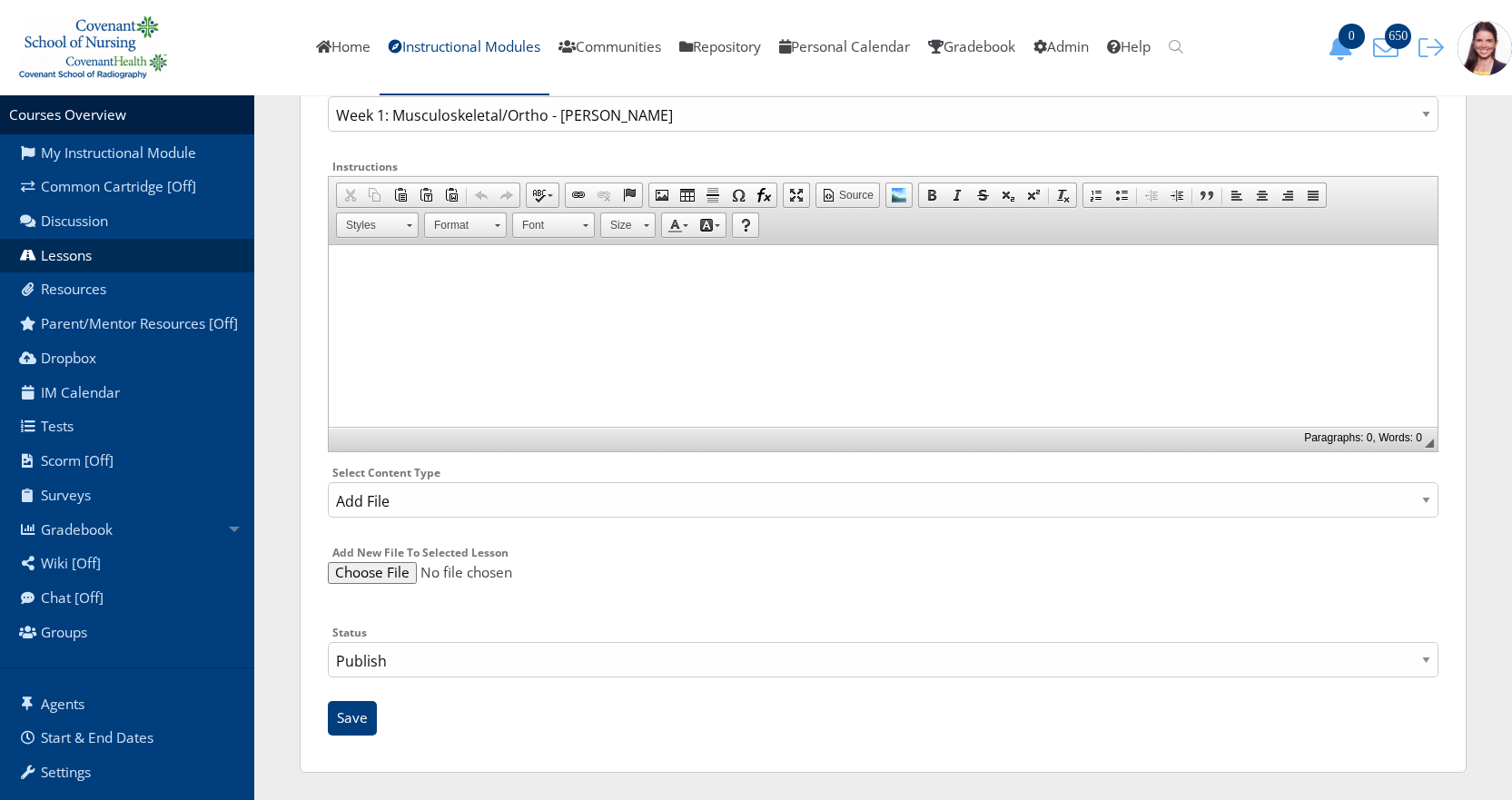
type input "AY23_24_MS_Trauma 2_Fracture_Interprof_care"
click at [408, 663] on select "Publish Draft" at bounding box center [883, 660] width 1111 height 35
select select "0"
click at [327, 642] on select "Publish Draft" at bounding box center [883, 660] width 1111 height 35
click at [354, 721] on input "Save" at bounding box center [351, 718] width 49 height 34
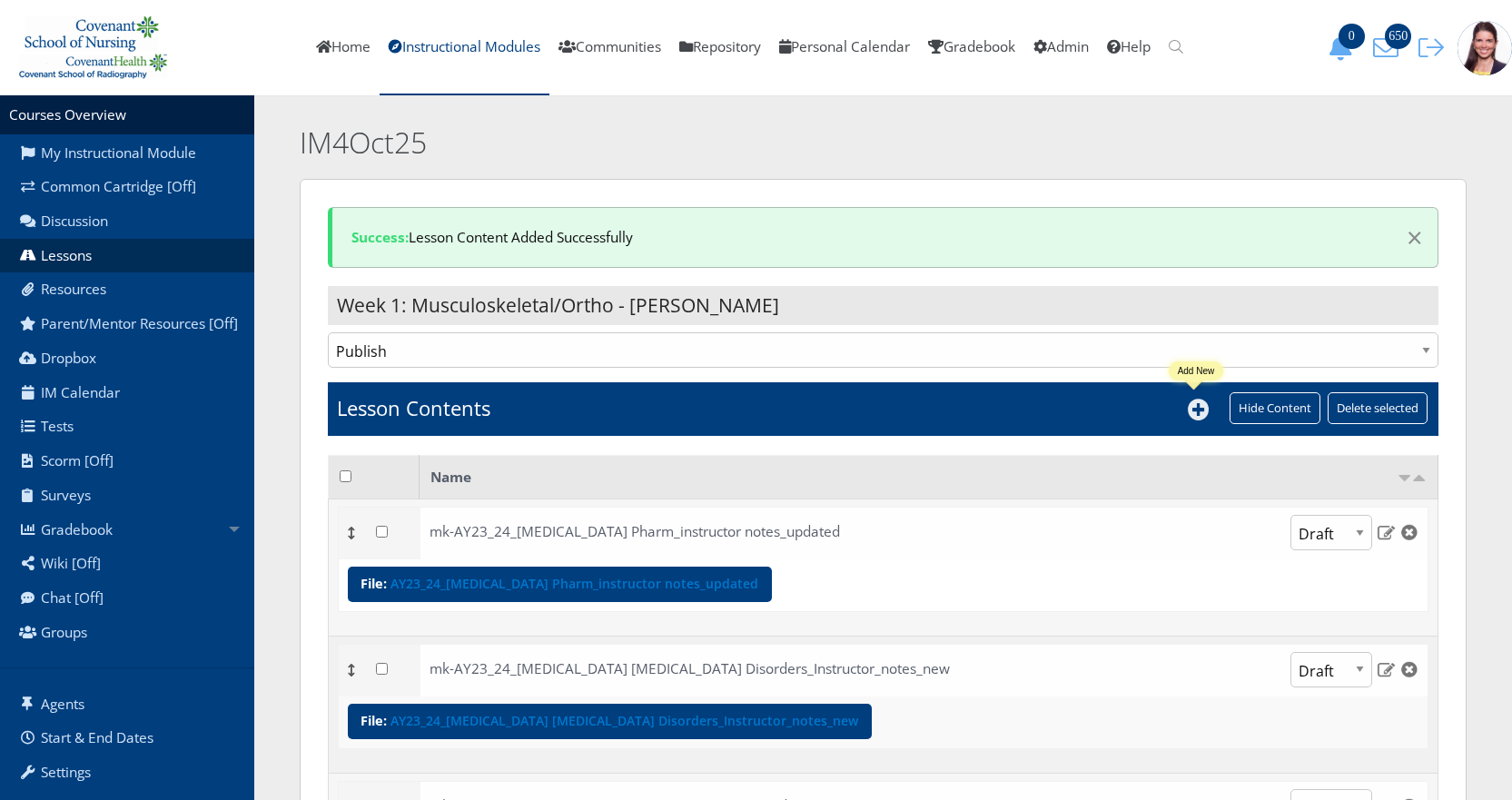
click at [1188, 410] on icon at bounding box center [1199, 410] width 22 height 22
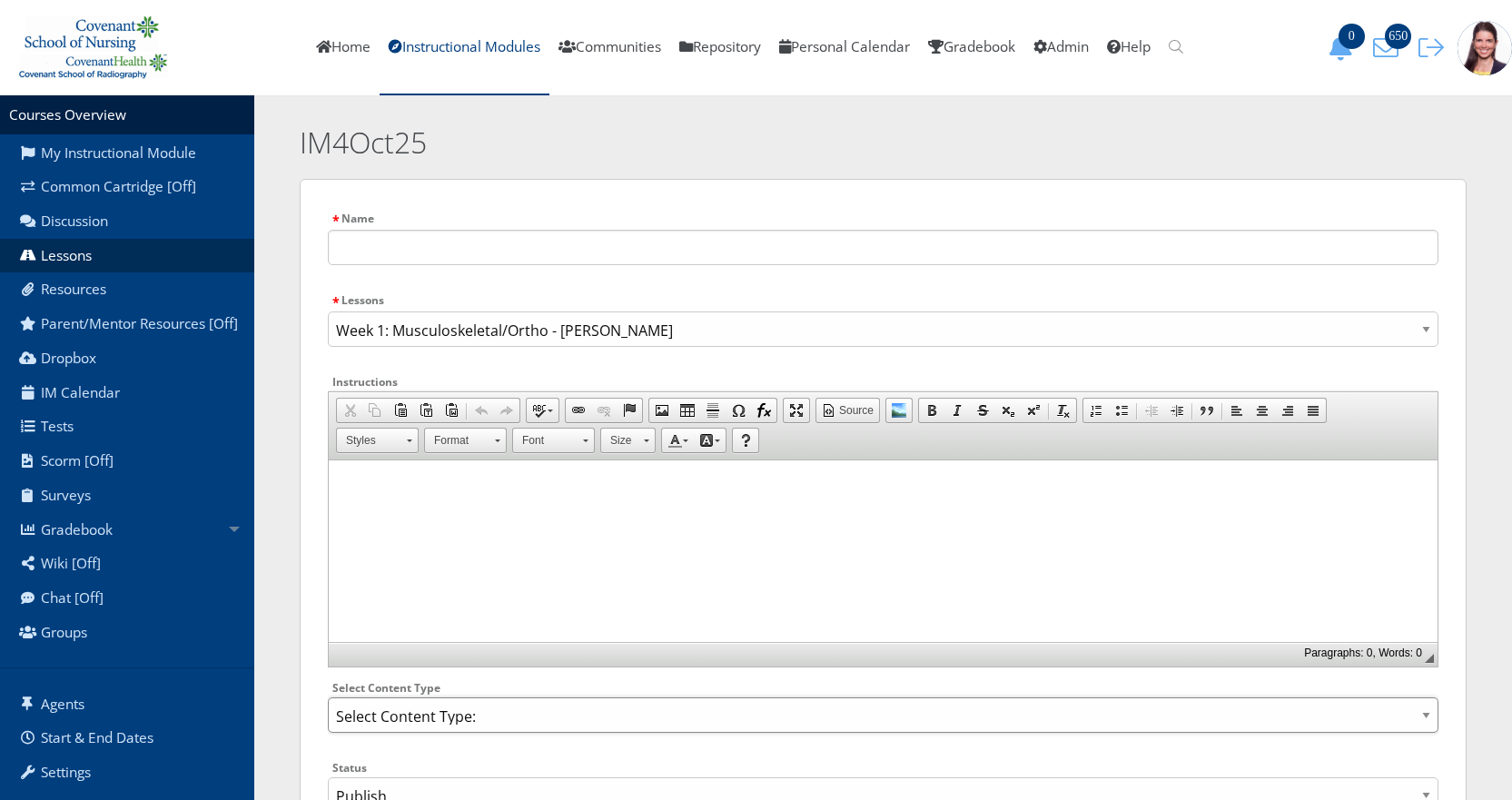
click at [409, 722] on select "Select Content Type: Add Audio File Add File Discussion Forum Discussion Post D…" at bounding box center [883, 715] width 1111 height 35
select select "NewFile"
click at [327, 698] on select "Select Content Type: Add Audio File Add File Discussion Forum Discussion Post D…" at bounding box center [883, 715] width 1111 height 35
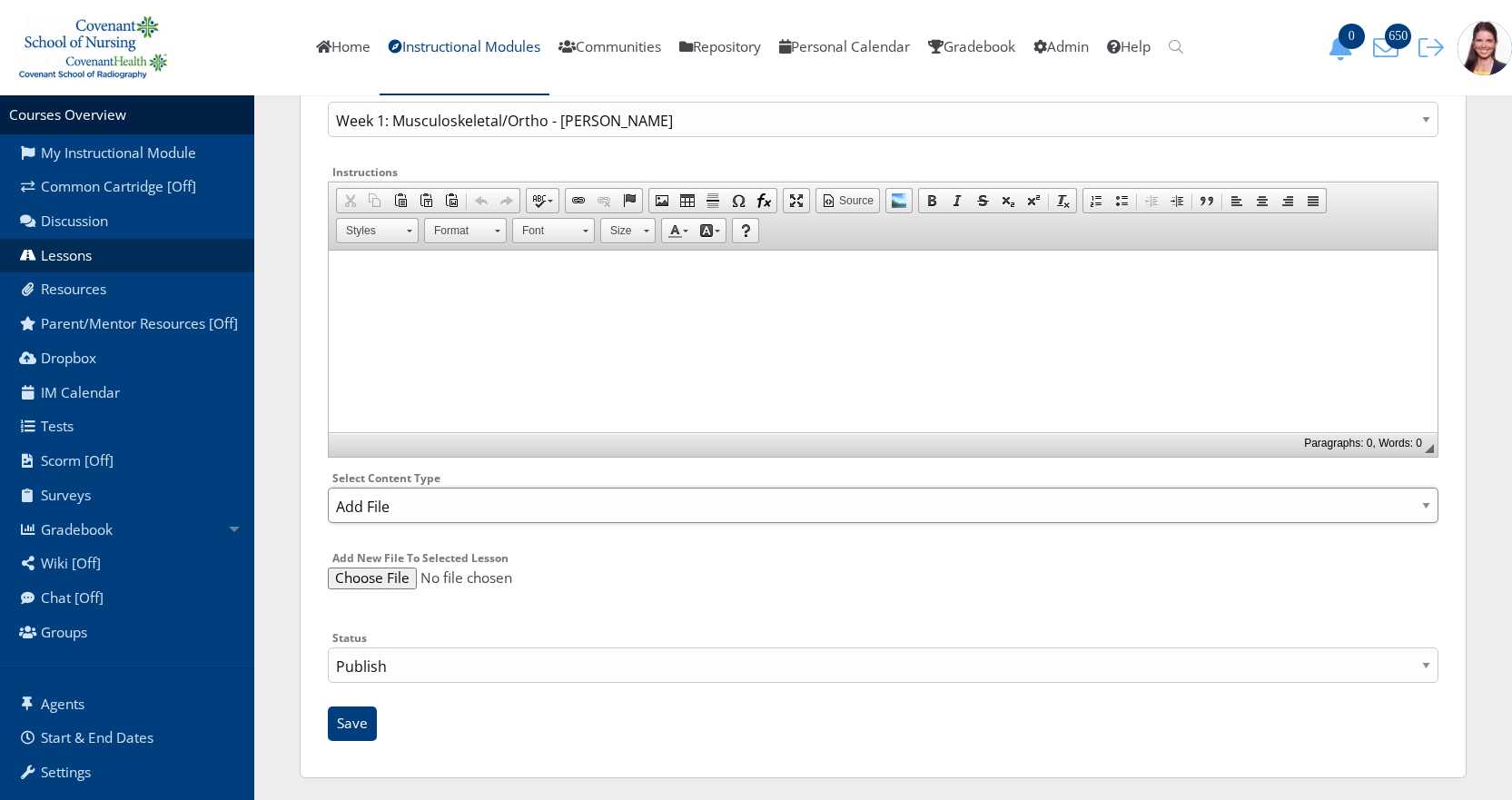
scroll to position [215, 0]
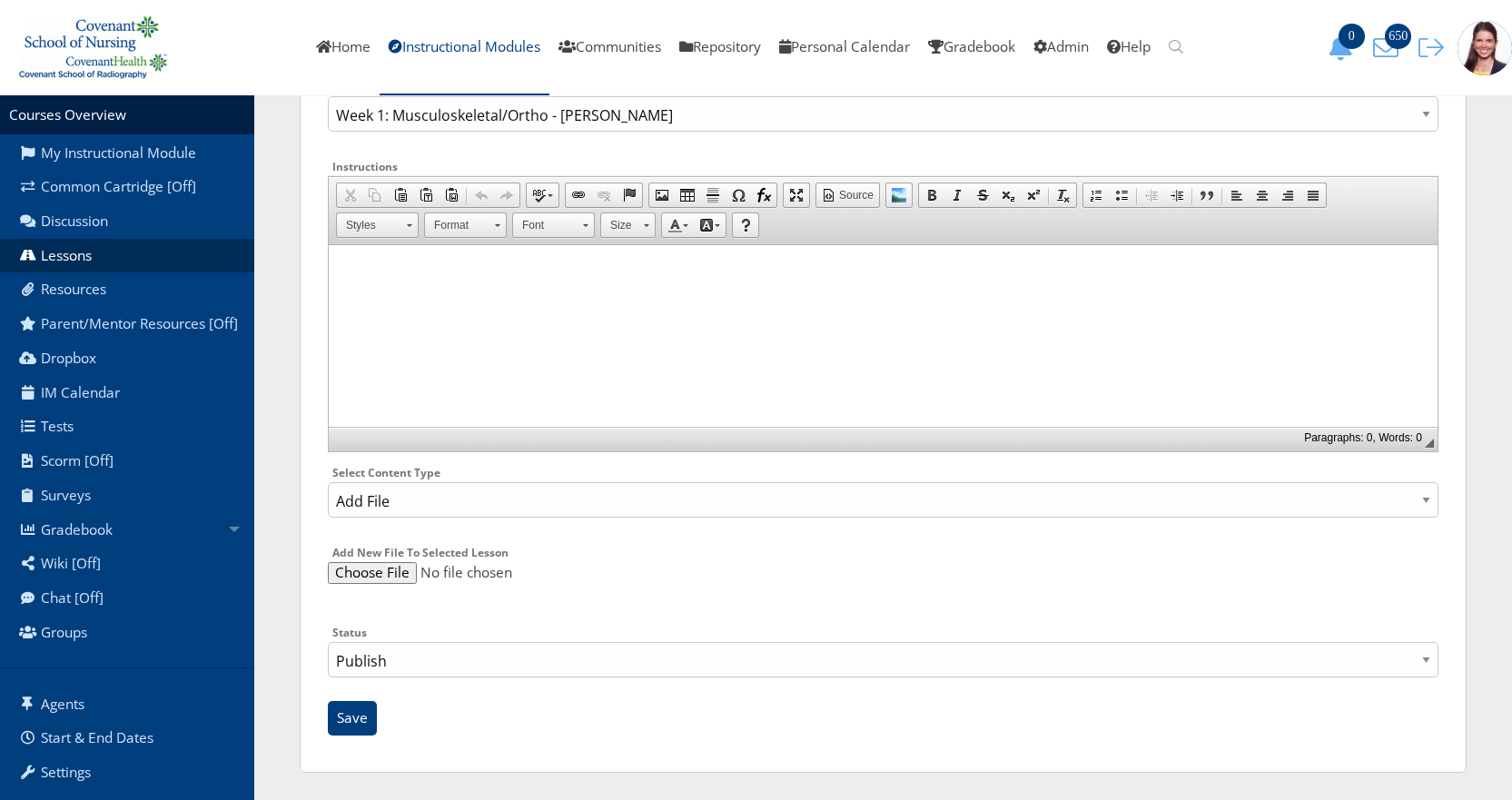
click at [343, 572] on input "file" at bounding box center [883, 573] width 1111 height 22
type input "C:\fakepath\AY23_24_MS_Trauma 1_Sprain_Strain_Instructor (1).pptx"
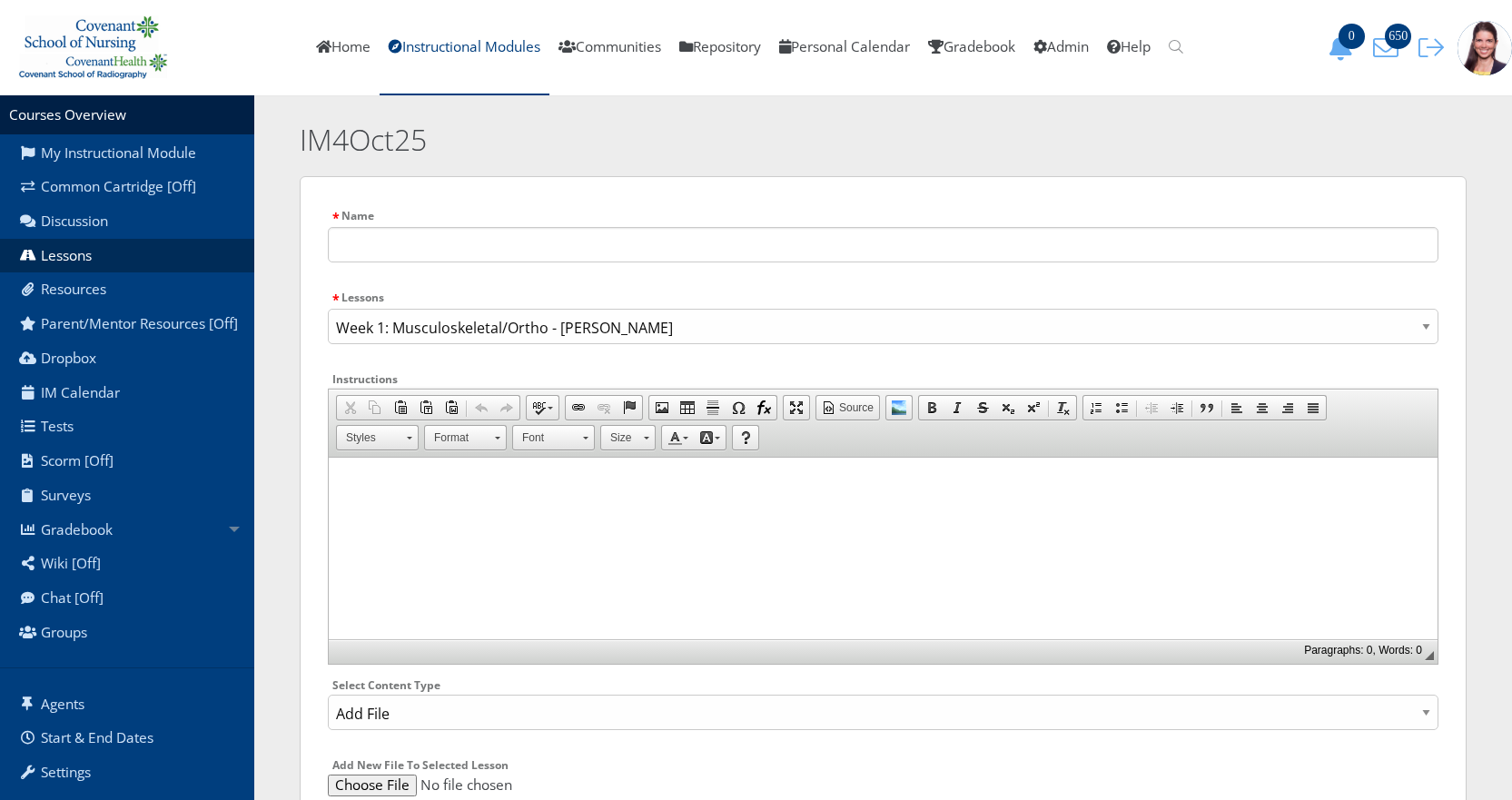
scroll to position [0, 0]
click at [385, 245] on input "text" at bounding box center [883, 247] width 1111 height 35
paste input "AY23_24_MS_Trauma 1_[MEDICAL_DATA]_Strain_Instructor (1)"
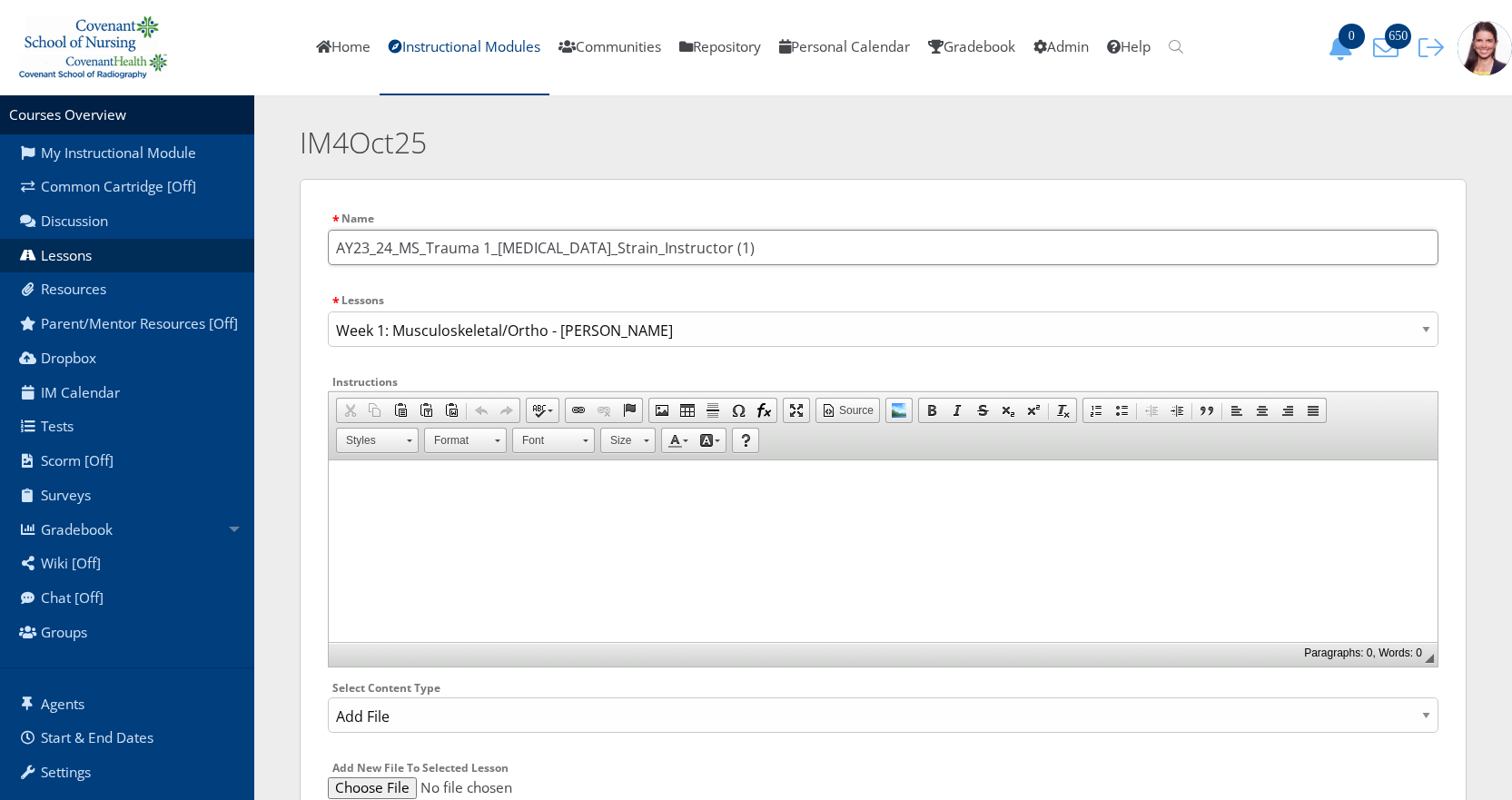
click at [339, 246] on input "AY23_24_MS_Trauma 1_[MEDICAL_DATA]_Strain_Instructor (1)" at bounding box center [883, 247] width 1111 height 35
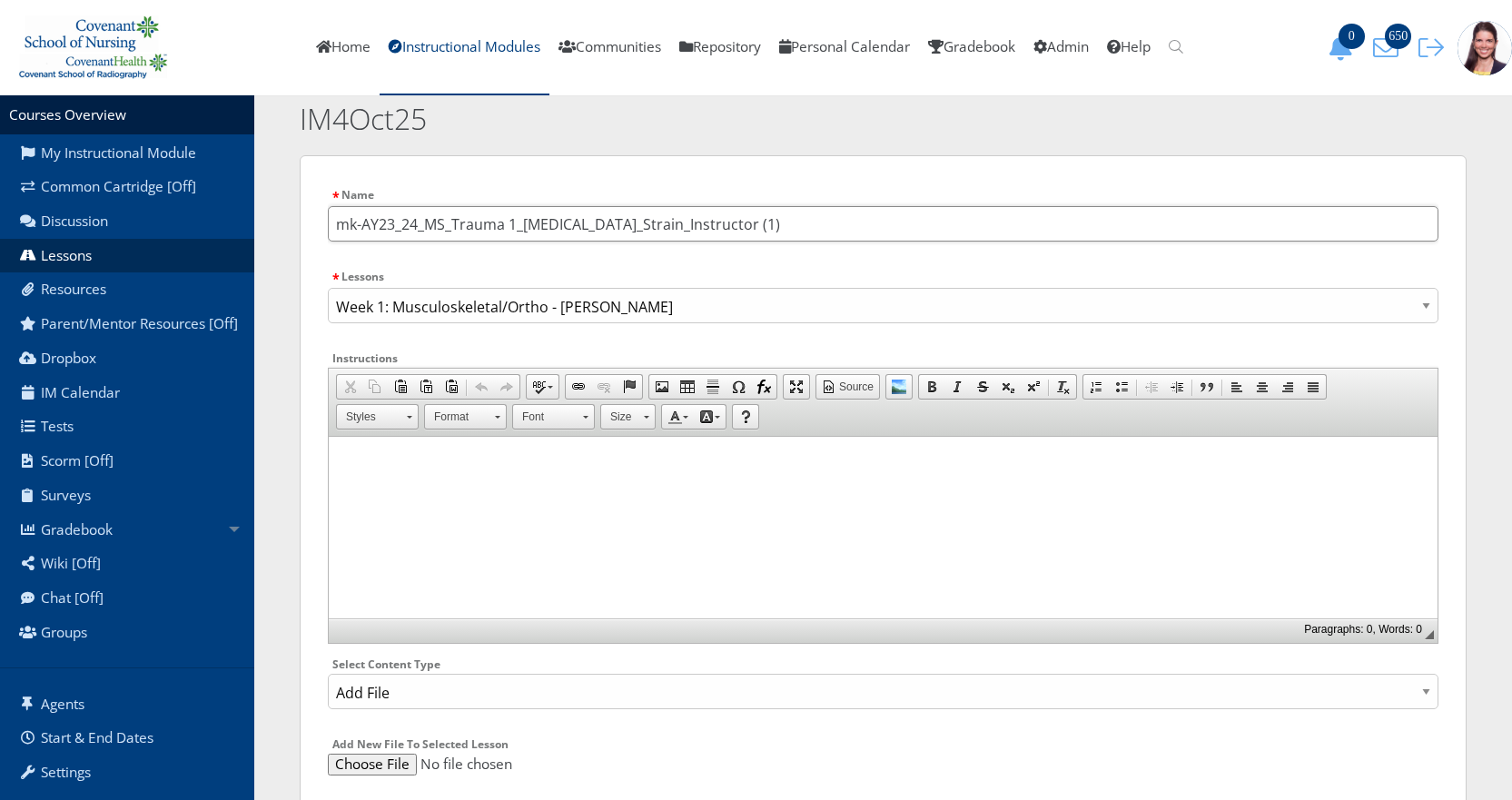
scroll to position [215, 0]
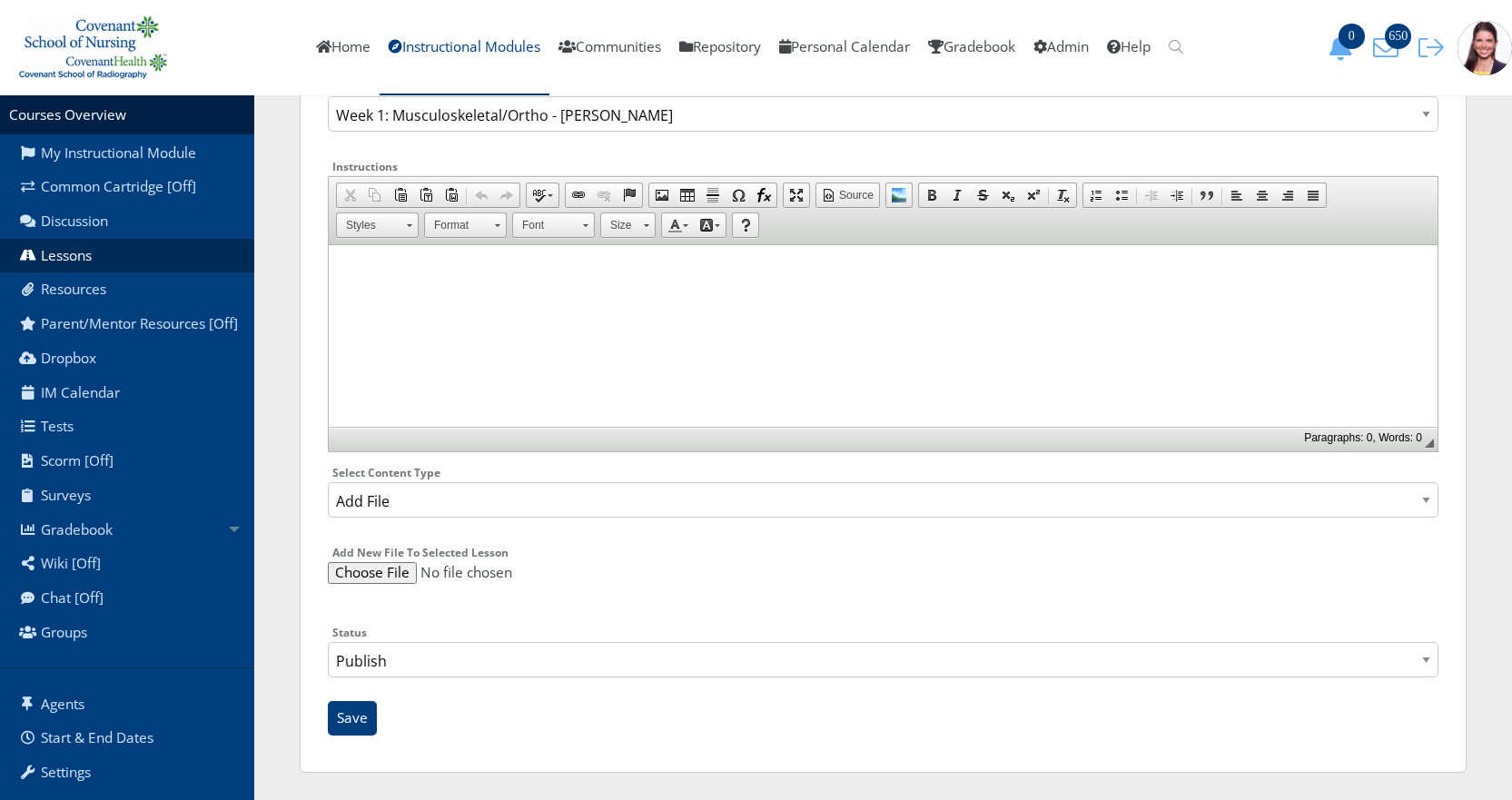
type input "mk-AY23_24_MS_Trauma 1_[MEDICAL_DATA]_Strain_Instructor (1)"
click at [358, 663] on select "Publish Draft" at bounding box center [883, 660] width 1111 height 35
select select "0"
click at [327, 642] on select "Publish Draft" at bounding box center [883, 660] width 1111 height 35
click at [355, 721] on input "Save" at bounding box center [351, 718] width 49 height 34
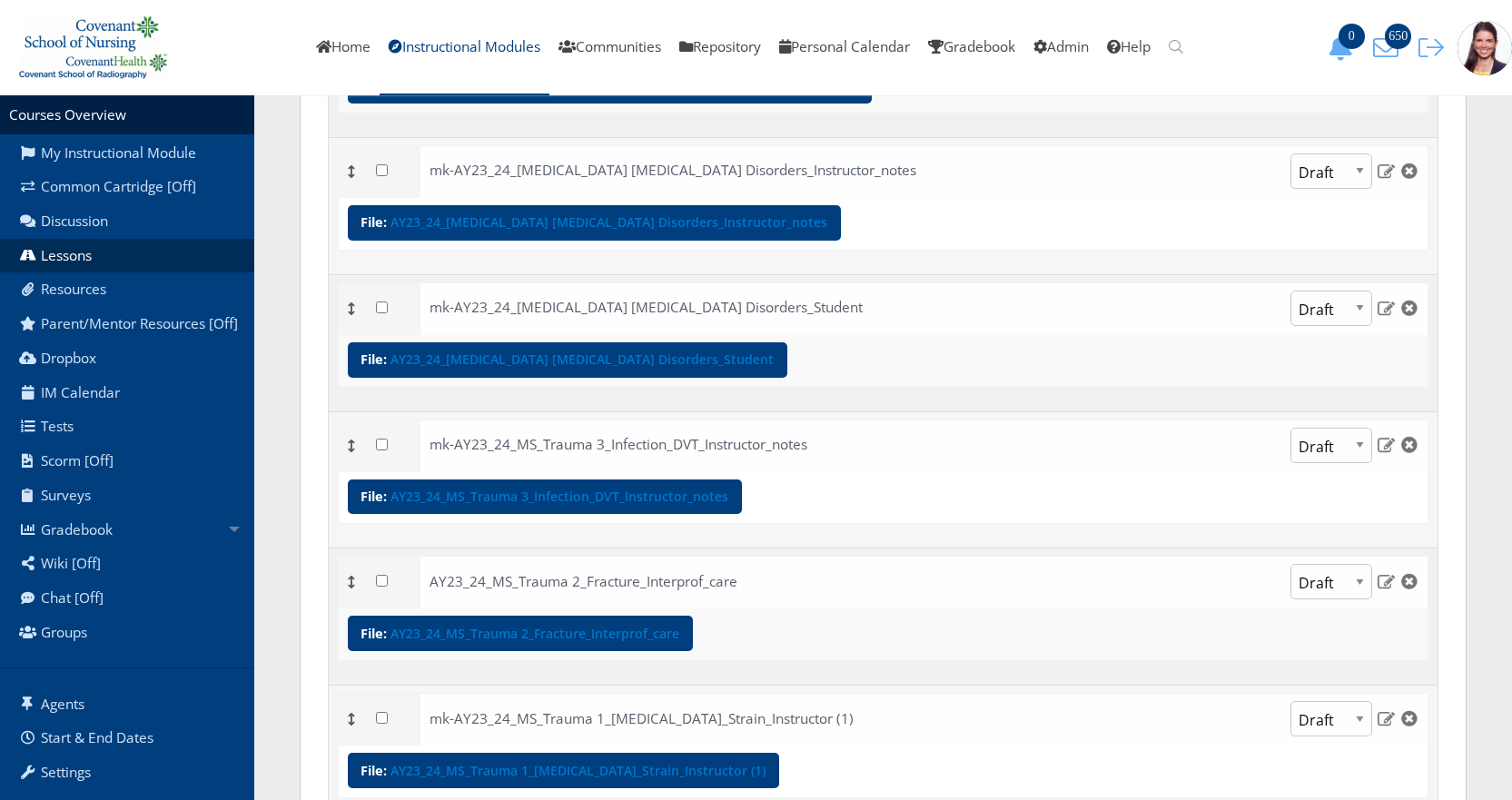
scroll to position [727, 0]
